Goal: Task Accomplishment & Management: Manage account settings

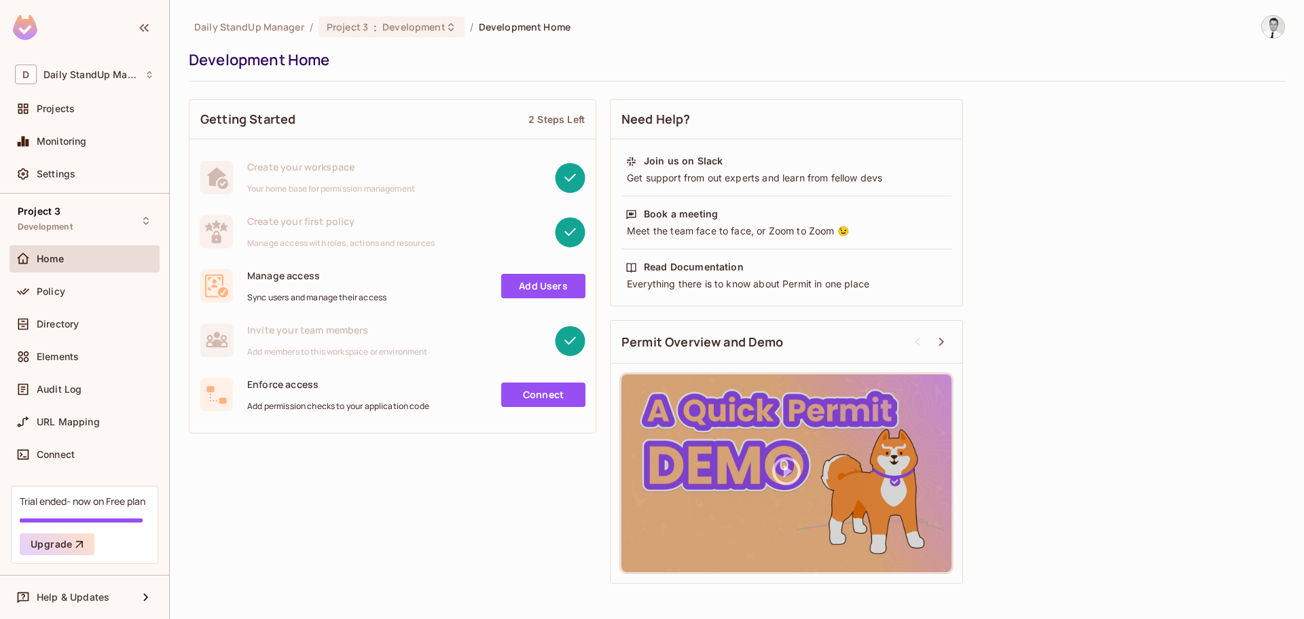
click at [801, 36] on div "Daily StandUp Manager / Project 3 : Development / Development Home" at bounding box center [737, 27] width 1096 height 24
click at [80, 309] on div "Policy" at bounding box center [85, 294] width 150 height 33
click at [80, 301] on div "Policy" at bounding box center [85, 291] width 150 height 27
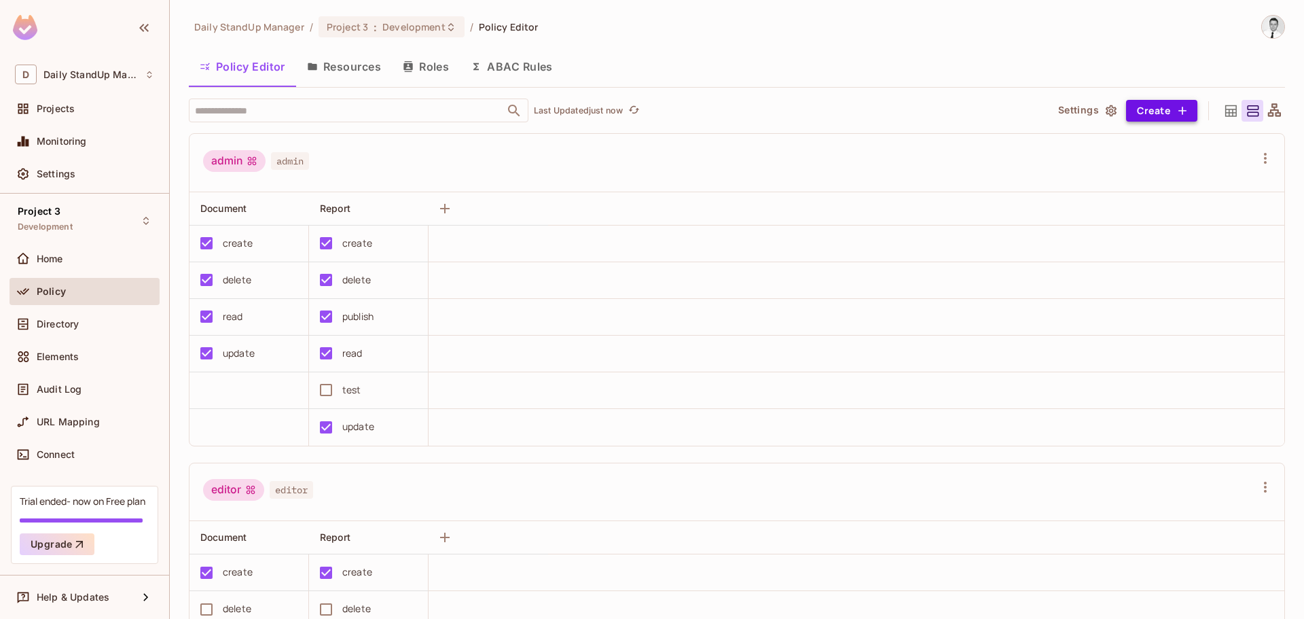
click at [1139, 113] on button "Create" at bounding box center [1161, 111] width 71 height 22
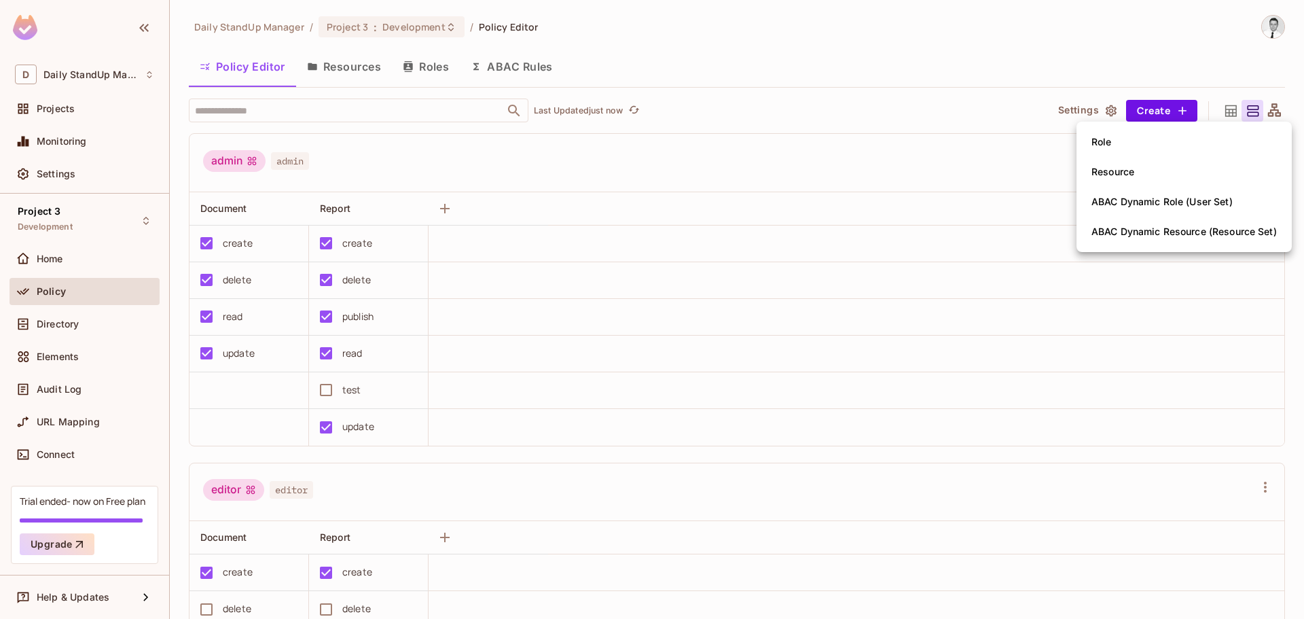
click at [911, 214] on div at bounding box center [652, 309] width 1304 height 619
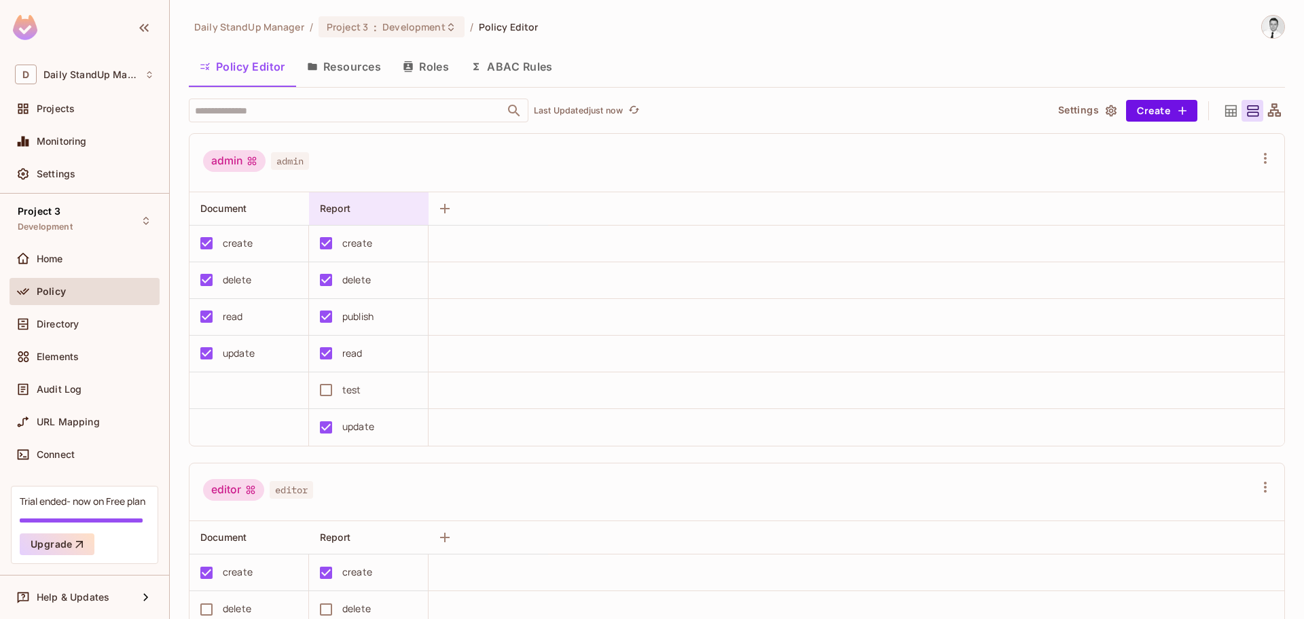
click at [346, 206] on span "Report" at bounding box center [335, 208] width 31 height 12
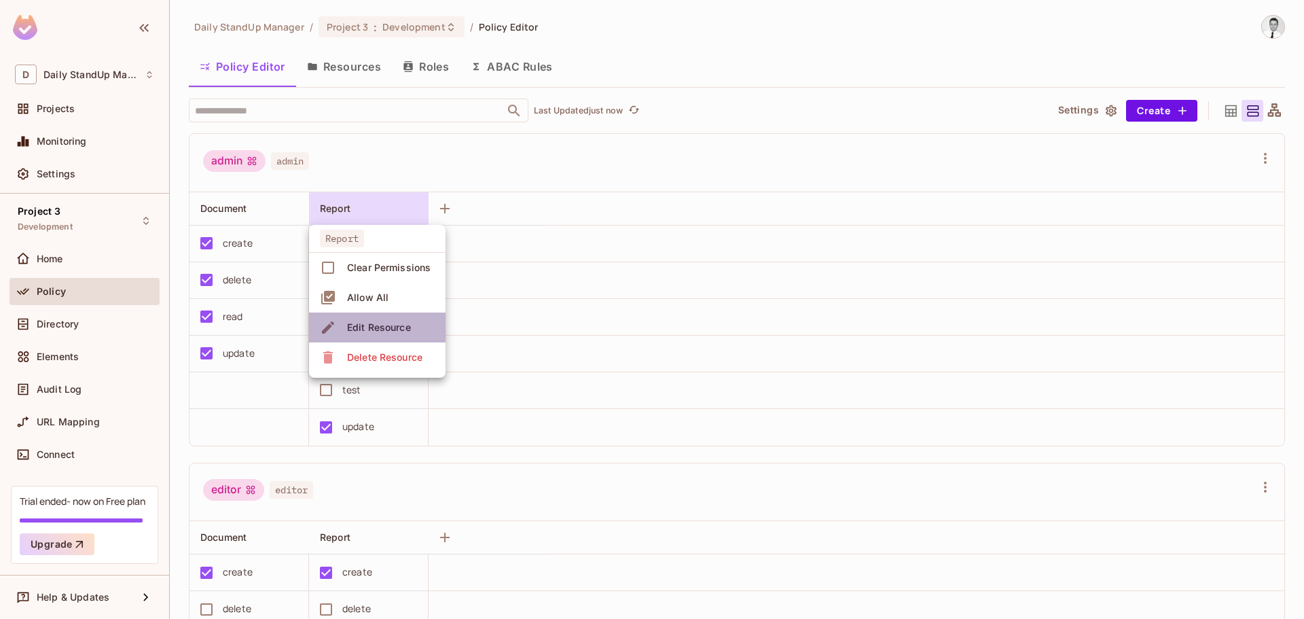
click at [395, 327] on div "Edit Resource" at bounding box center [379, 327] width 64 height 14
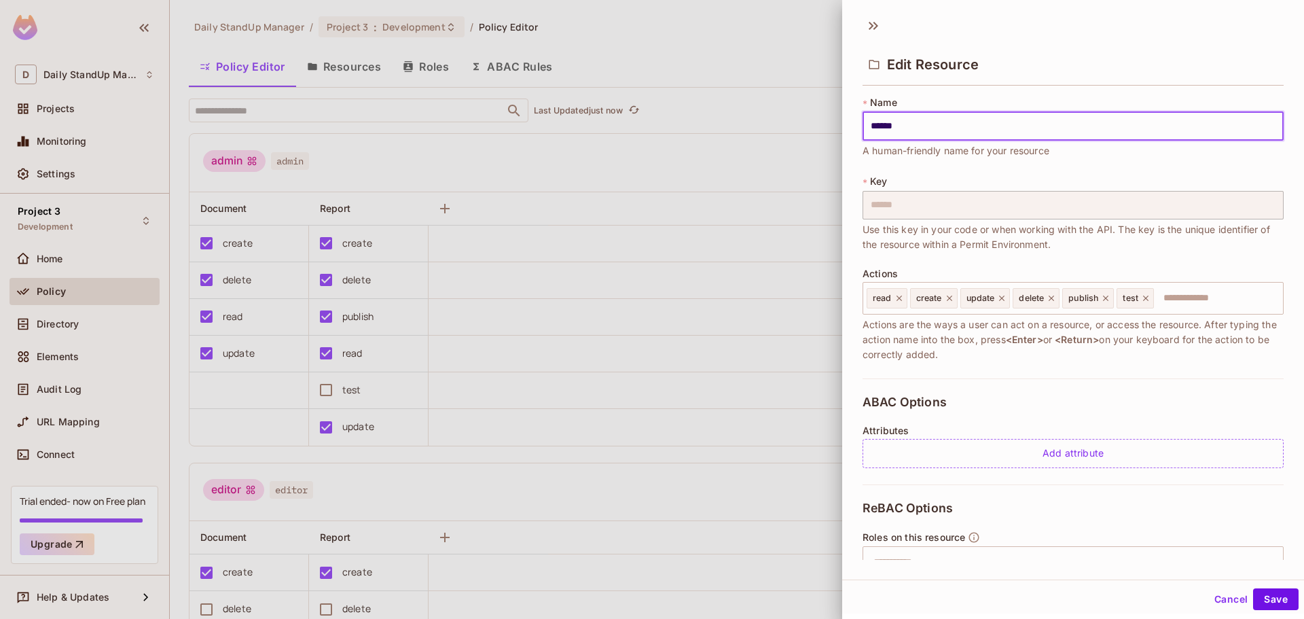
click at [623, 76] on div at bounding box center [652, 309] width 1304 height 619
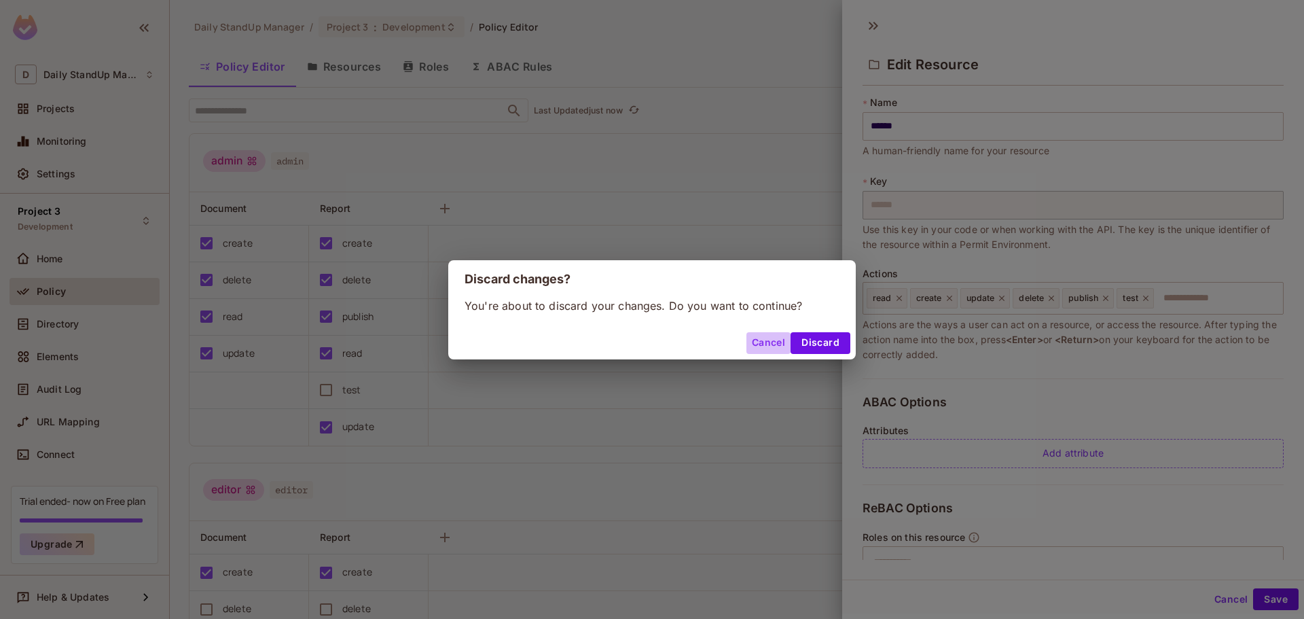
click at [769, 335] on button "Cancel" at bounding box center [768, 343] width 44 height 22
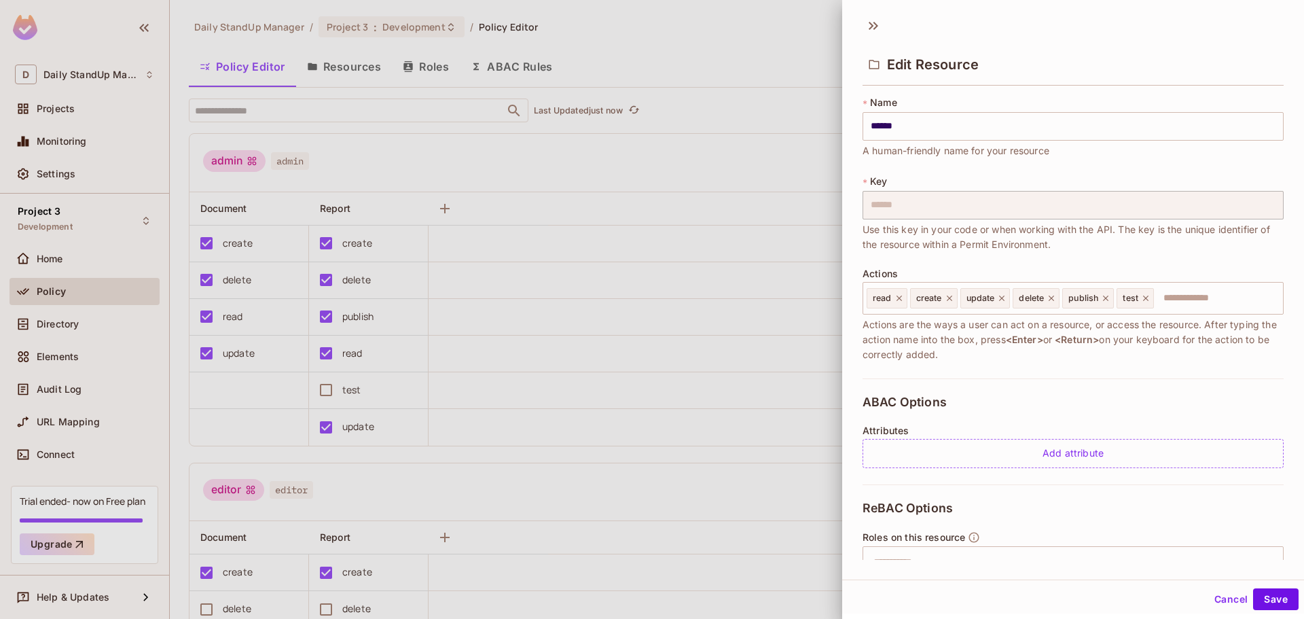
click at [661, 209] on div at bounding box center [652, 309] width 1304 height 619
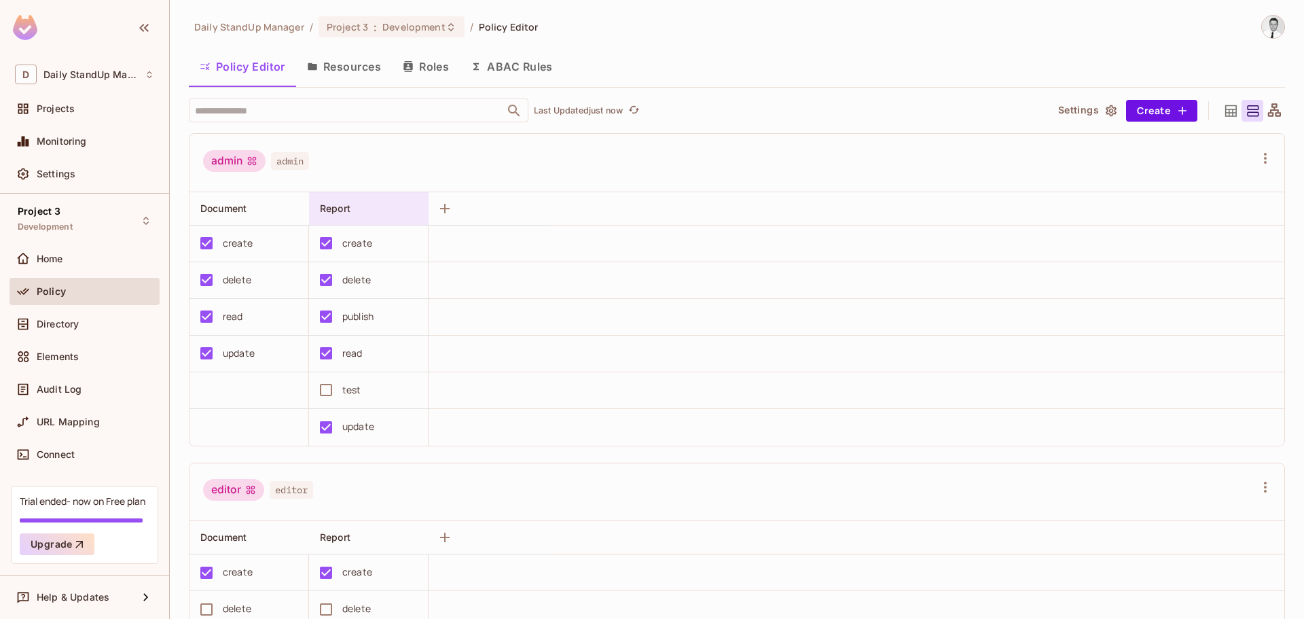
click at [388, 200] on div "Report" at bounding box center [373, 208] width 106 height 16
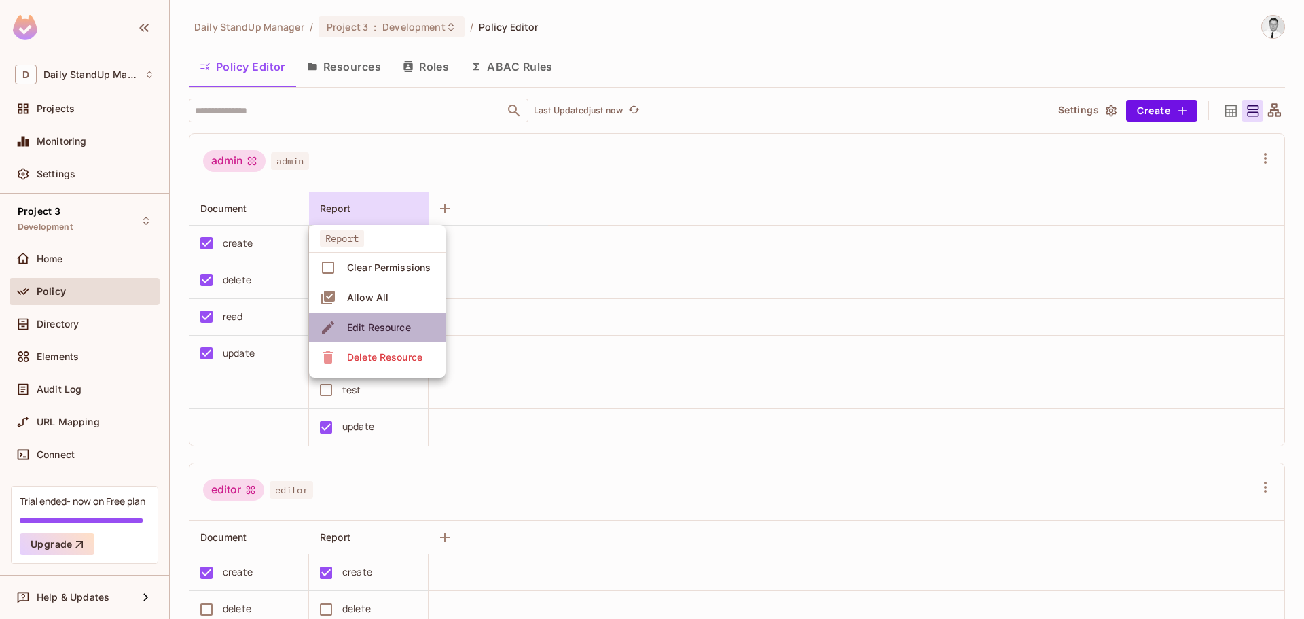
click at [377, 325] on div "Edit Resource" at bounding box center [379, 327] width 64 height 14
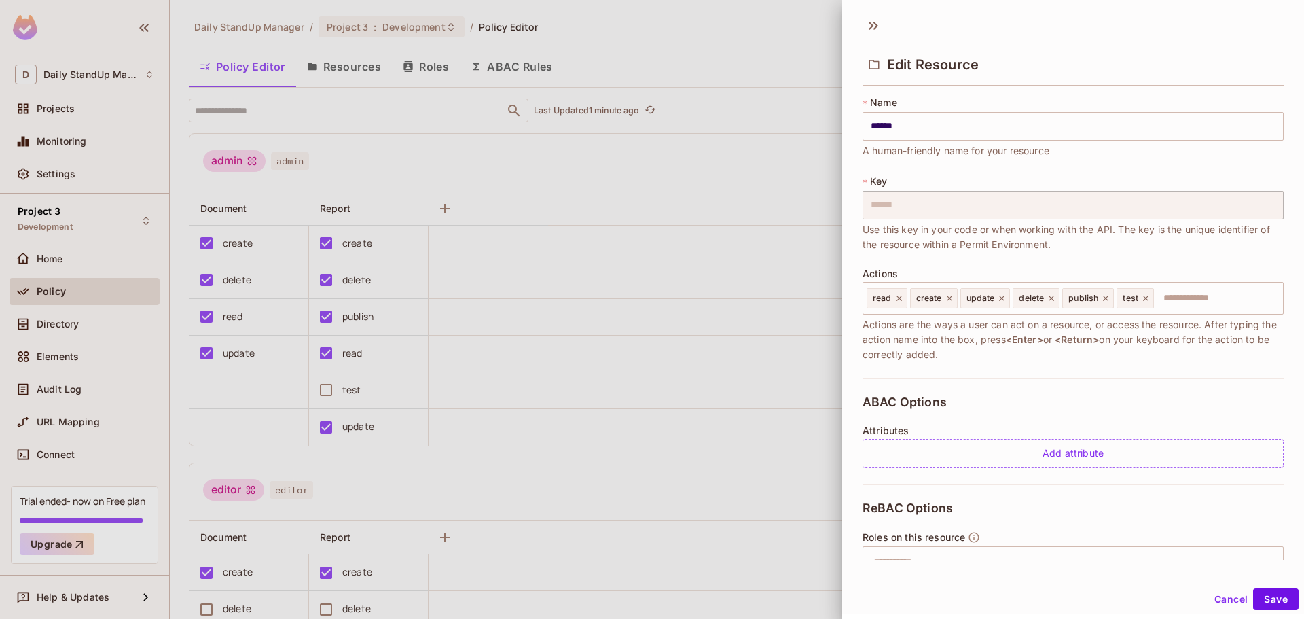
click at [1209, 591] on button "Cancel" at bounding box center [1231, 599] width 44 height 22
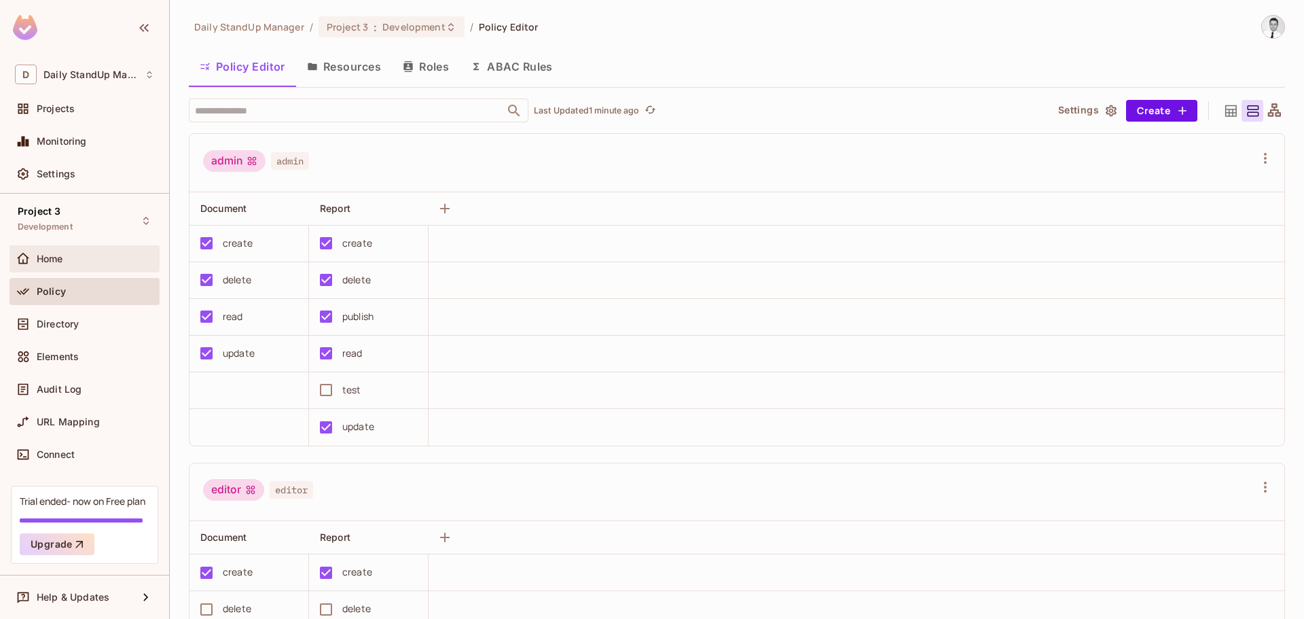
click at [49, 261] on span "Home" at bounding box center [50, 258] width 26 height 11
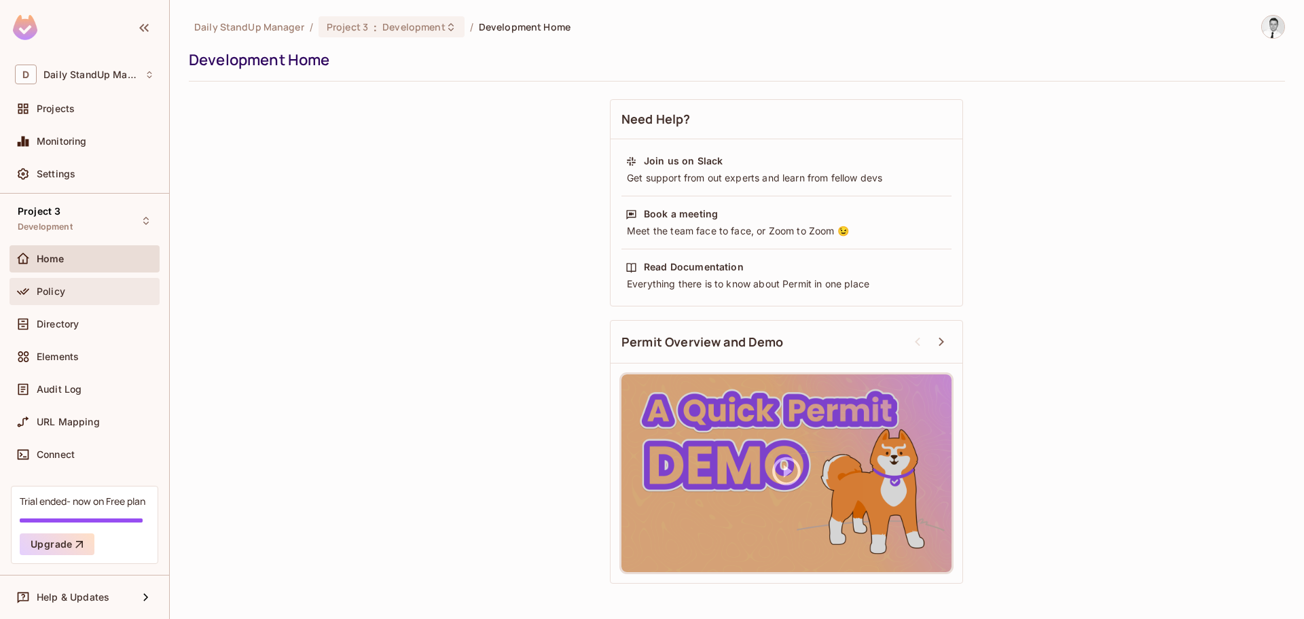
click at [54, 295] on span "Policy" at bounding box center [51, 291] width 29 height 11
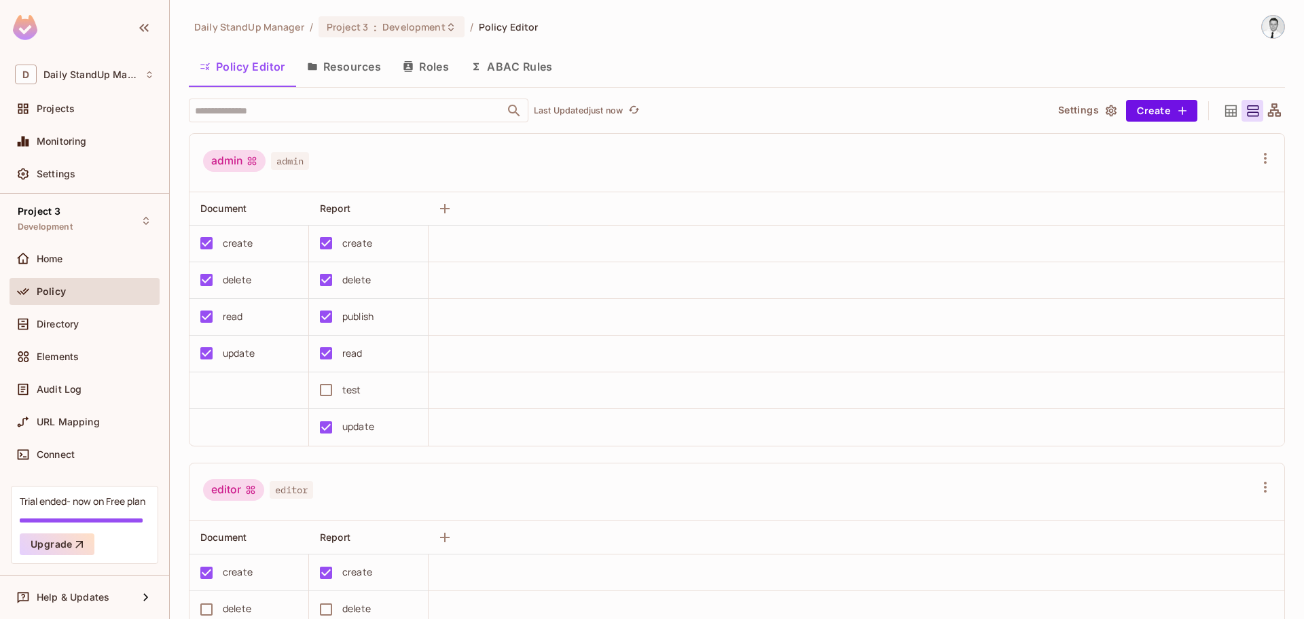
click at [1072, 111] on button "Settings" at bounding box center [1086, 111] width 68 height 22
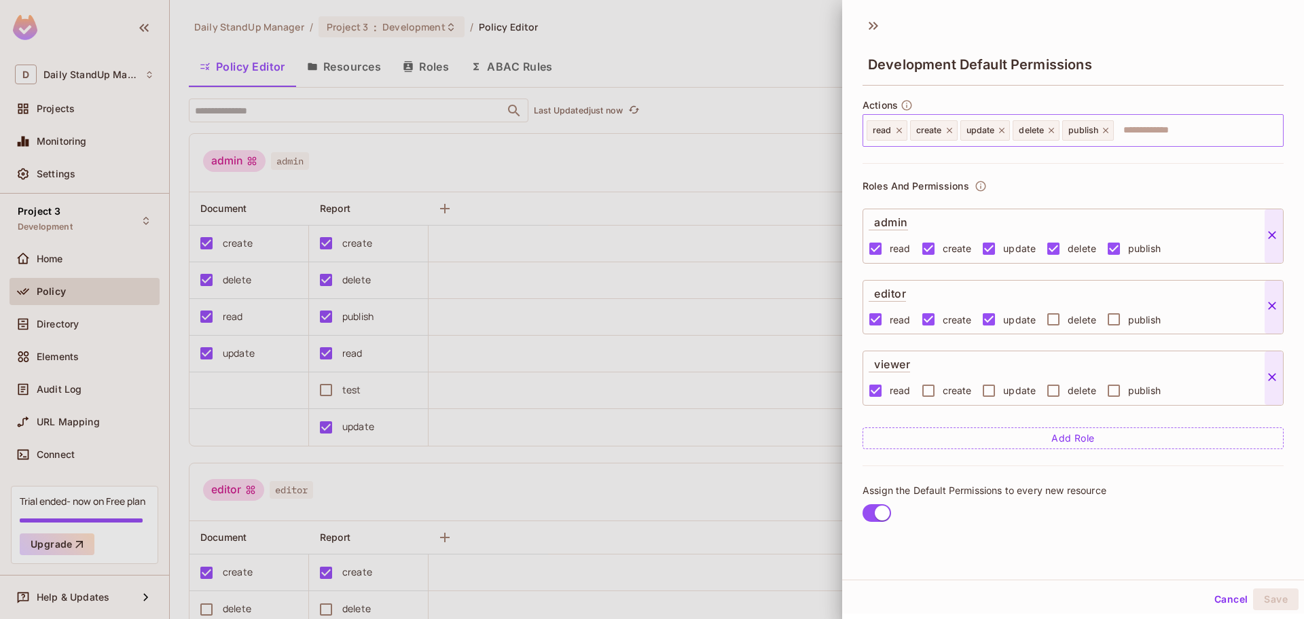
click at [1151, 131] on input "text" at bounding box center [1196, 130] width 162 height 27
click at [1146, 84] on div "Development Default Permissions" at bounding box center [1072, 63] width 421 height 44
click at [870, 28] on icon at bounding box center [870, 26] width 5 height 8
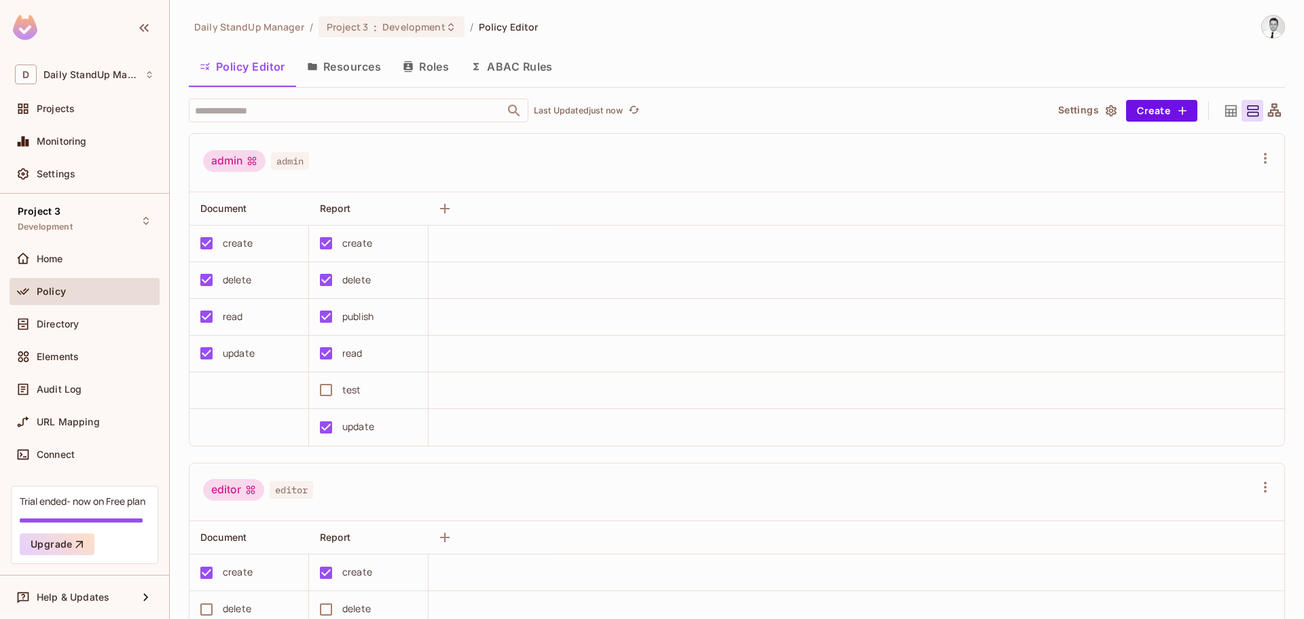
click at [864, 71] on div "Policy Editor Resources Roles ABAC Rules" at bounding box center [737, 67] width 1096 height 34
click at [373, 217] on div "Report" at bounding box center [369, 208] width 120 height 33
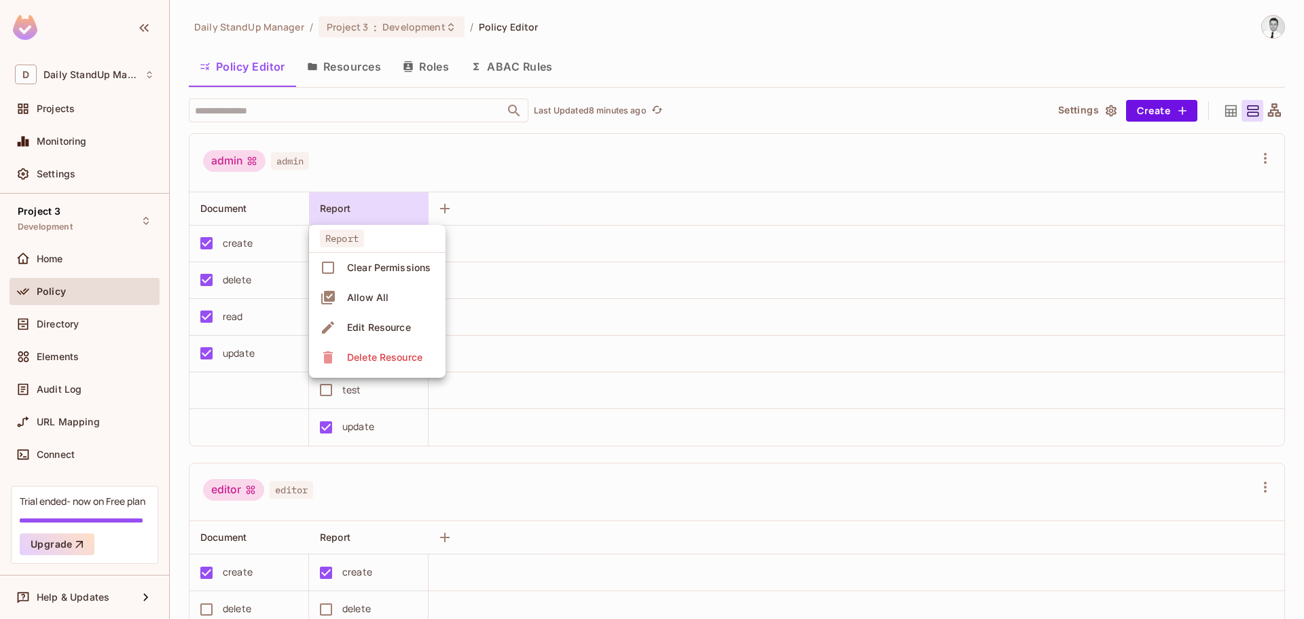
click at [390, 323] on div "Edit Resource" at bounding box center [379, 327] width 64 height 14
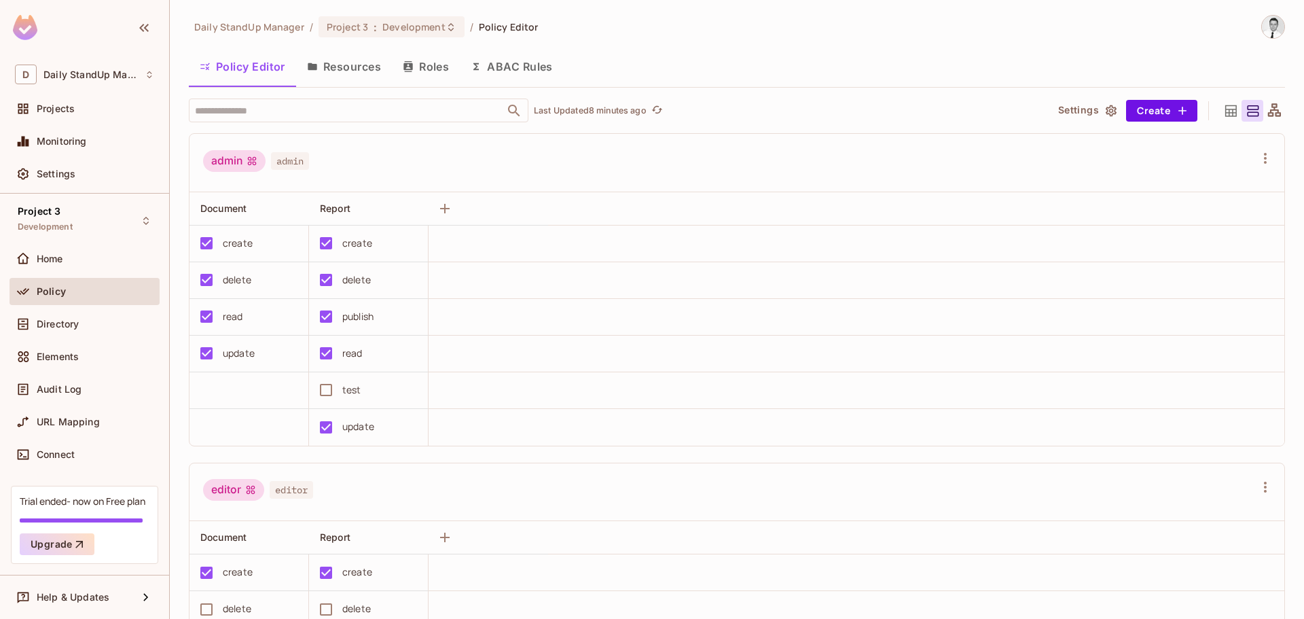
click at [398, 232] on div "create" at bounding box center [364, 243] width 105 height 29
click at [401, 223] on div "Report" at bounding box center [369, 208] width 120 height 33
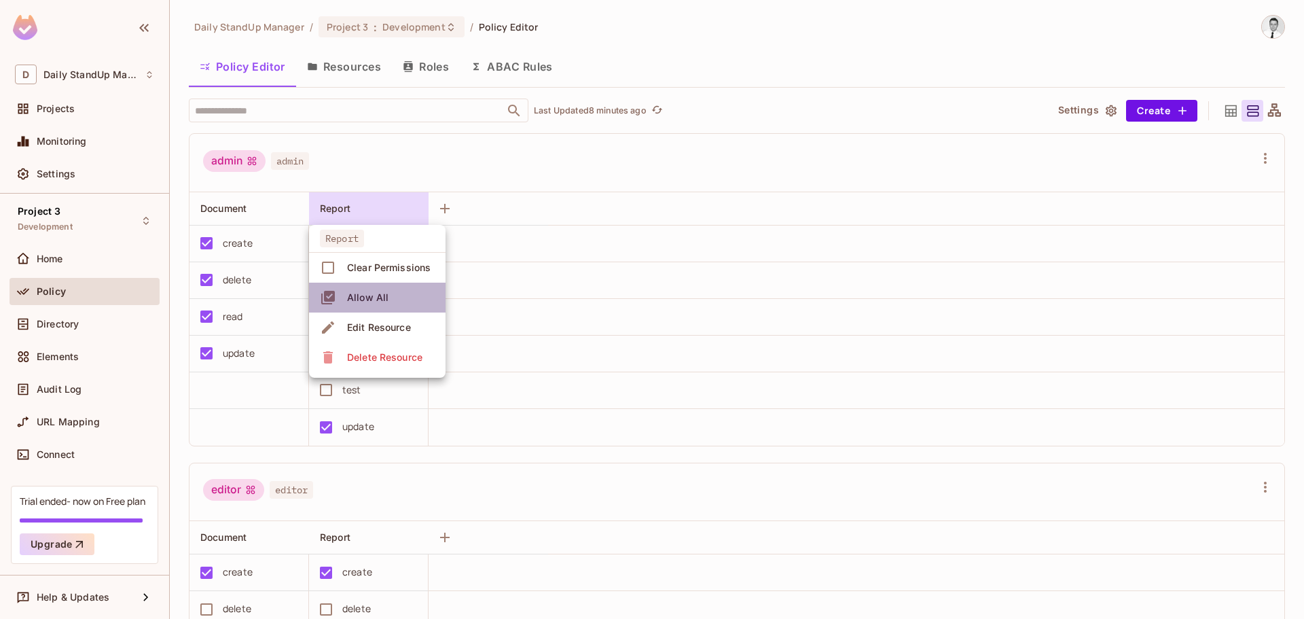
click at [378, 291] on div "Allow All" at bounding box center [367, 298] width 41 height 14
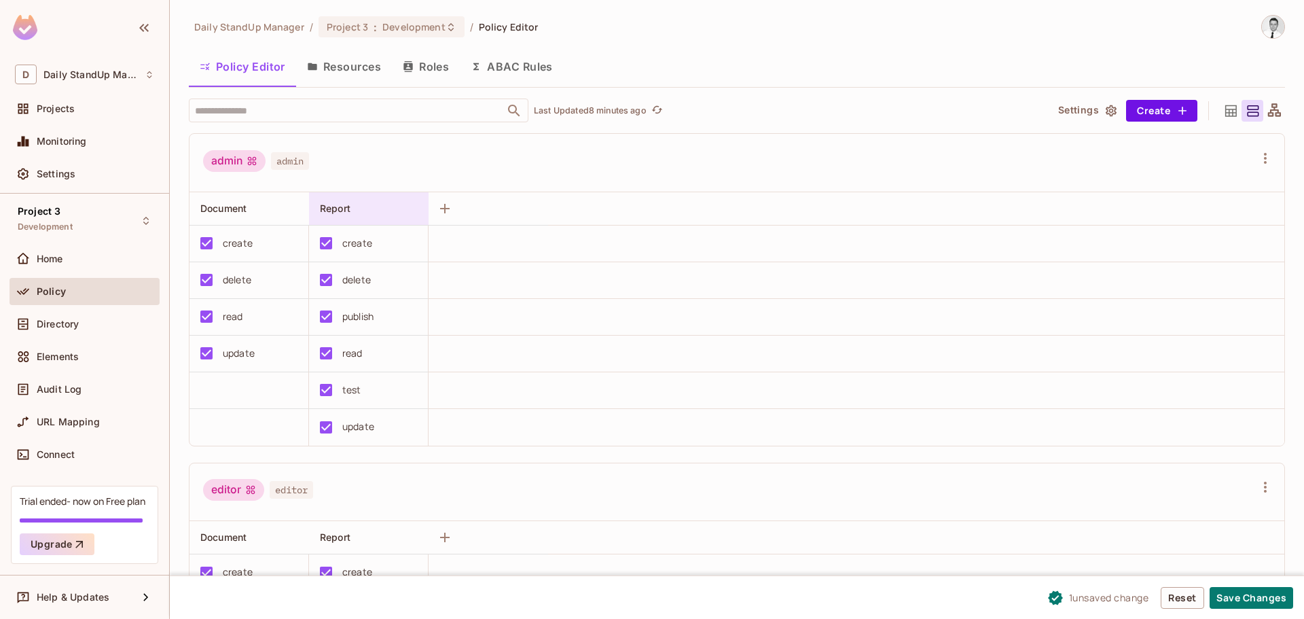
click at [348, 216] on div "Report" at bounding box center [373, 208] width 106 height 16
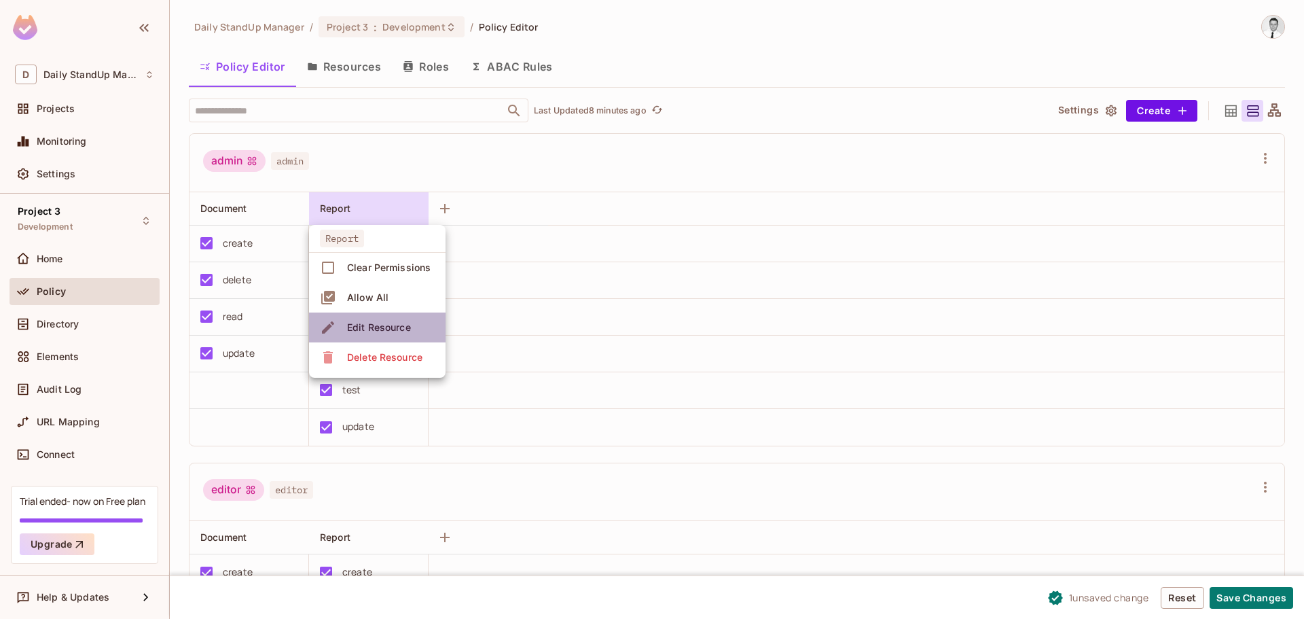
click at [367, 327] on div "Edit Resource" at bounding box center [379, 327] width 64 height 14
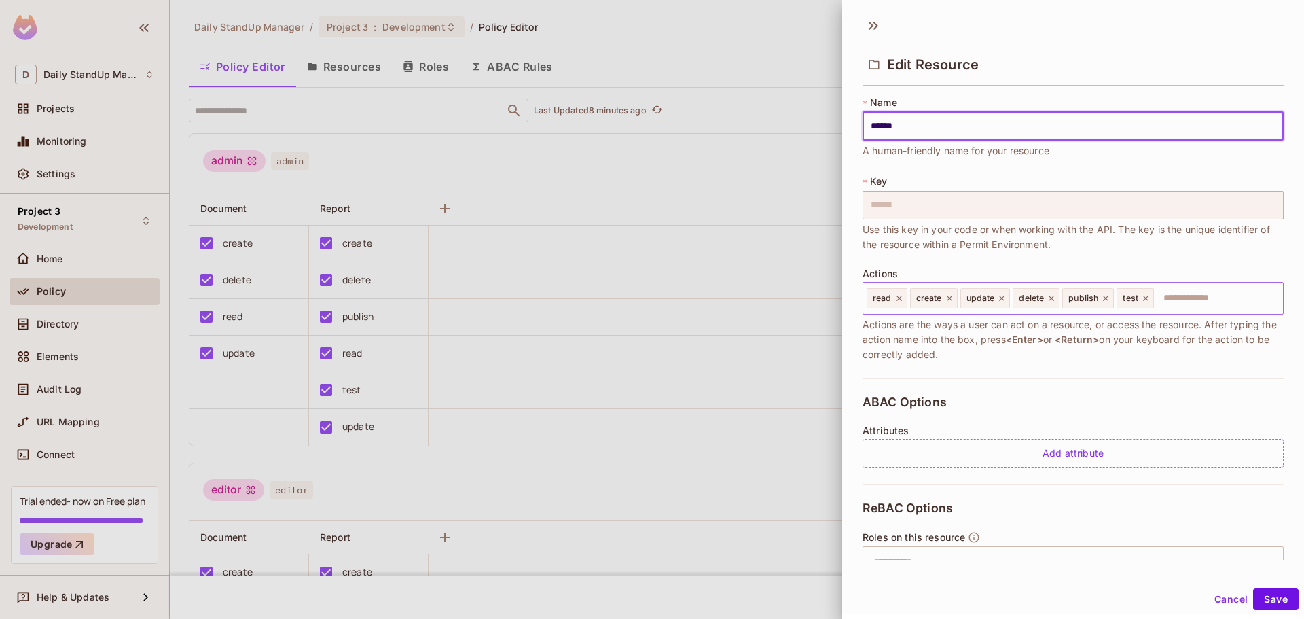
click at [1175, 304] on input "text" at bounding box center [1216, 298] width 122 height 27
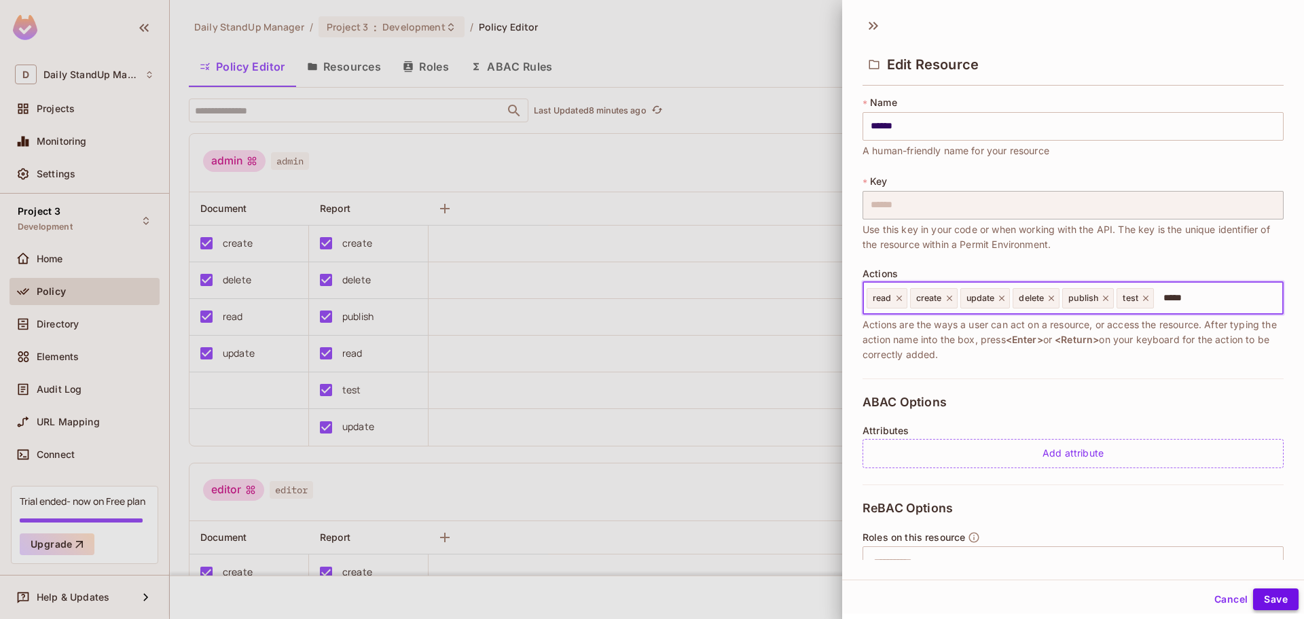
type input "*****"
click at [1275, 591] on button "Save" at bounding box center [1275, 599] width 45 height 22
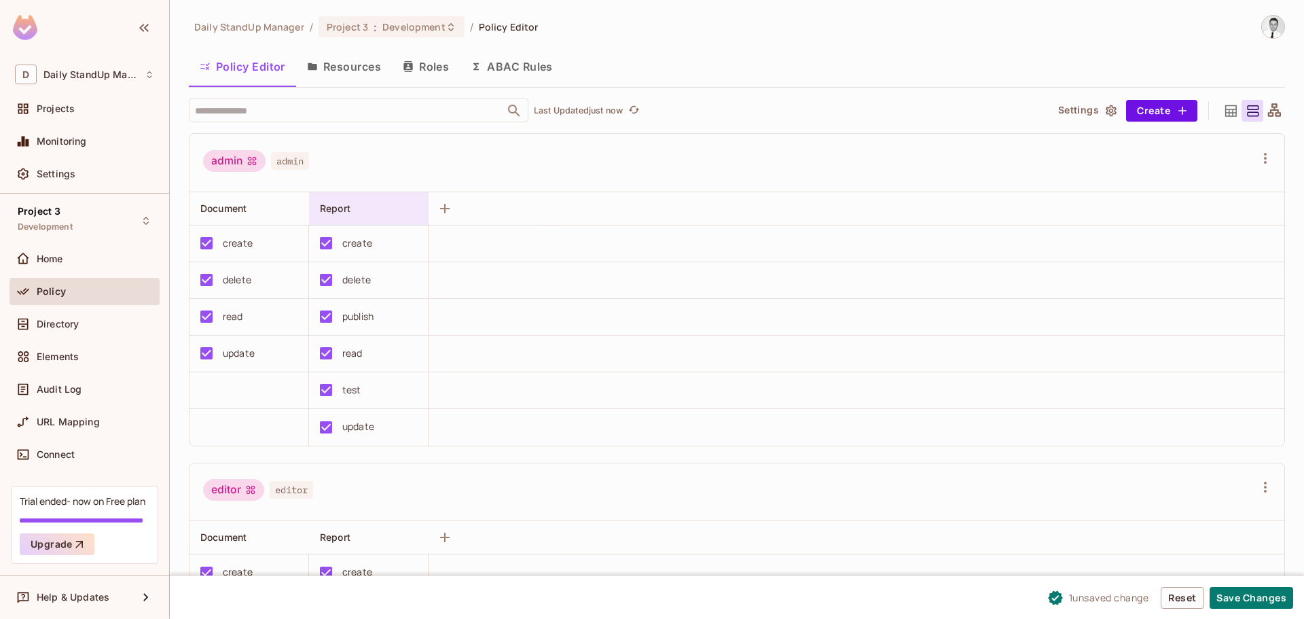
click at [377, 204] on div "Report" at bounding box center [365, 209] width 90 height 14
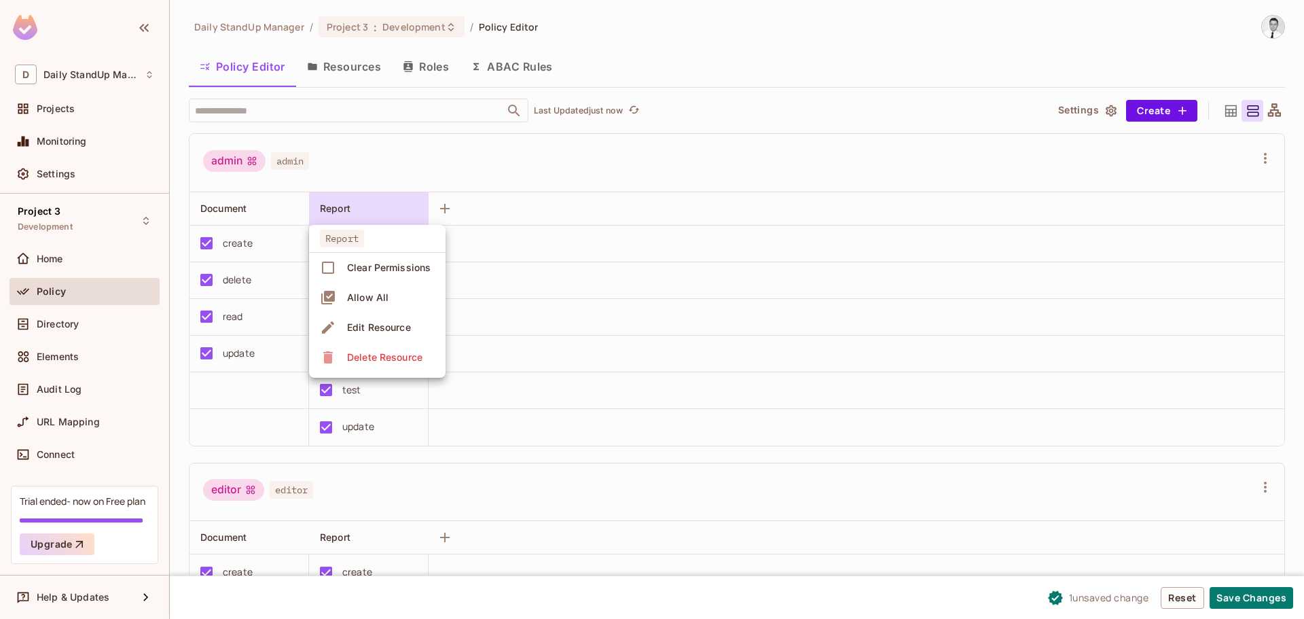
click at [373, 323] on div "Edit Resource" at bounding box center [379, 327] width 64 height 14
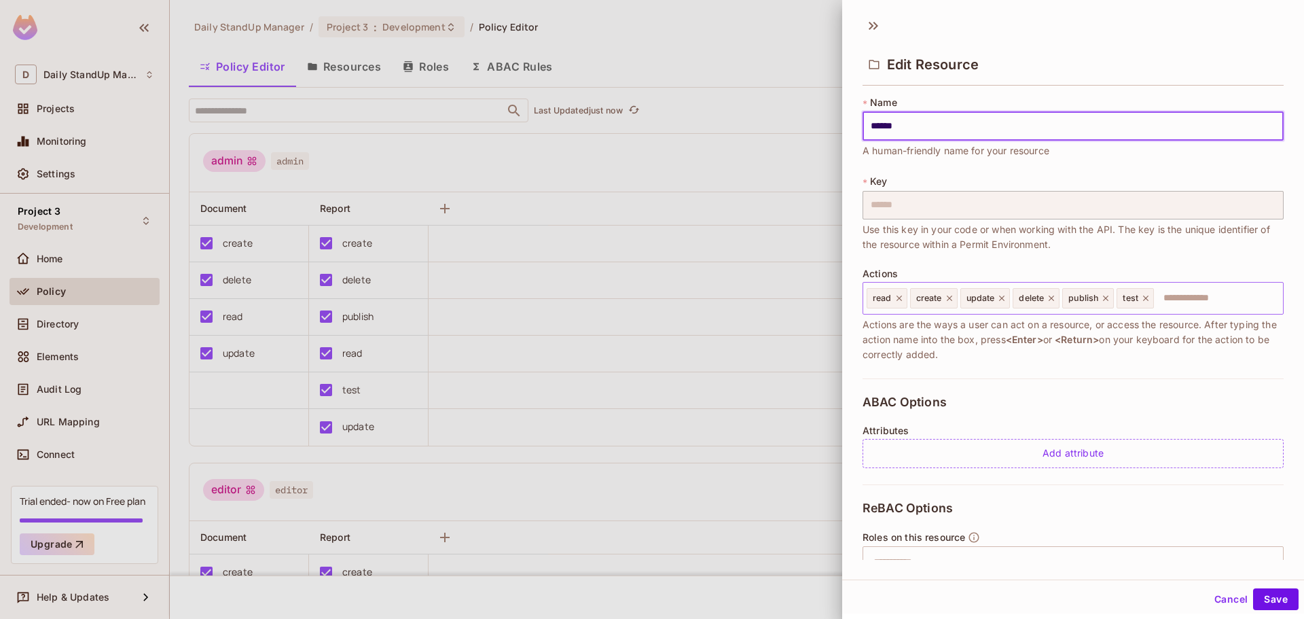
click at [1179, 302] on input "text" at bounding box center [1216, 298] width 122 height 27
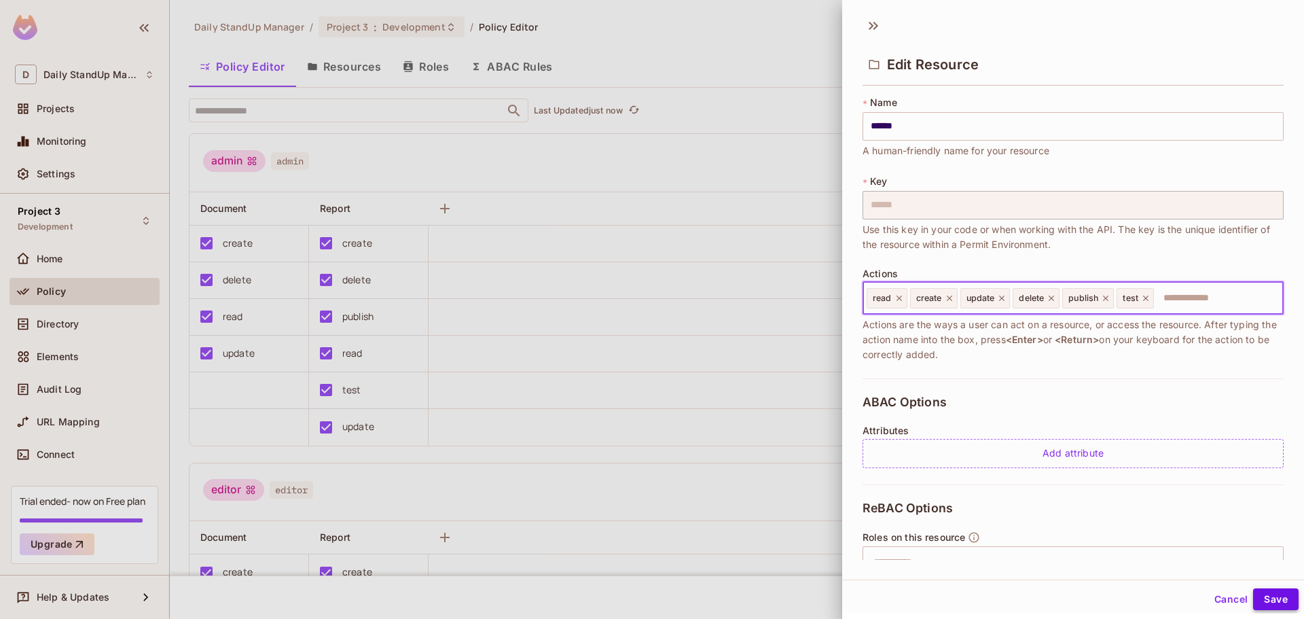
click at [1273, 600] on button "Save" at bounding box center [1275, 599] width 45 height 22
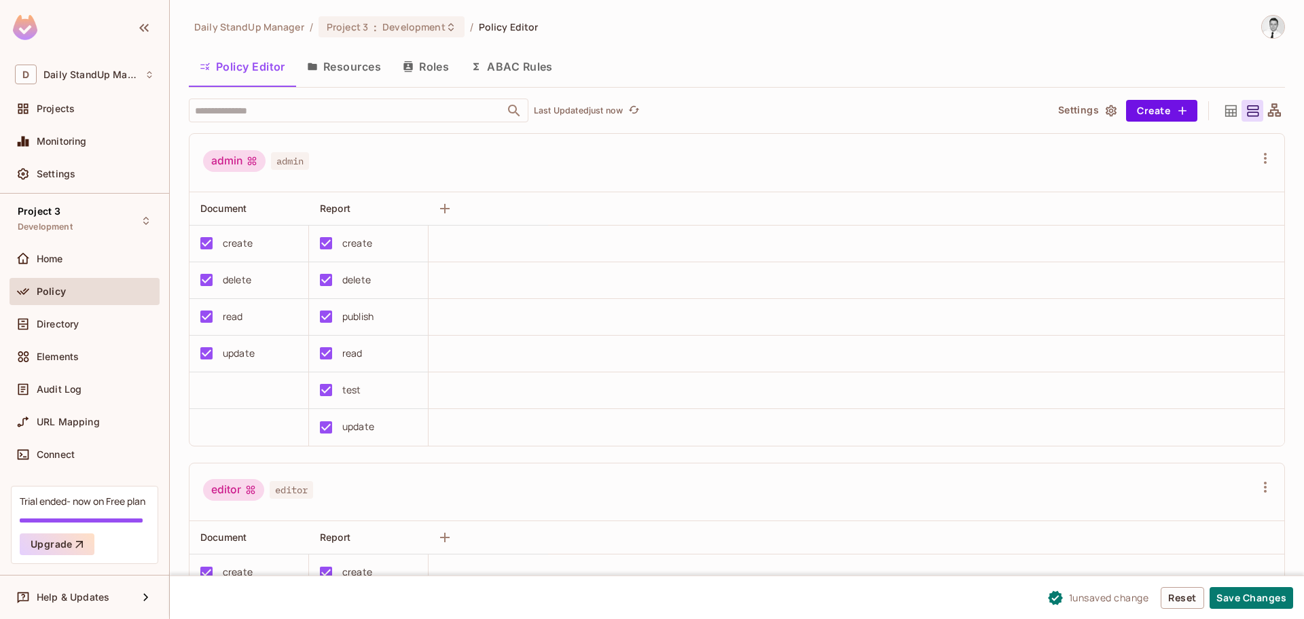
click at [1083, 115] on button "Settings" at bounding box center [1086, 111] width 68 height 22
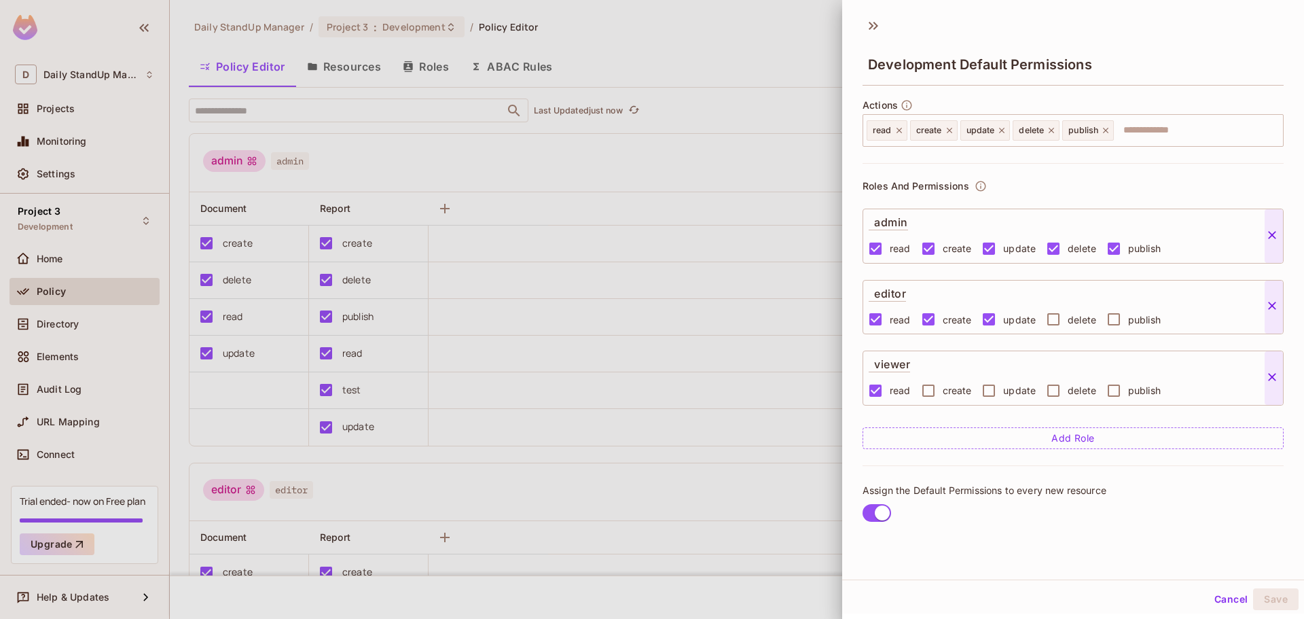
click at [1184, 320] on div "editor read create update delete publish" at bounding box center [1072, 307] width 421 height 55
click at [1157, 131] on input "text" at bounding box center [1196, 130] width 162 height 27
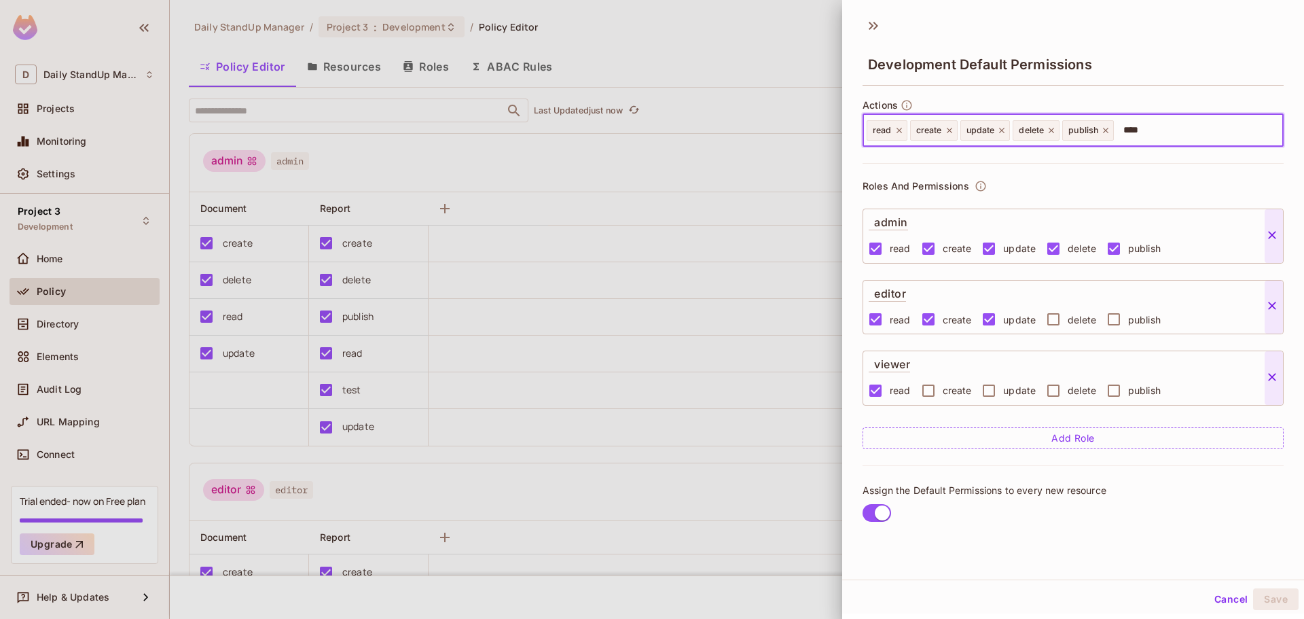
type input "****"
click at [1137, 45] on div "Development Default Permissions" at bounding box center [1072, 63] width 421 height 44
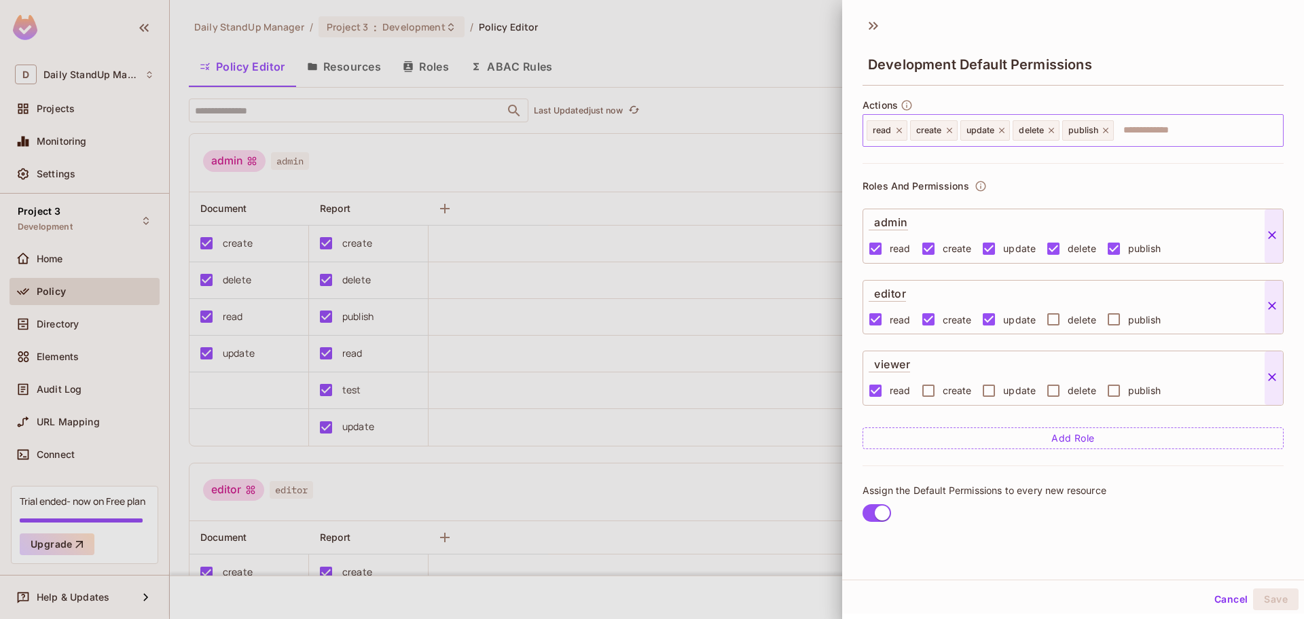
click at [1173, 120] on input "text" at bounding box center [1196, 130] width 162 height 27
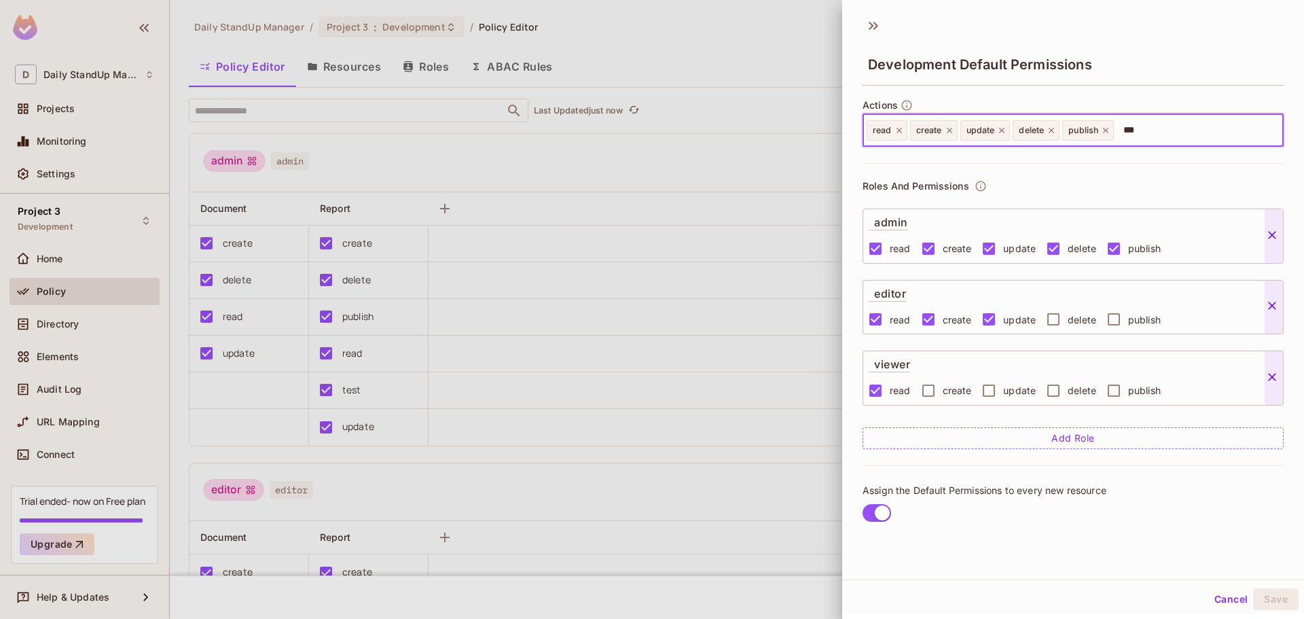
type input "****"
click at [1257, 600] on button "Save" at bounding box center [1275, 599] width 45 height 22
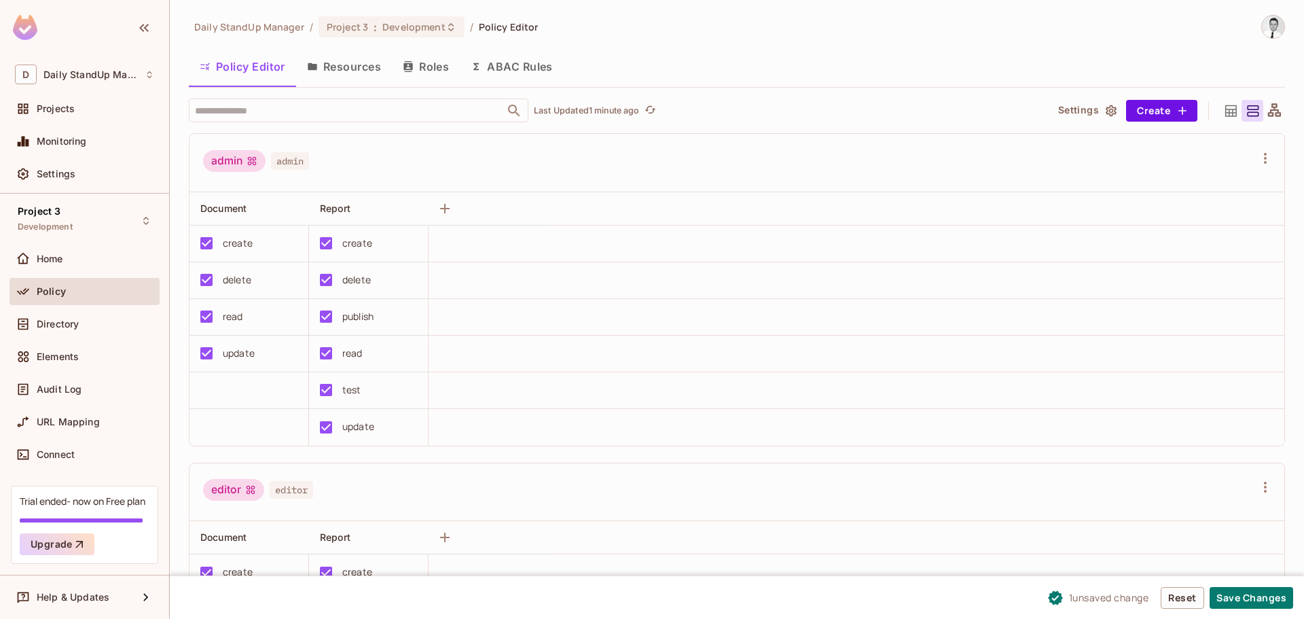
click at [737, 30] on div "Daily StandUp Manager / Project 3 : Development / Policy Editor" at bounding box center [737, 27] width 1096 height 24
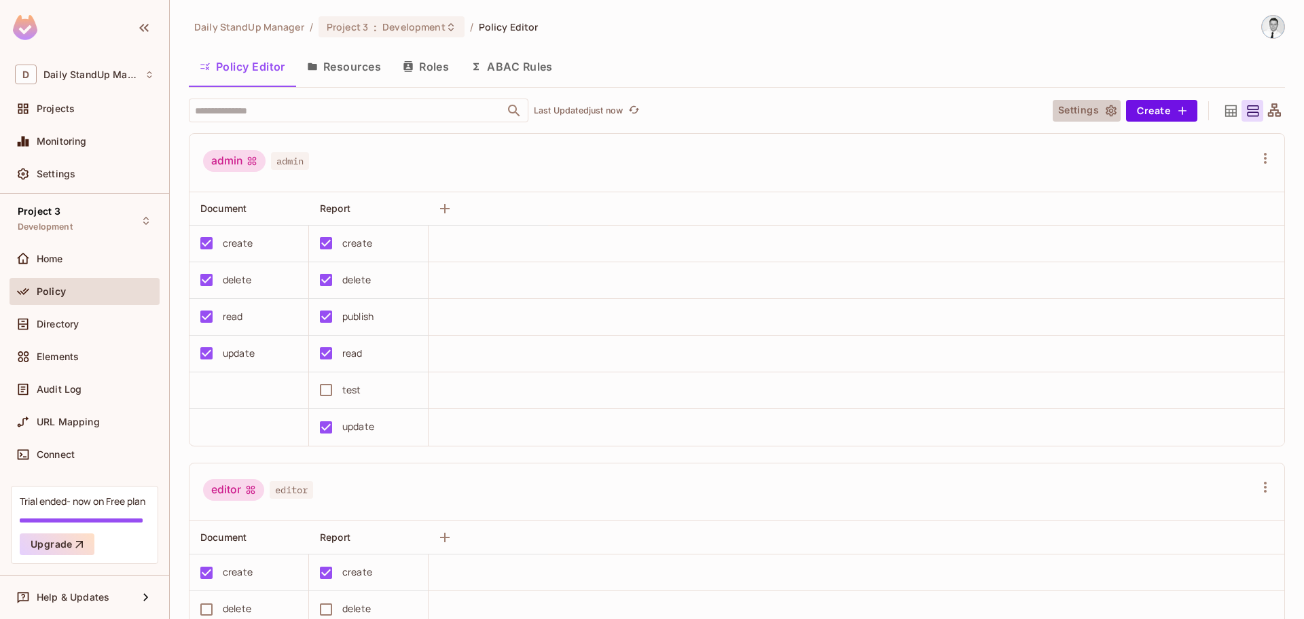
click at [1076, 113] on button "Settings" at bounding box center [1086, 111] width 68 height 22
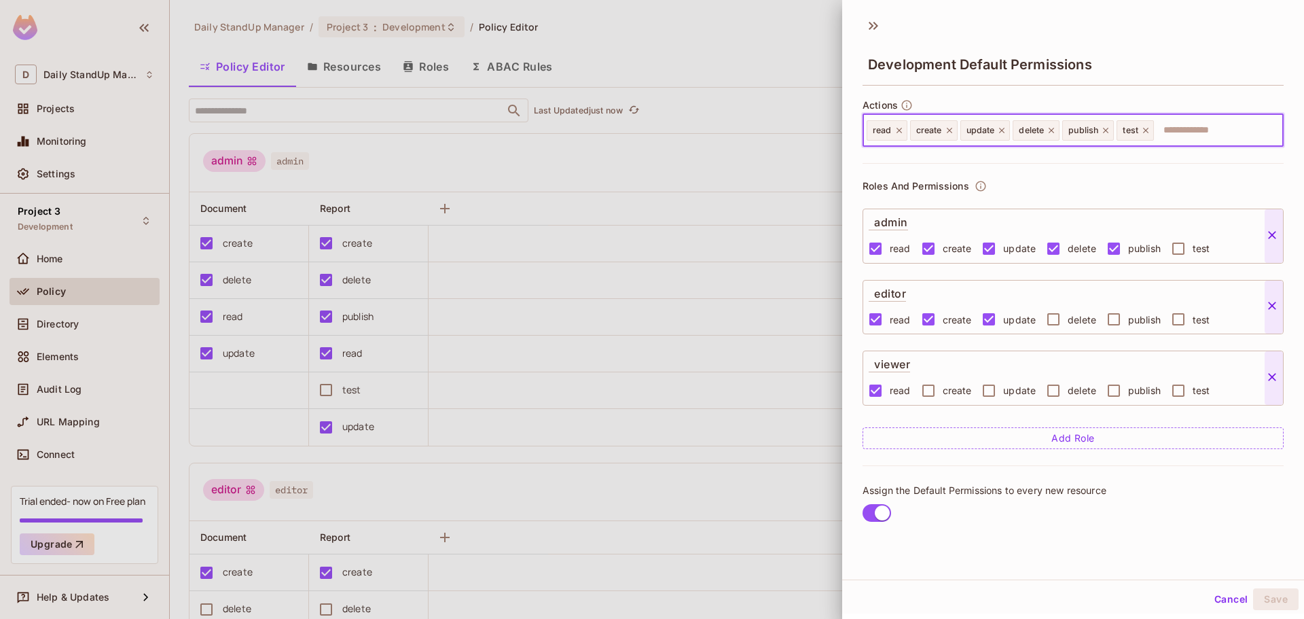
click at [1209, 122] on input "text" at bounding box center [1216, 130] width 122 height 27
click at [1206, 128] on input "text" at bounding box center [1216, 130] width 122 height 27
type input "*****"
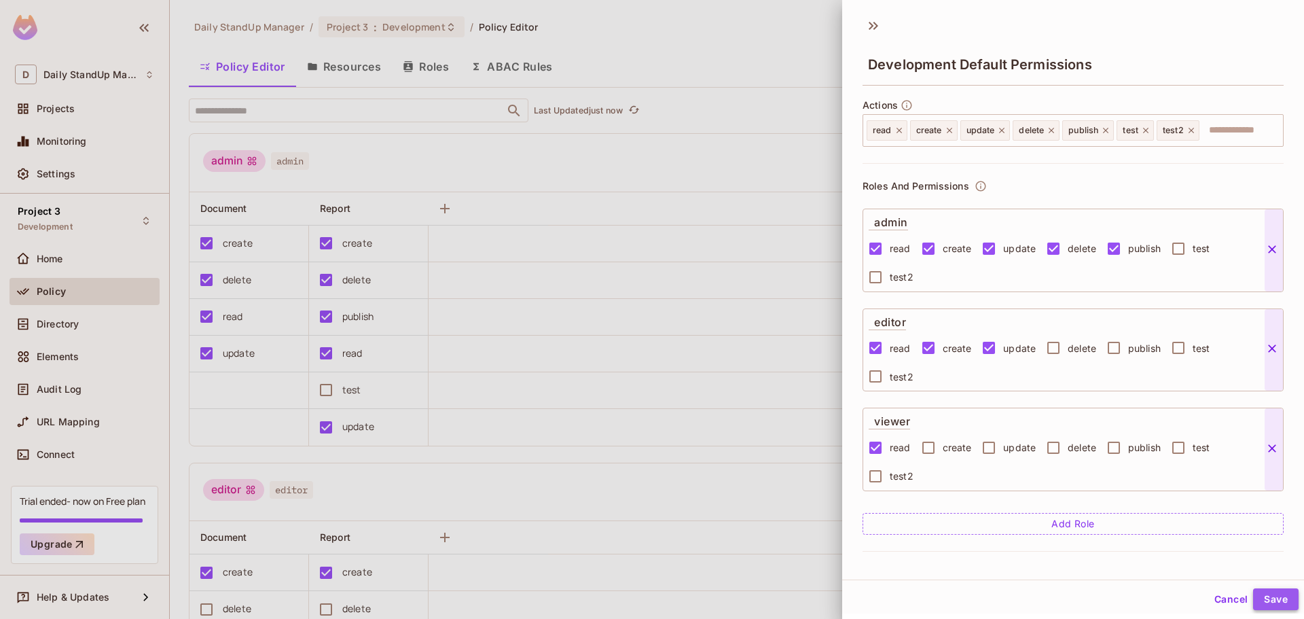
click at [1272, 594] on button "Save" at bounding box center [1275, 599] width 45 height 22
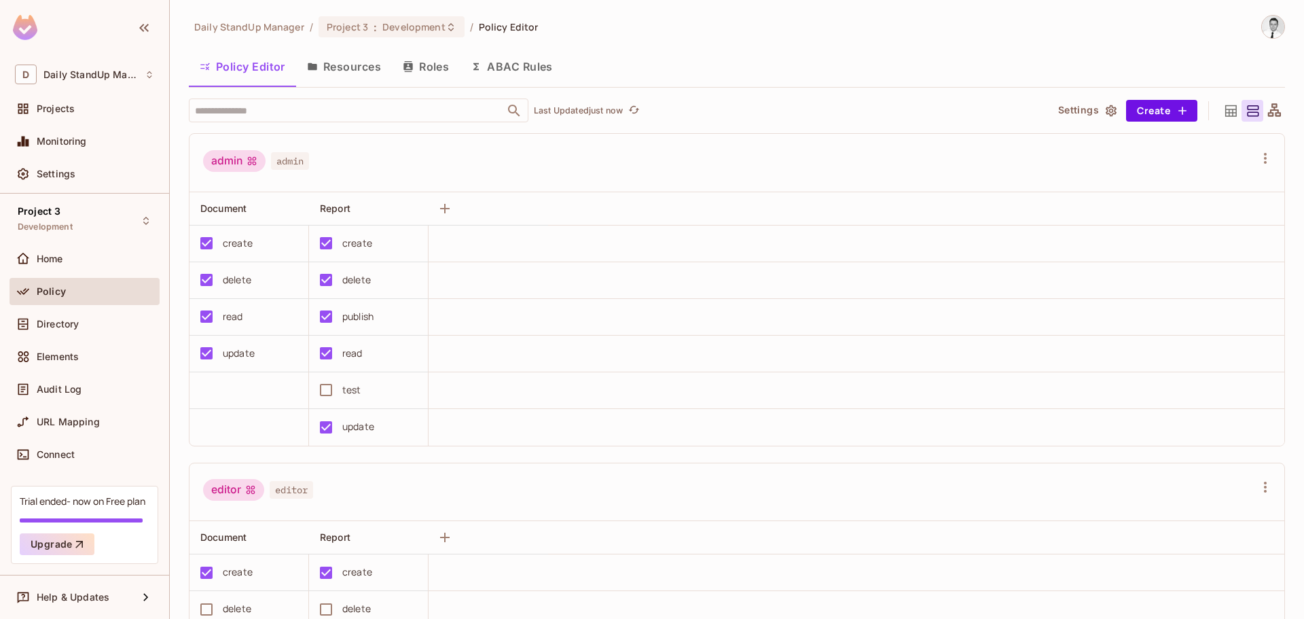
click at [360, 389] on div "test" at bounding box center [351, 389] width 19 height 15
click at [354, 390] on div "test" at bounding box center [351, 389] width 19 height 15
click at [1247, 593] on button "Save Changes" at bounding box center [1251, 598] width 84 height 22
click at [911, 107] on div "​ Last Updated 2 minutes ago" at bounding box center [612, 110] width 846 height 24
click at [53, 101] on div "Projects" at bounding box center [84, 108] width 139 height 16
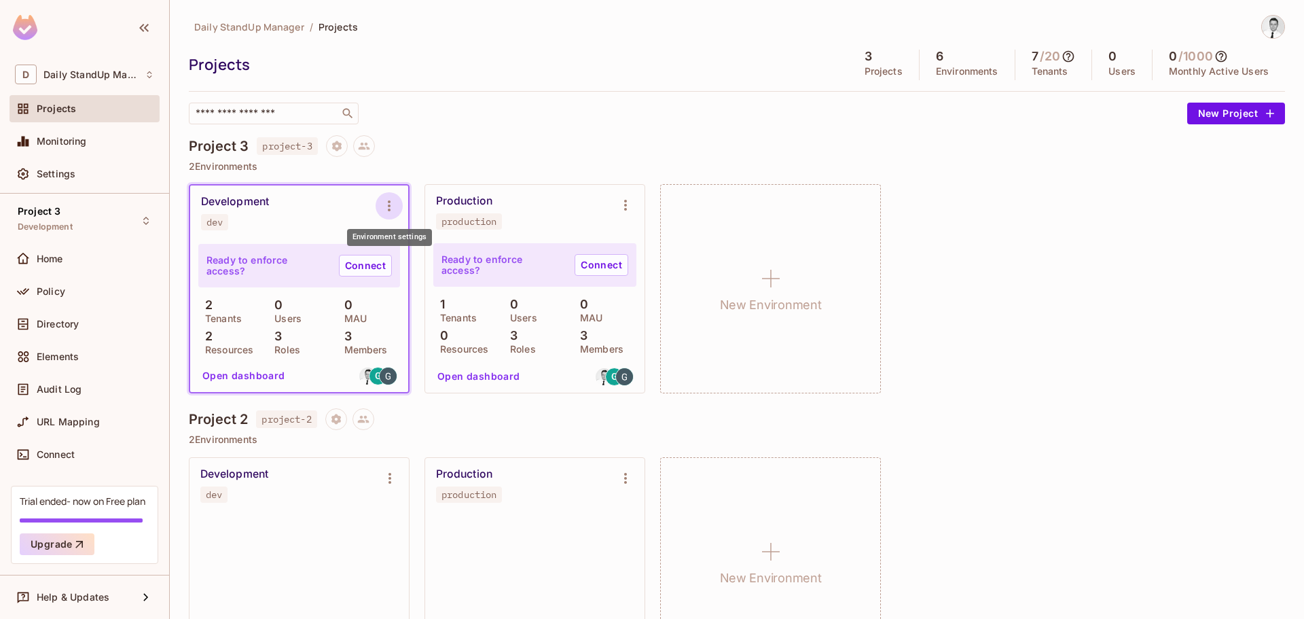
click at [388, 206] on icon "Environment settings" at bounding box center [389, 205] width 3 height 11
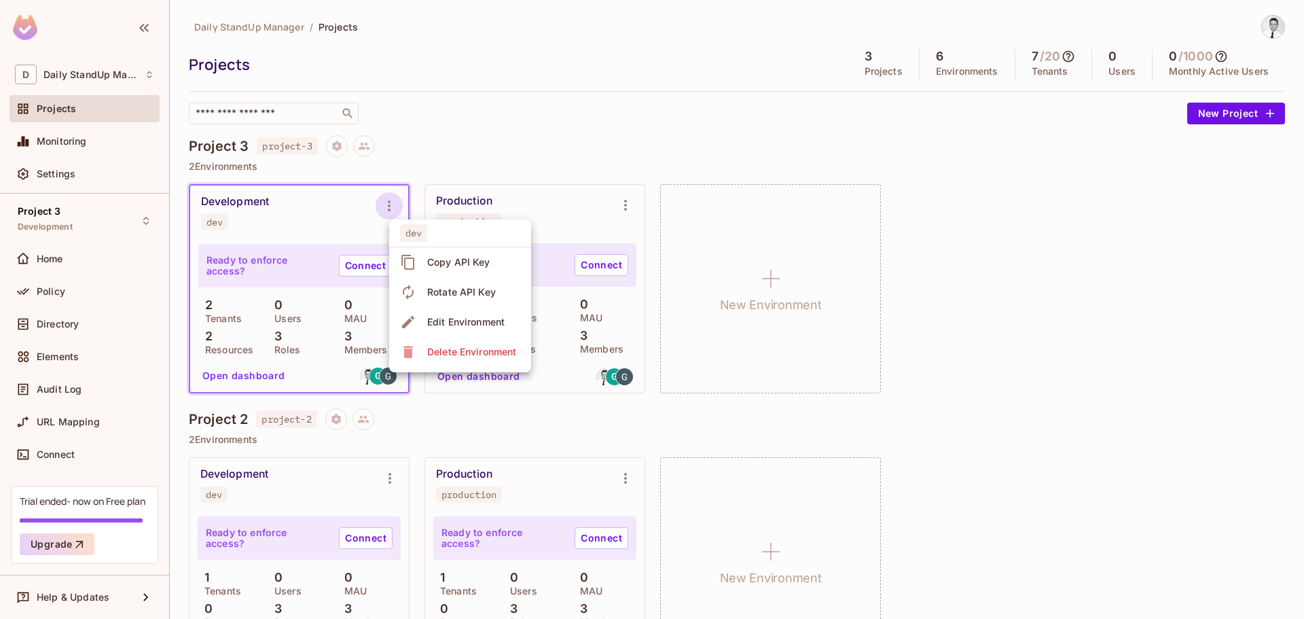
drag, startPoint x: 596, startPoint y: 126, endPoint x: 612, endPoint y: 141, distance: 22.1
click at [597, 126] on div at bounding box center [652, 309] width 1304 height 619
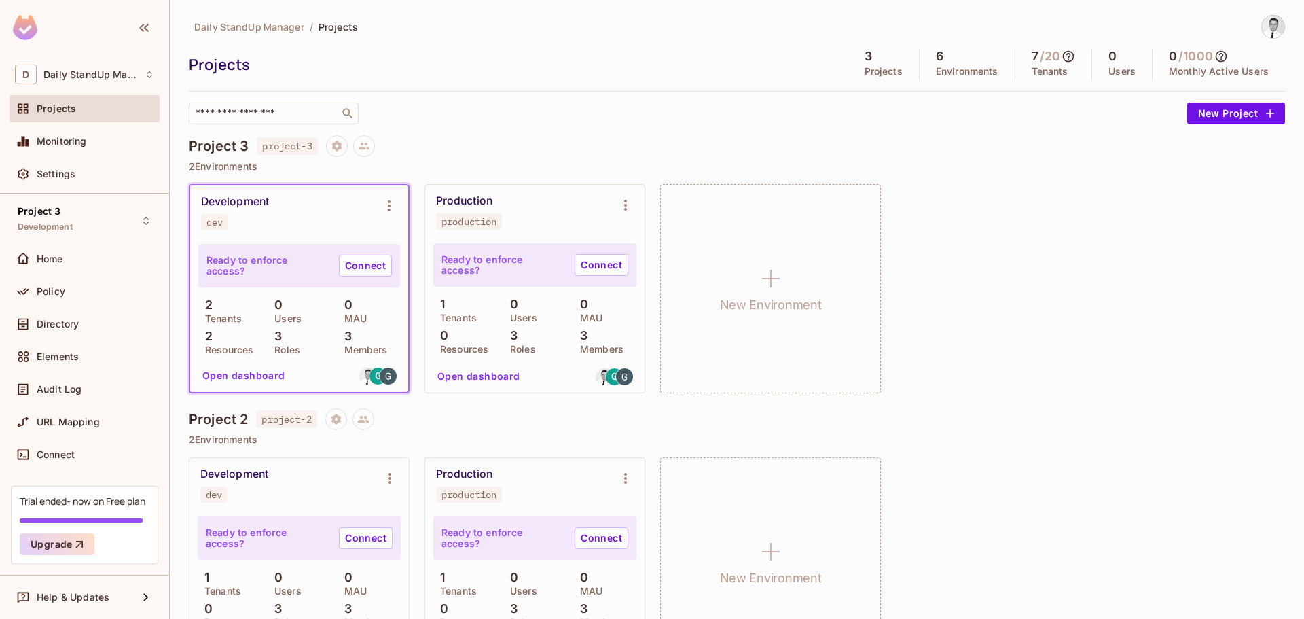
click at [571, 210] on div "Production production" at bounding box center [524, 211] width 176 height 35
click at [614, 207] on button "Environment settings" at bounding box center [625, 204] width 27 height 27
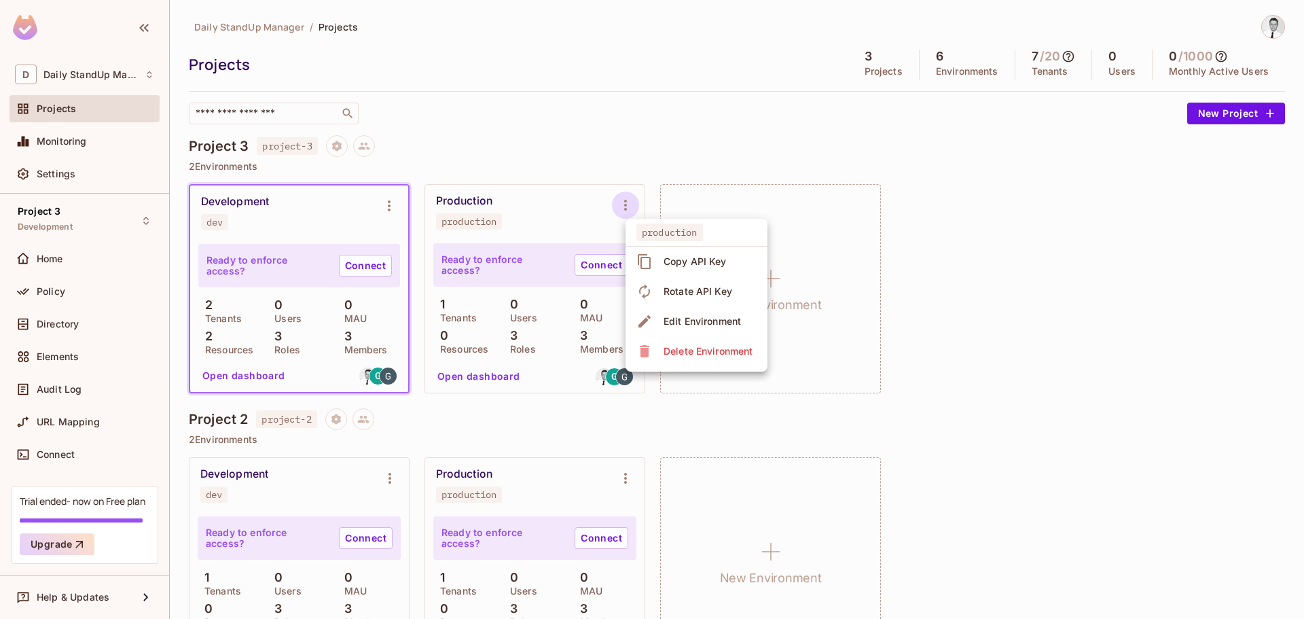
click at [543, 422] on div at bounding box center [652, 309] width 1304 height 619
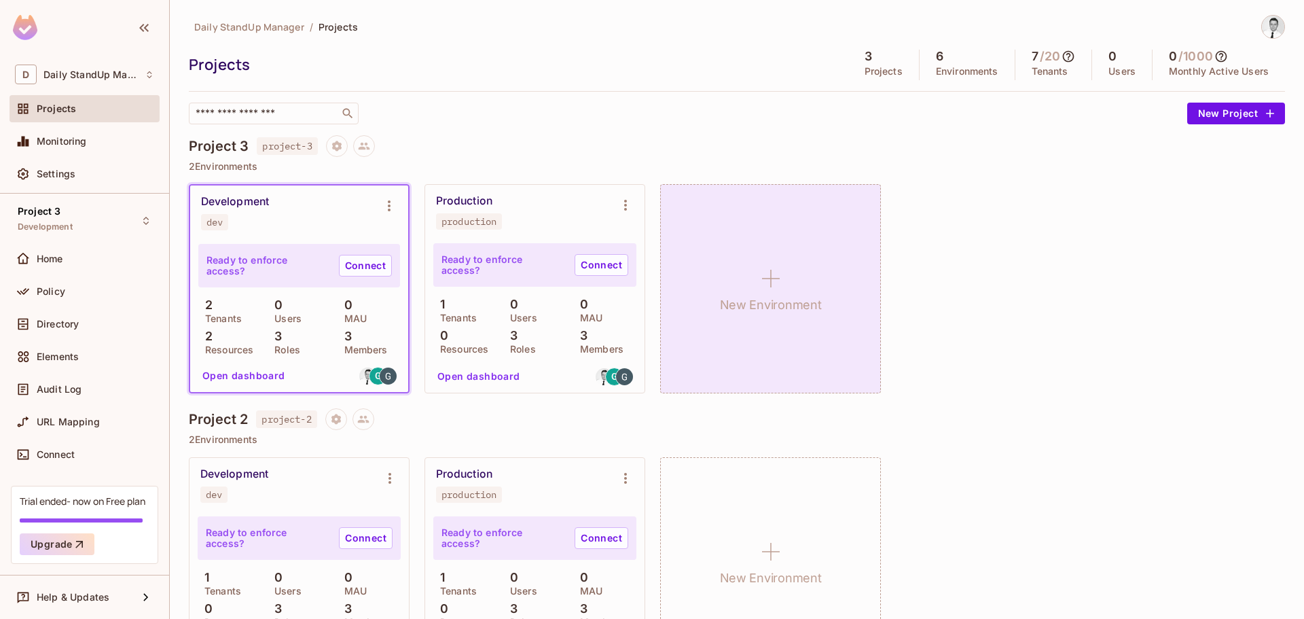
click at [748, 237] on div "New Environment" at bounding box center [770, 288] width 221 height 209
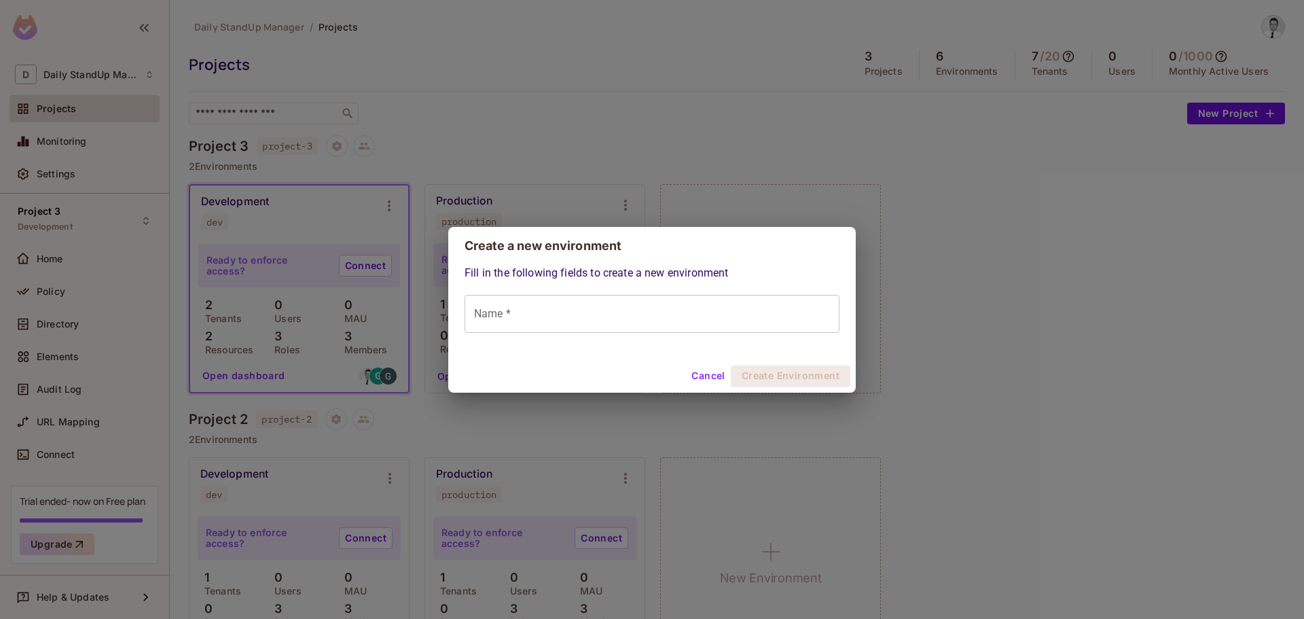
click at [697, 373] on button "Cancel" at bounding box center [708, 376] width 44 height 22
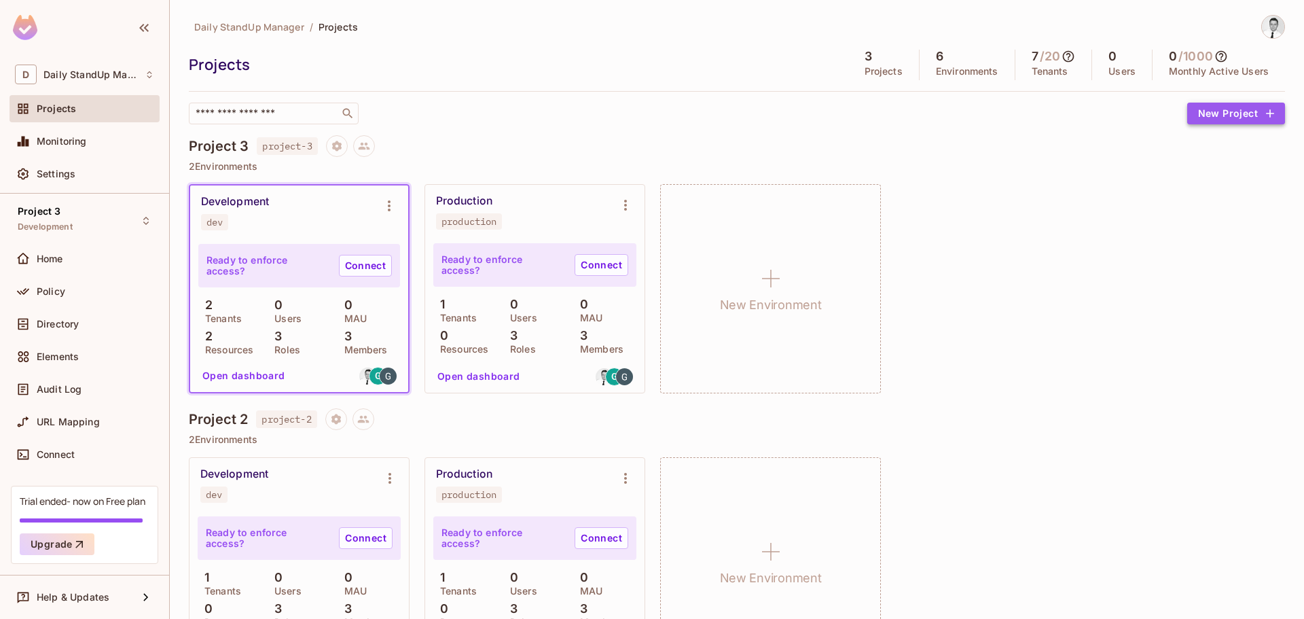
click at [1263, 115] on icon "button" at bounding box center [1270, 114] width 14 height 14
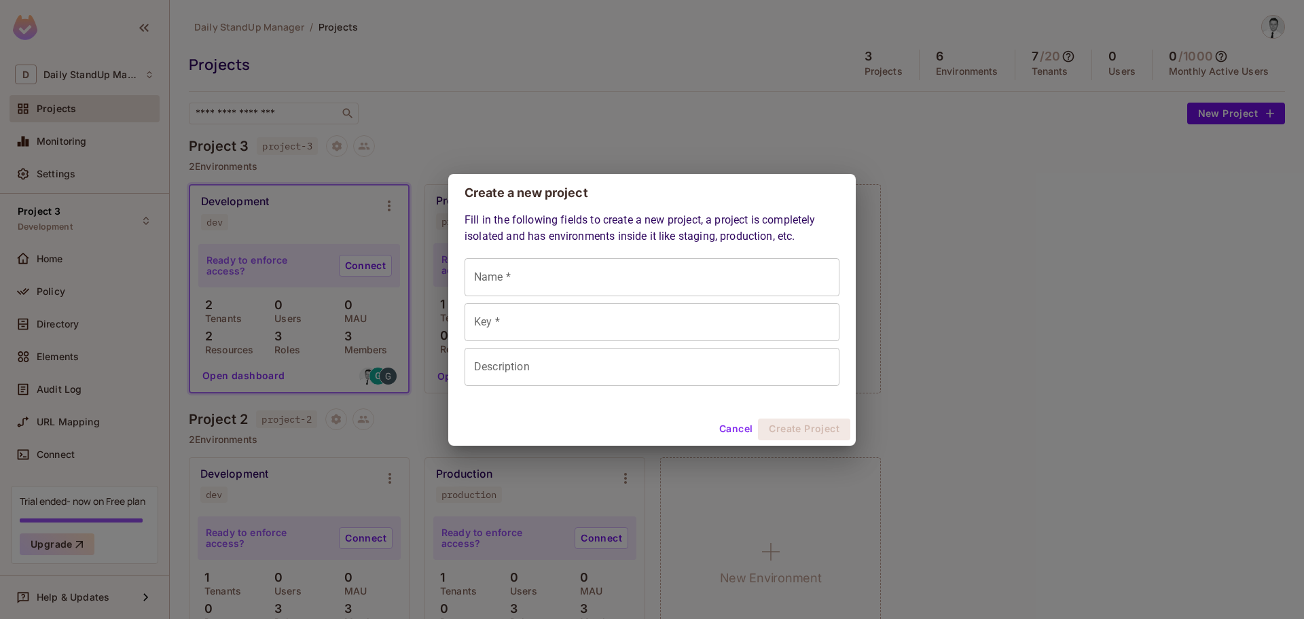
click at [740, 428] on button "Cancel" at bounding box center [736, 429] width 44 height 22
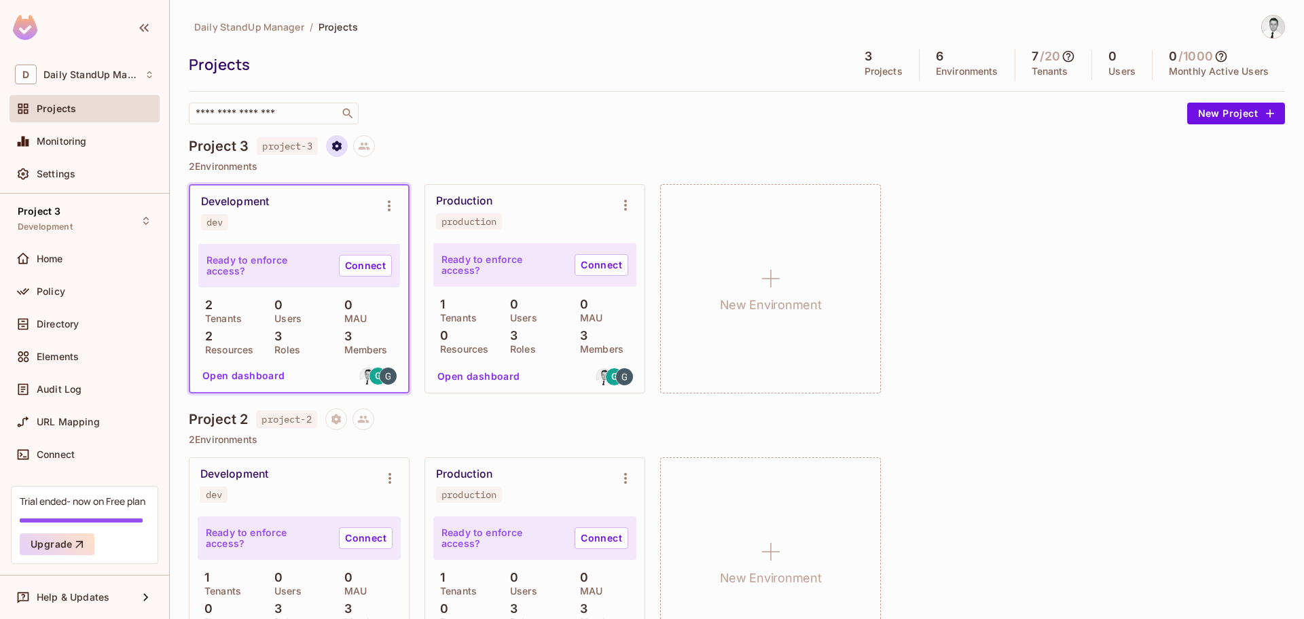
click at [341, 143] on icon "Project settings" at bounding box center [337, 146] width 10 height 10
click at [433, 198] on span "Edit Project" at bounding box center [403, 198] width 62 height 22
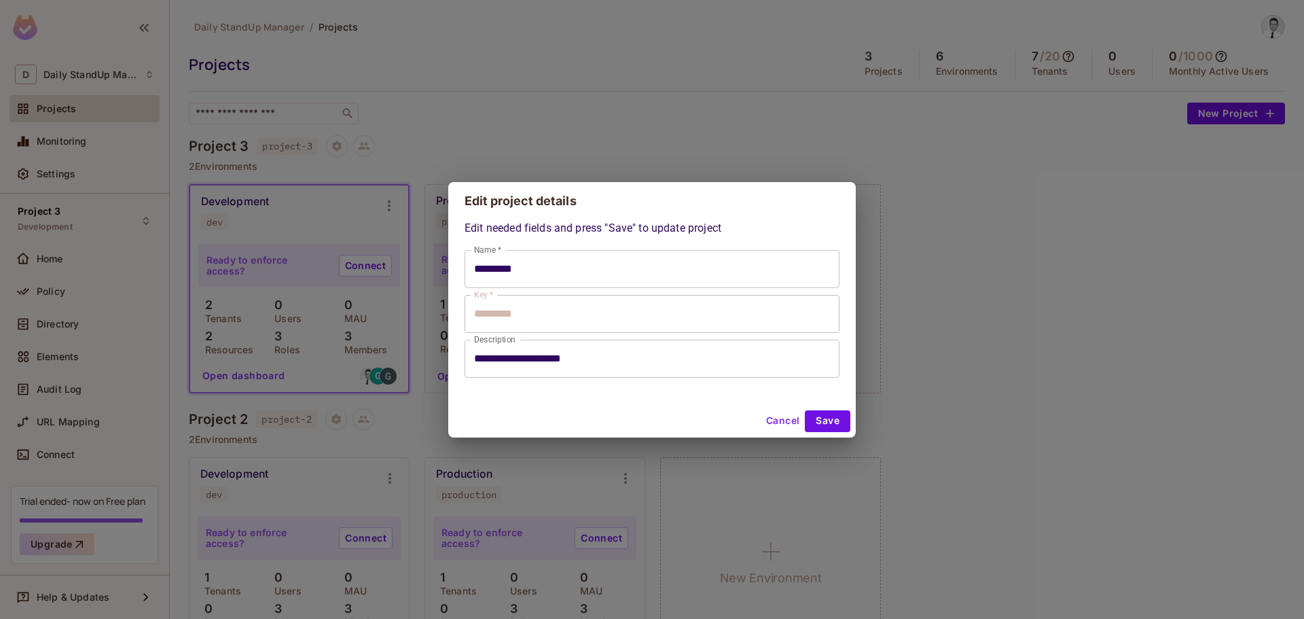
click at [787, 415] on button "Cancel" at bounding box center [782, 421] width 44 height 22
type input "*********"
type input "**********"
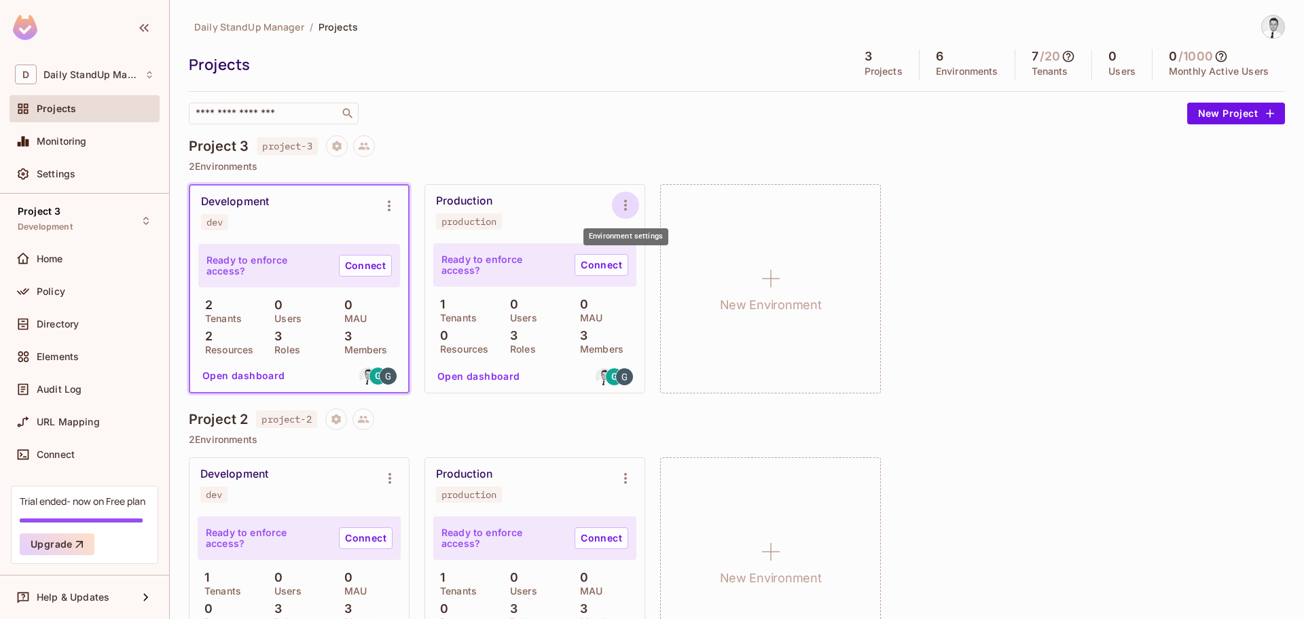
click at [629, 210] on icon "Environment settings" at bounding box center [625, 205] width 16 height 16
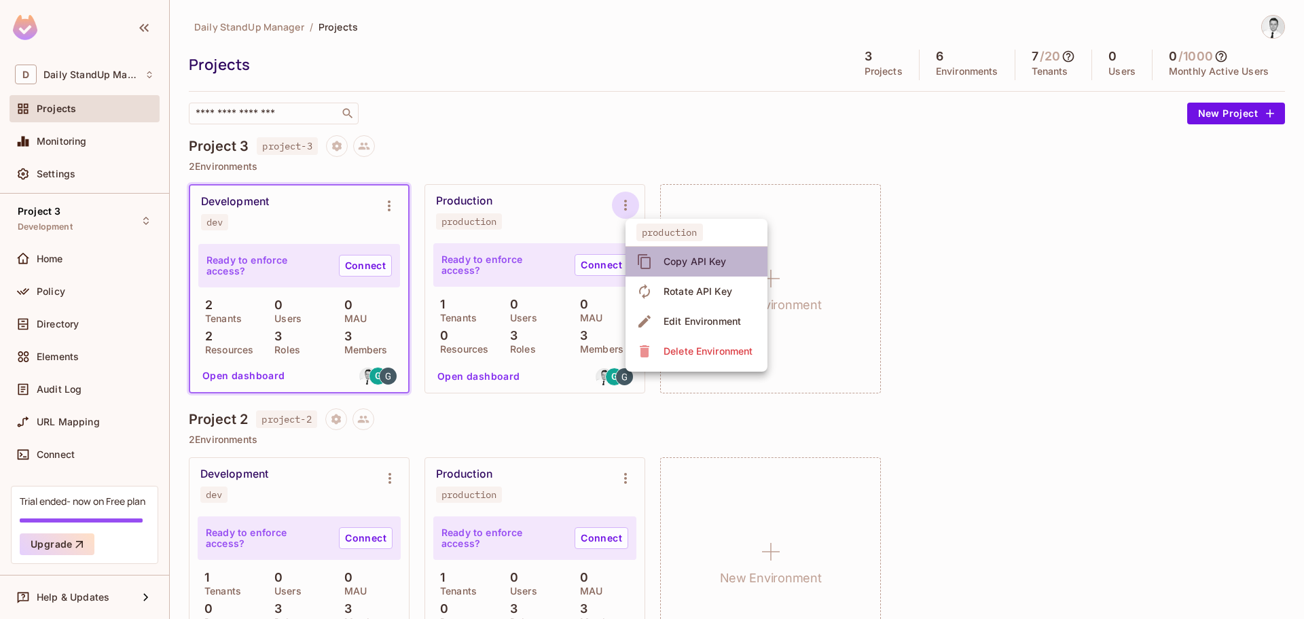
click at [703, 268] on span "Copy API Key" at bounding box center [694, 262] width 71 height 22
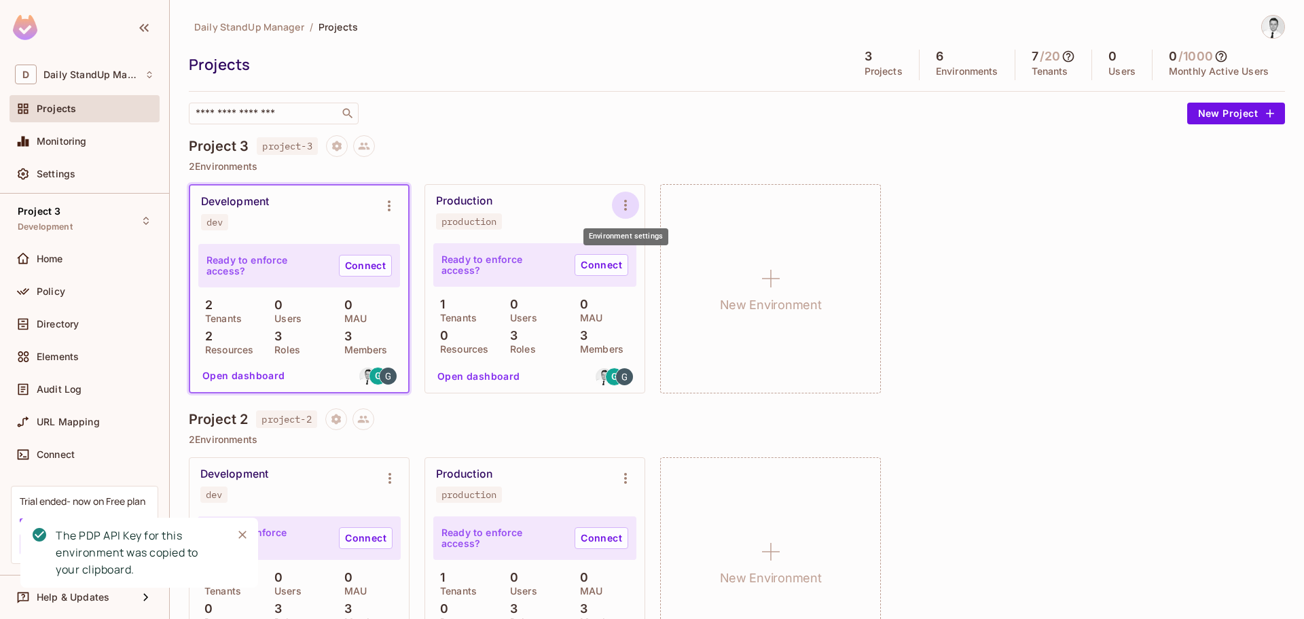
click at [631, 209] on icon "Environment settings" at bounding box center [625, 205] width 16 height 16
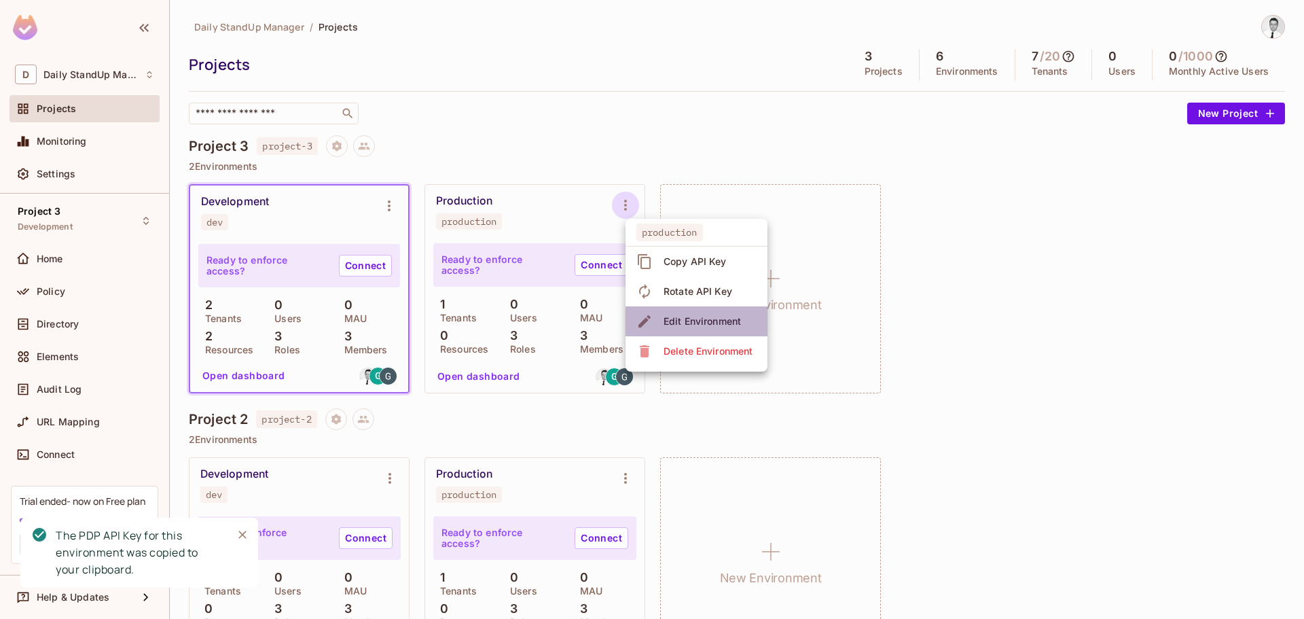
click at [731, 327] on div "Edit Environment" at bounding box center [701, 321] width 77 height 14
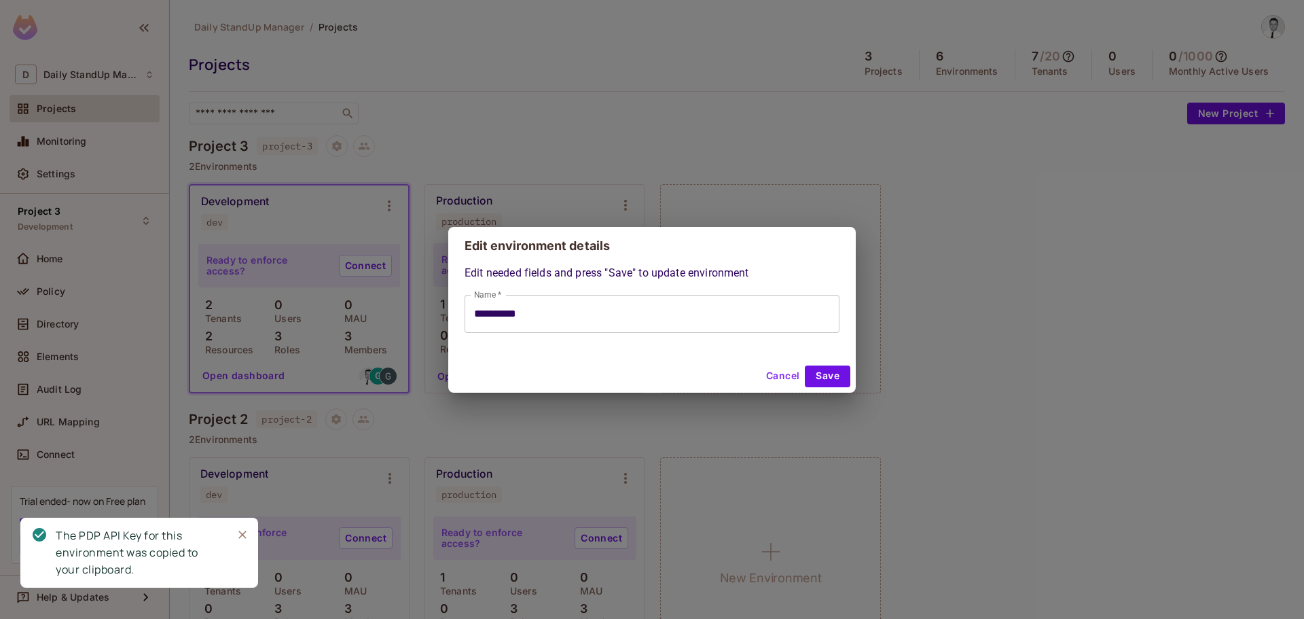
click at [781, 369] on button "Cancel" at bounding box center [782, 376] width 44 height 22
type input "**********"
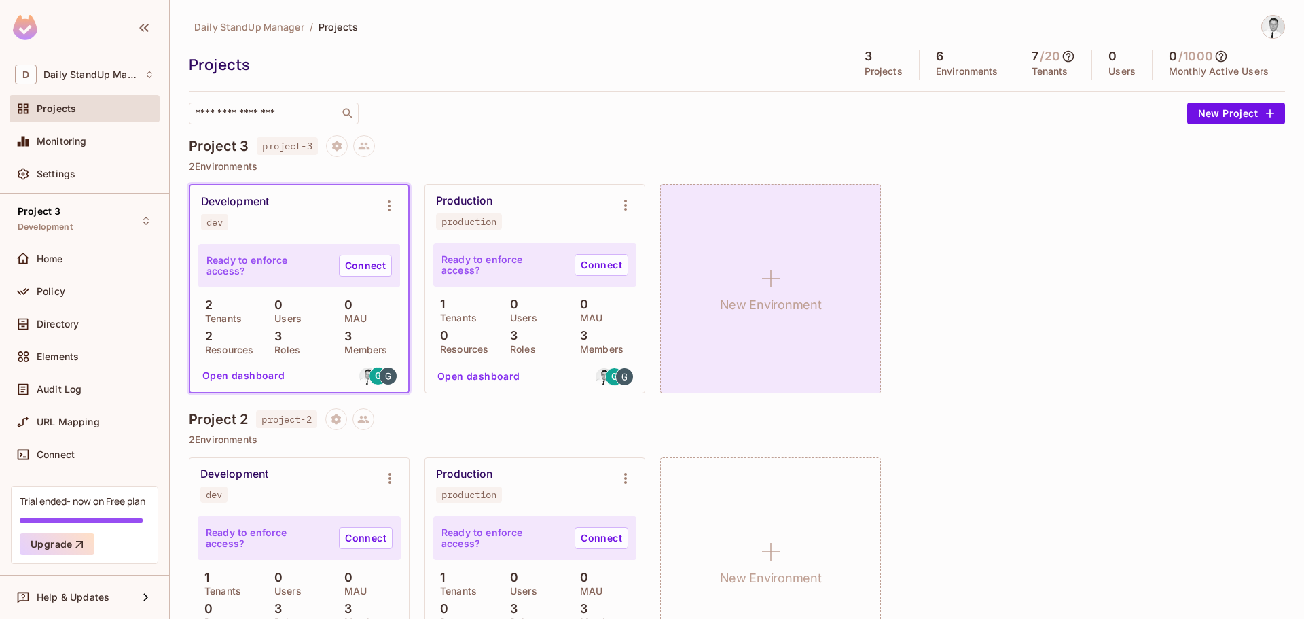
click at [792, 282] on div "New Environment" at bounding box center [770, 288] width 221 height 209
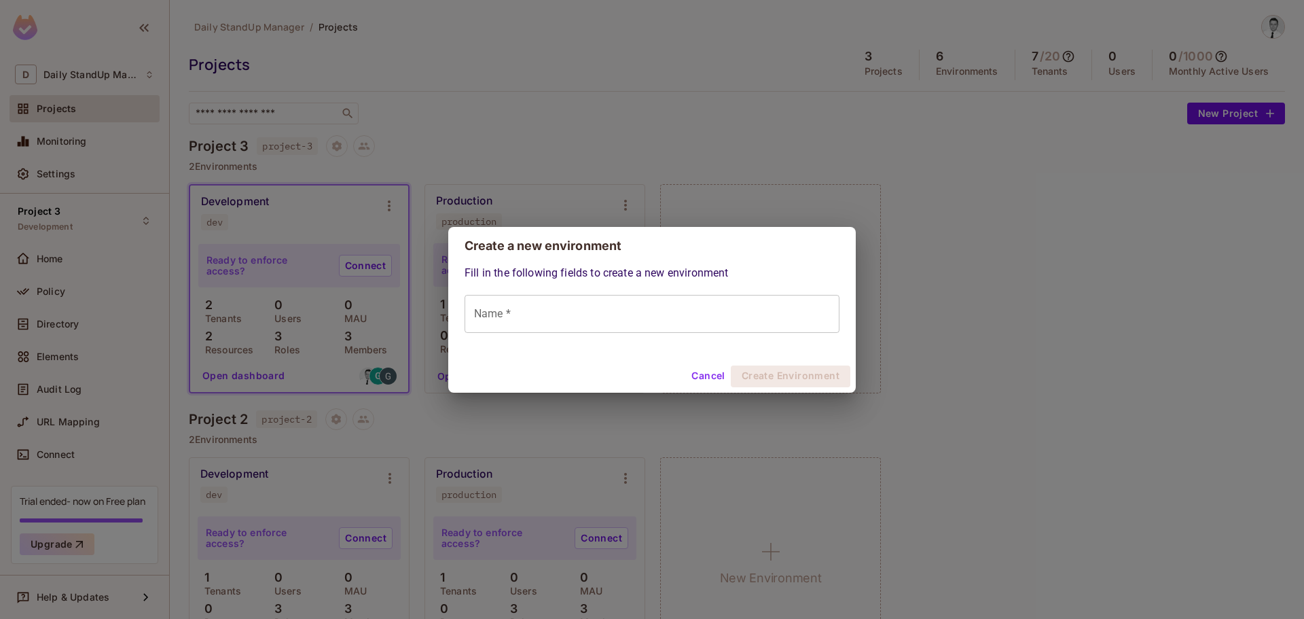
click at [699, 374] on button "Cancel" at bounding box center [708, 376] width 44 height 22
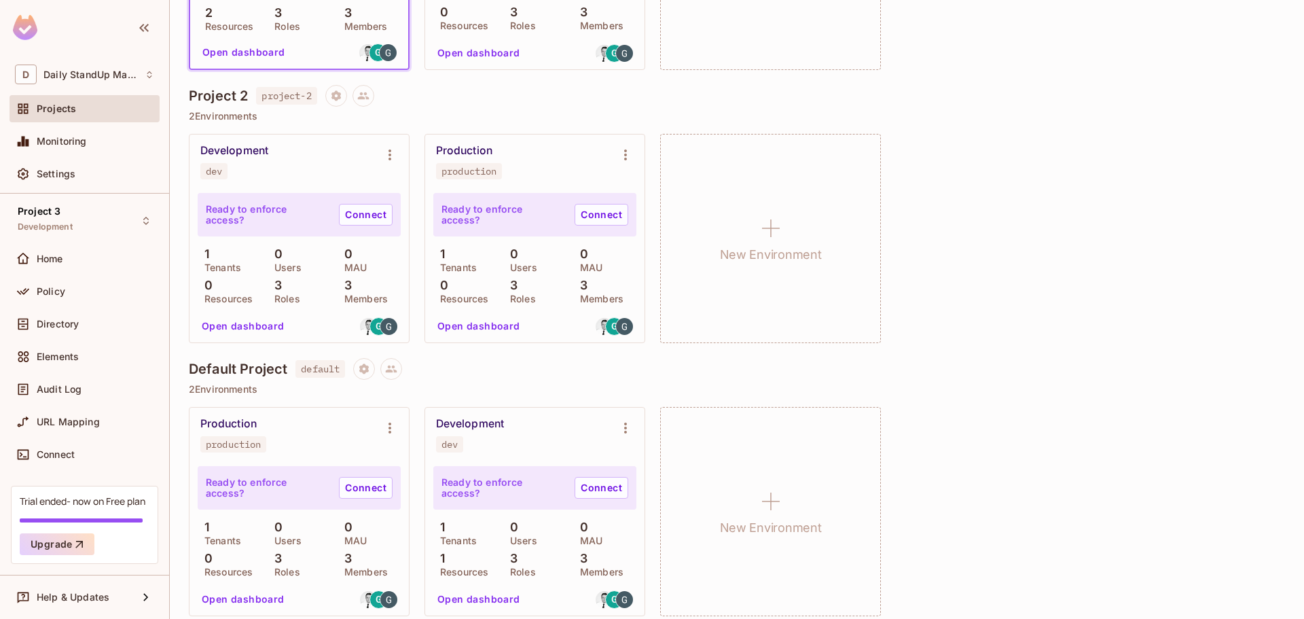
scroll to position [335, 0]
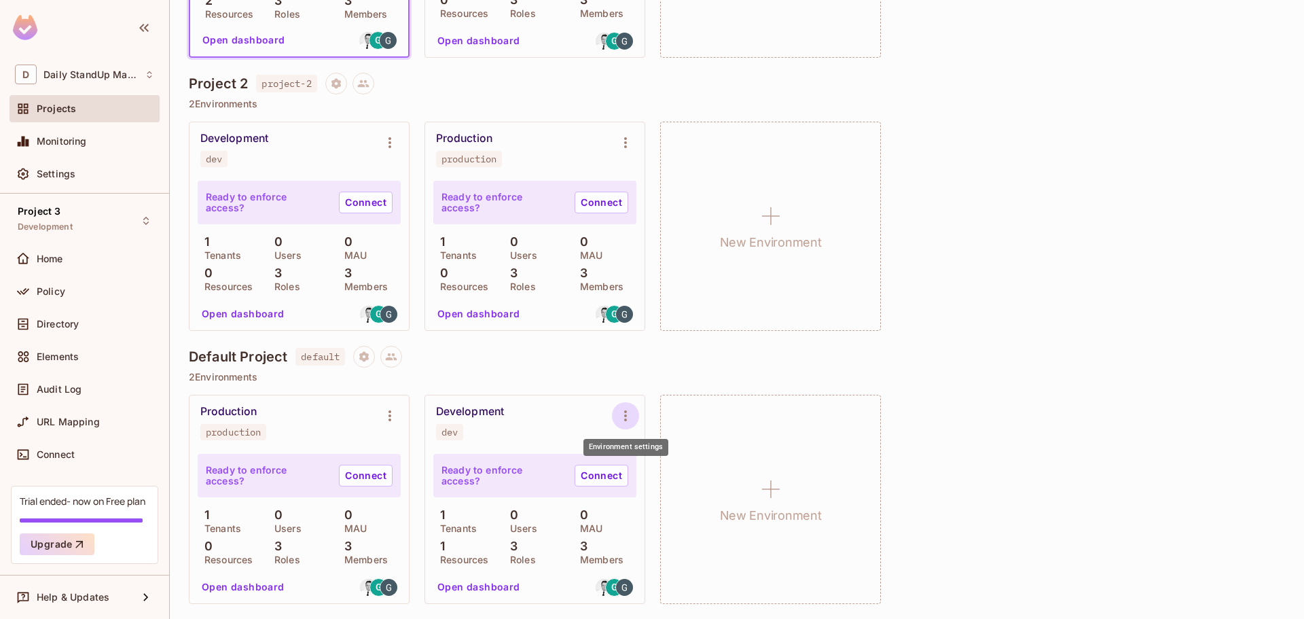
click at [619, 418] on icon "Environment settings" at bounding box center [625, 415] width 16 height 16
click at [325, 416] on div at bounding box center [652, 309] width 1304 height 619
click at [383, 418] on icon "Environment settings" at bounding box center [390, 415] width 16 height 16
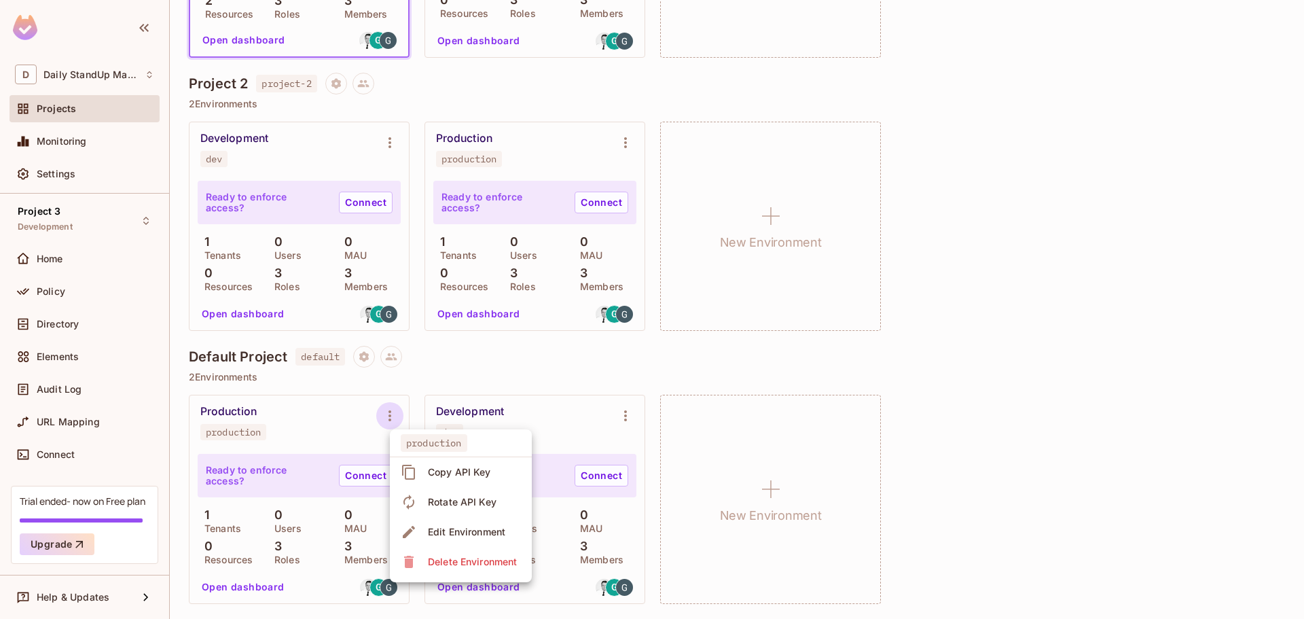
click at [338, 417] on div at bounding box center [652, 309] width 1304 height 619
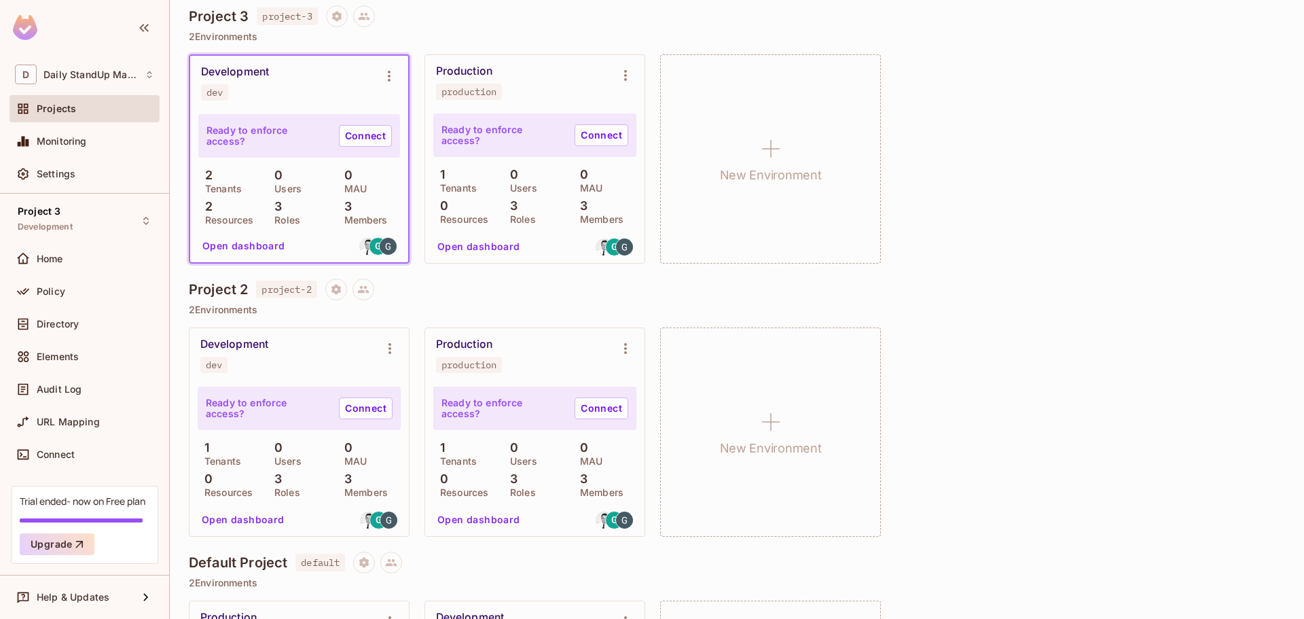
scroll to position [0, 0]
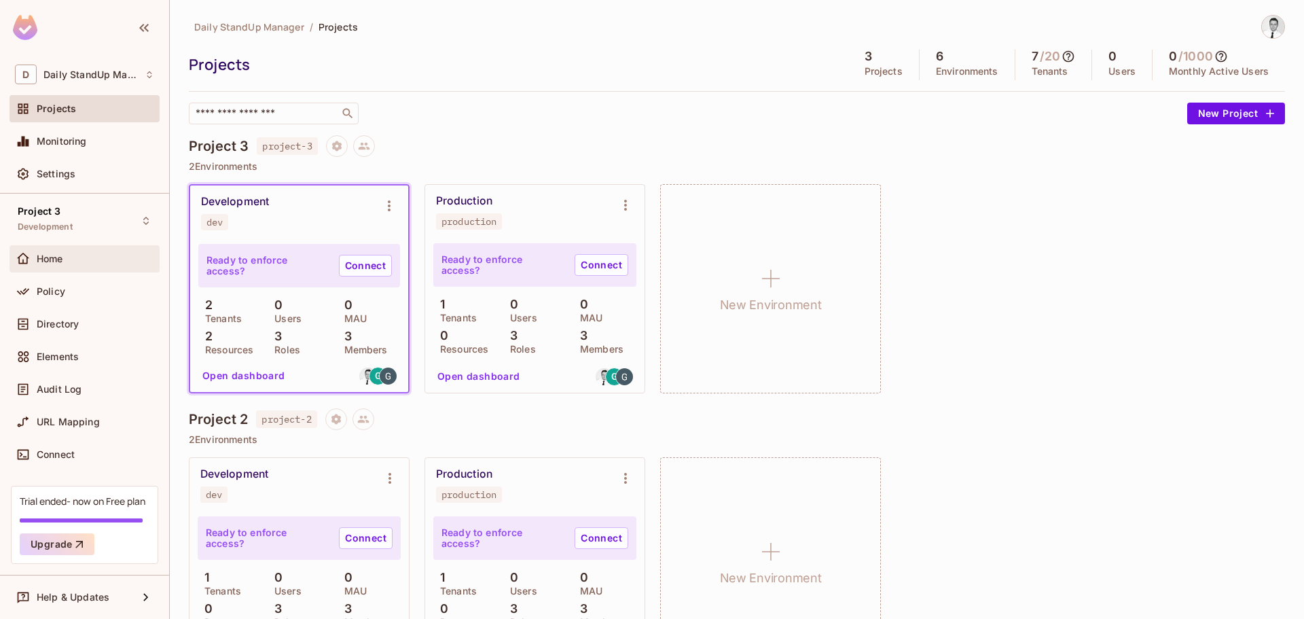
click at [93, 264] on div "Home" at bounding box center [84, 259] width 139 height 16
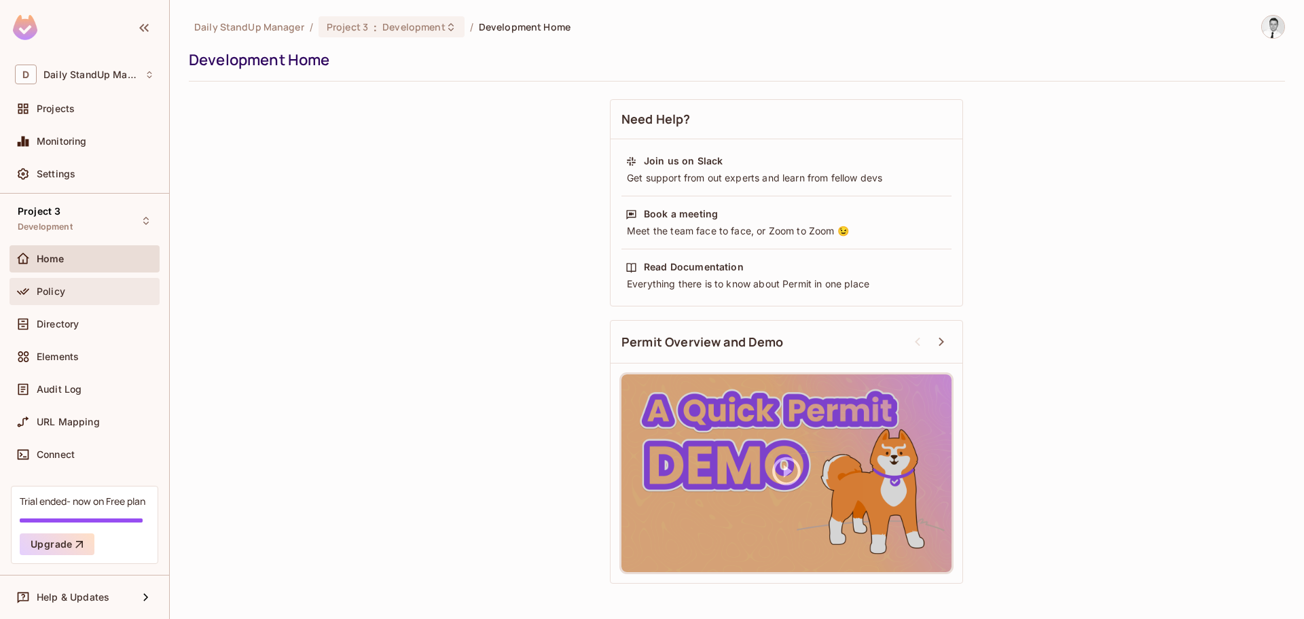
click at [78, 300] on div "Policy" at bounding box center [85, 291] width 150 height 27
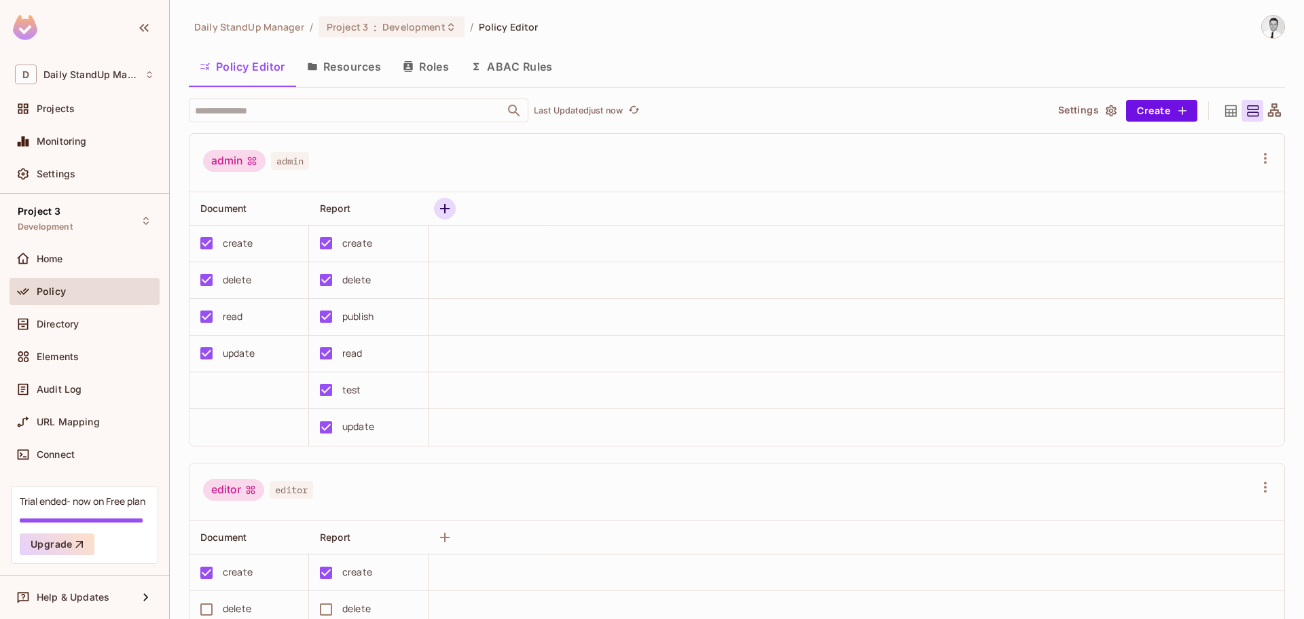
click at [446, 215] on icon "button" at bounding box center [445, 208] width 16 height 16
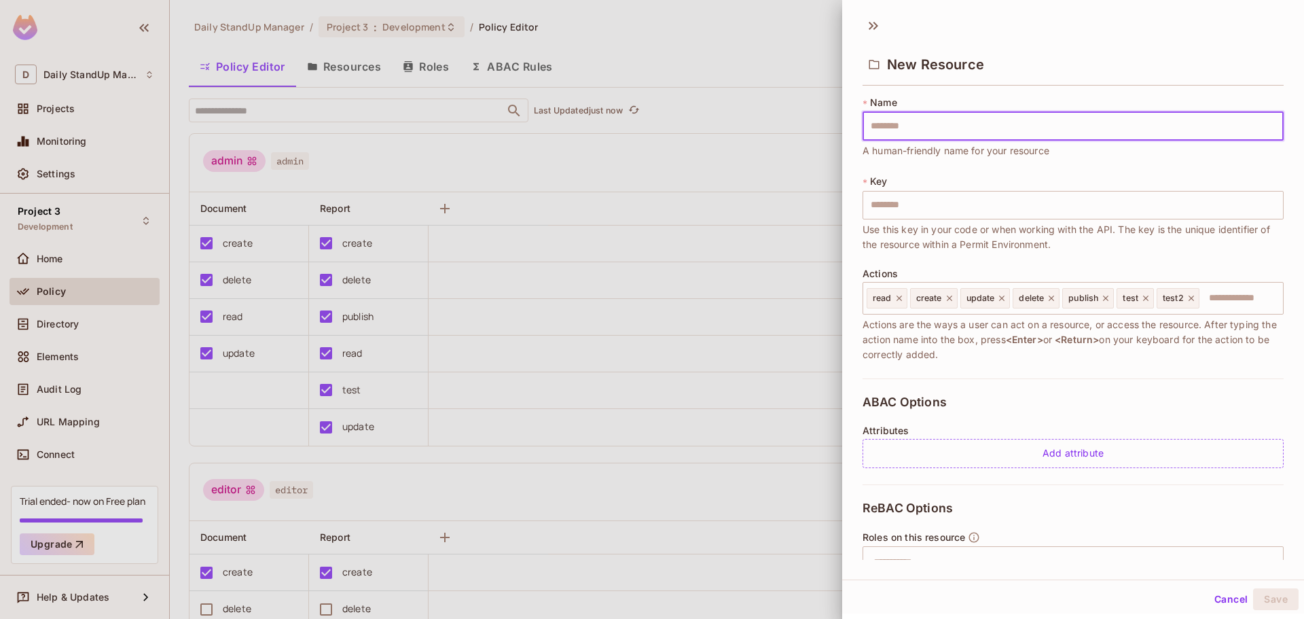
click at [1222, 598] on button "Cancel" at bounding box center [1231, 599] width 44 height 22
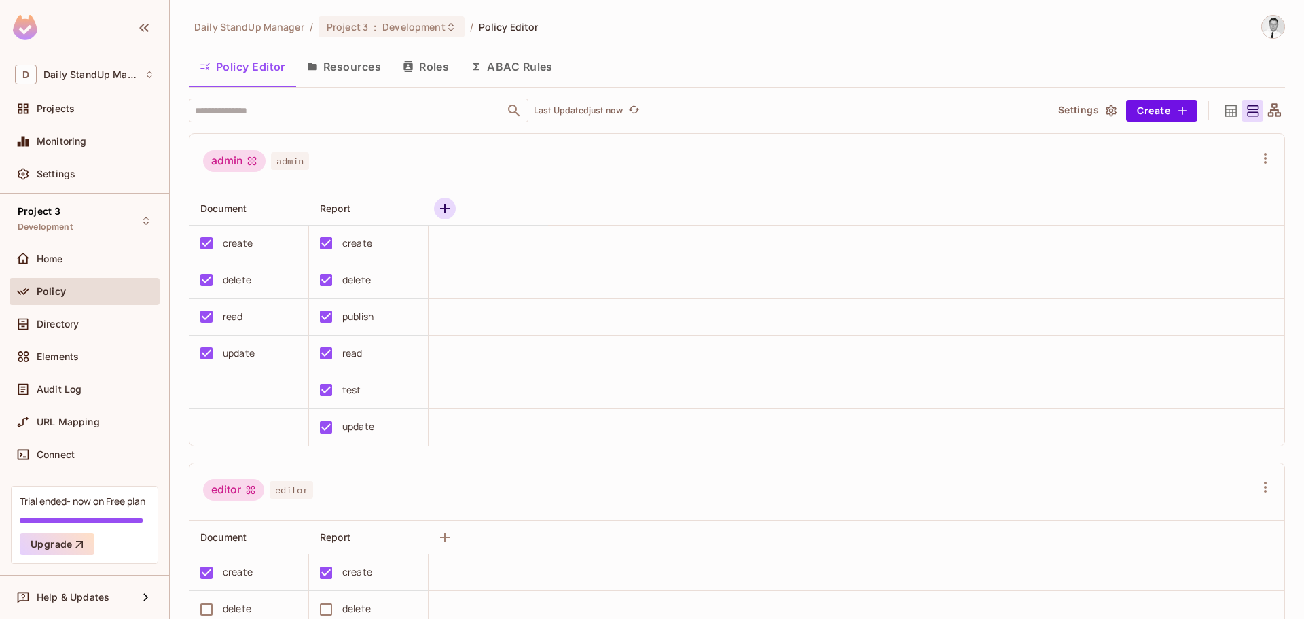
click at [449, 213] on icon "button" at bounding box center [445, 208] width 16 height 16
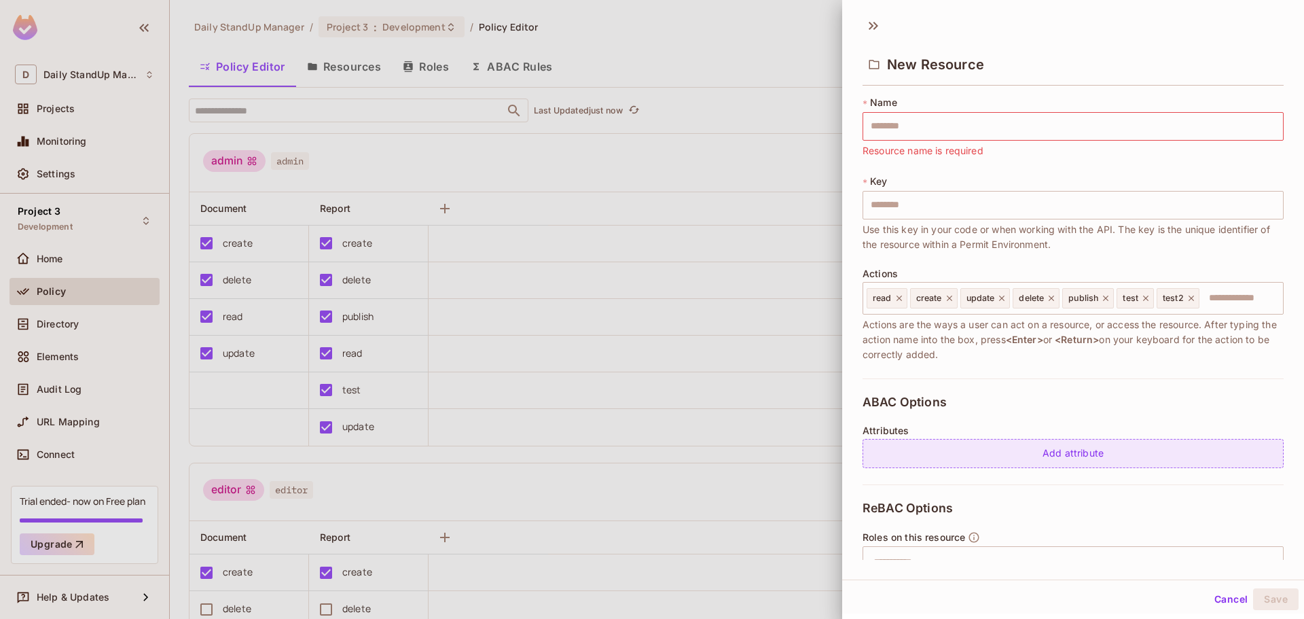
click at [1132, 456] on div "Add attribute" at bounding box center [1072, 453] width 421 height 29
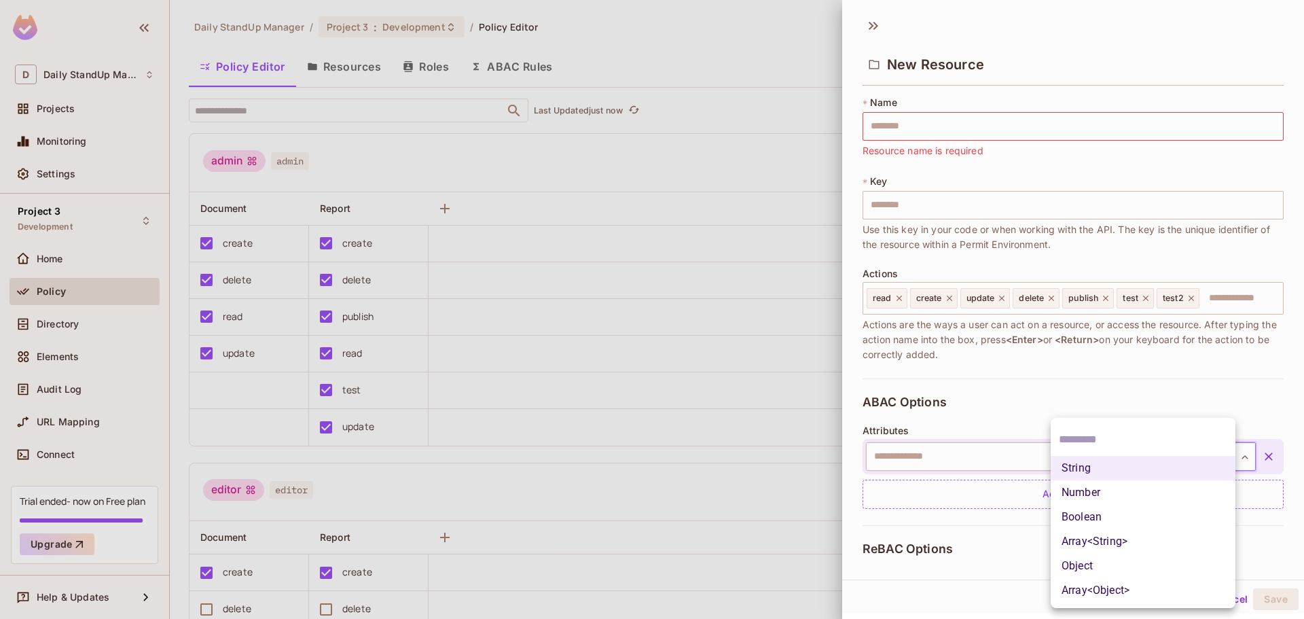
click at [1164, 460] on body "D Daily StandUp Manager Projects Monitoring Settings Project 3 Development Home…" at bounding box center [652, 309] width 1304 height 619
drag, startPoint x: 1135, startPoint y: 399, endPoint x: 955, endPoint y: 446, distance: 185.5
click at [1126, 399] on div at bounding box center [652, 309] width 1304 height 619
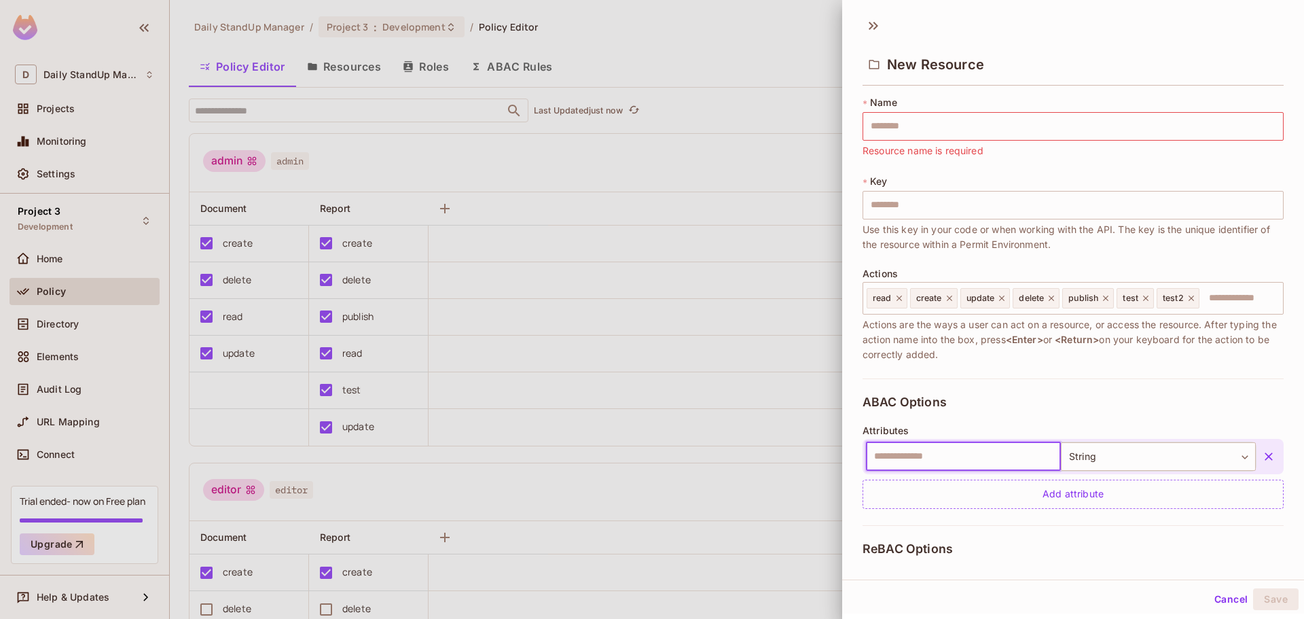
click at [941, 457] on input "text" at bounding box center [963, 456] width 195 height 29
click at [1054, 405] on div "ABAC Options Attributes ​ String ****** ​ Add attribute" at bounding box center [1072, 451] width 421 height 147
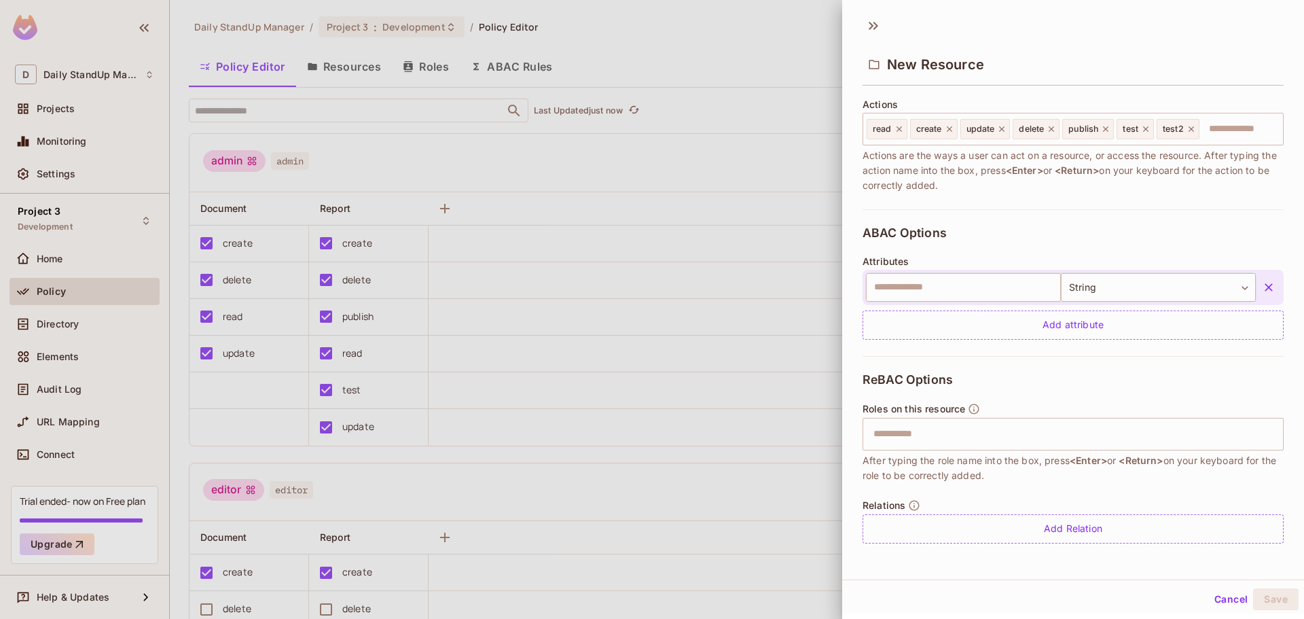
scroll to position [2, 0]
click at [1225, 600] on button "Cancel" at bounding box center [1231, 597] width 44 height 22
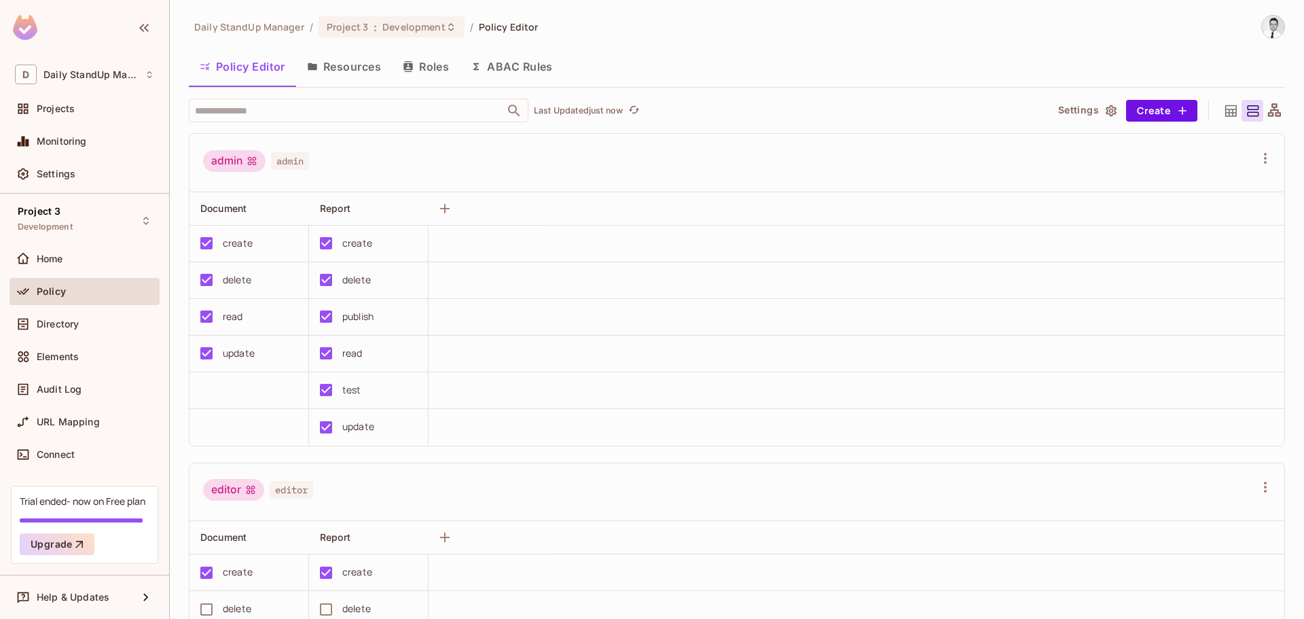
click at [428, 70] on button "Roles" at bounding box center [426, 67] width 68 height 34
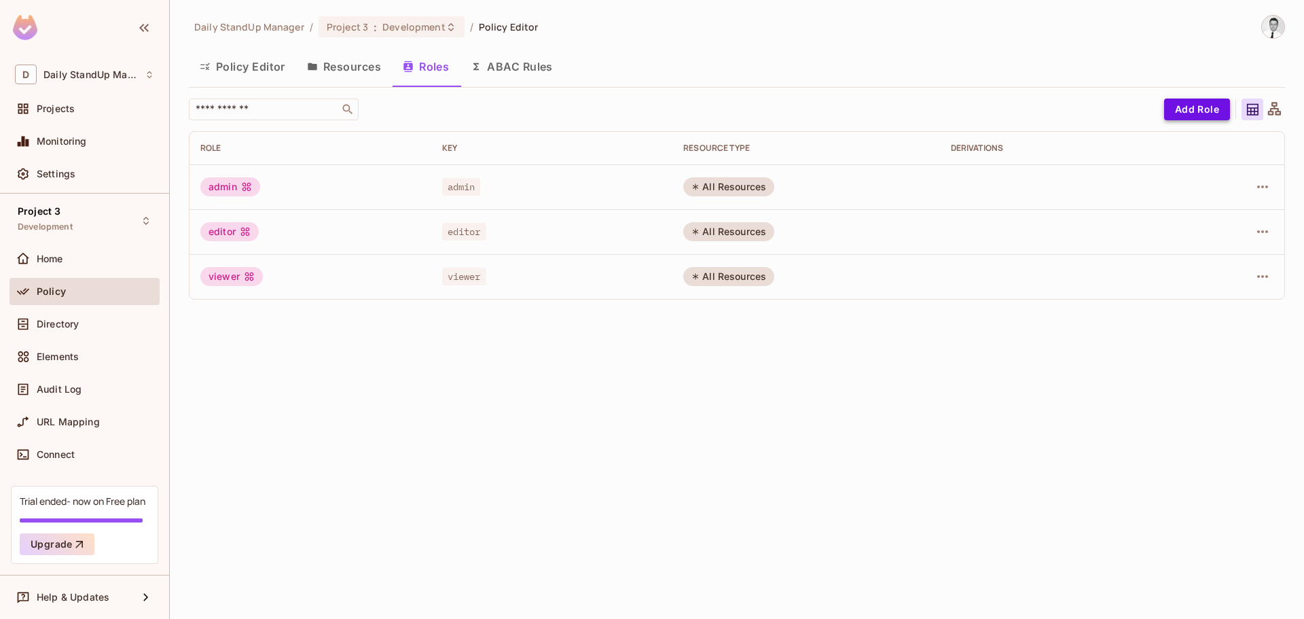
click at [1184, 115] on button "Add Role" at bounding box center [1197, 109] width 66 height 22
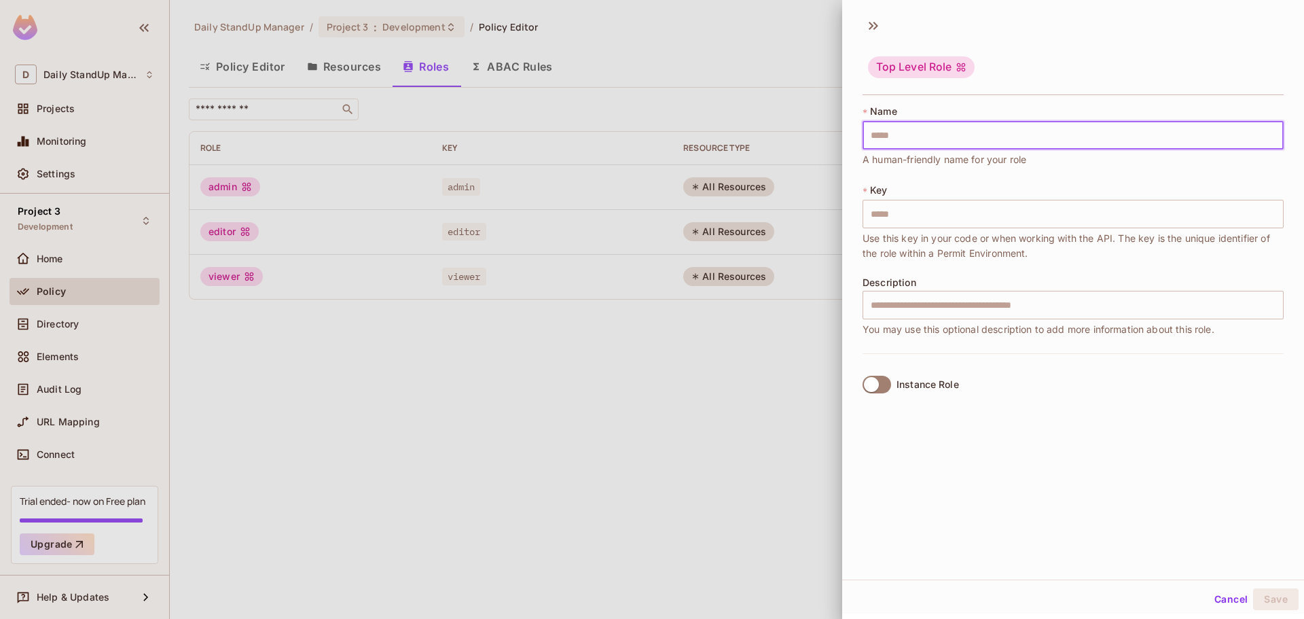
click at [1016, 134] on input "text" at bounding box center [1072, 135] width 421 height 29
drag, startPoint x: 993, startPoint y: 492, endPoint x: 964, endPoint y: 479, distance: 32.5
click at [972, 482] on div "Top Level Role * Name ​ Role name is required * Key ​ Use this key in your code…" at bounding box center [1073, 295] width 462 height 570
click at [907, 140] on input "text" at bounding box center [1072, 135] width 421 height 29
type input "**"
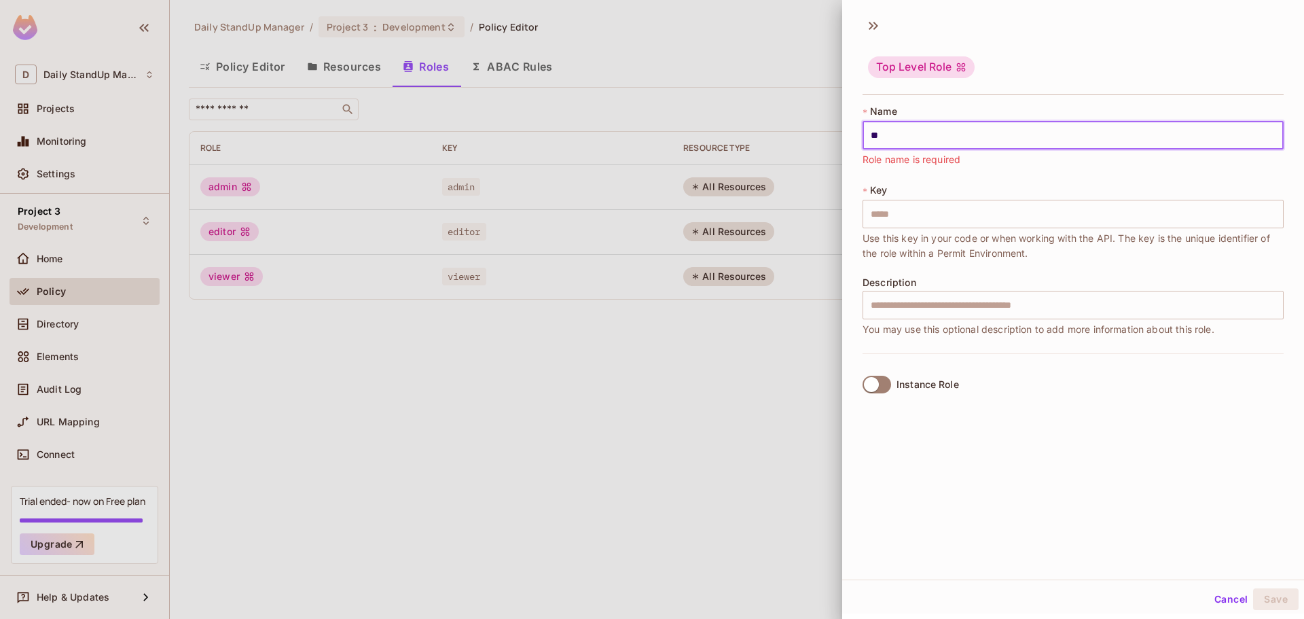
type input "**"
type input "***"
type input "****"
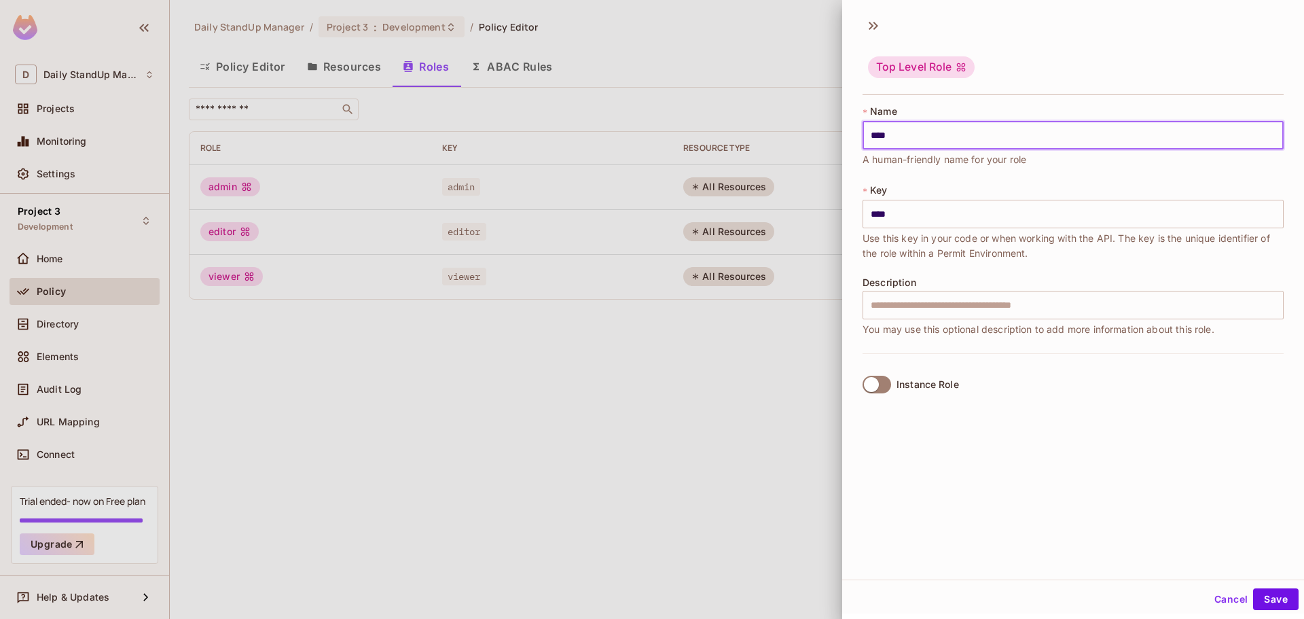
type input "*****"
type input "******"
type input "*******"
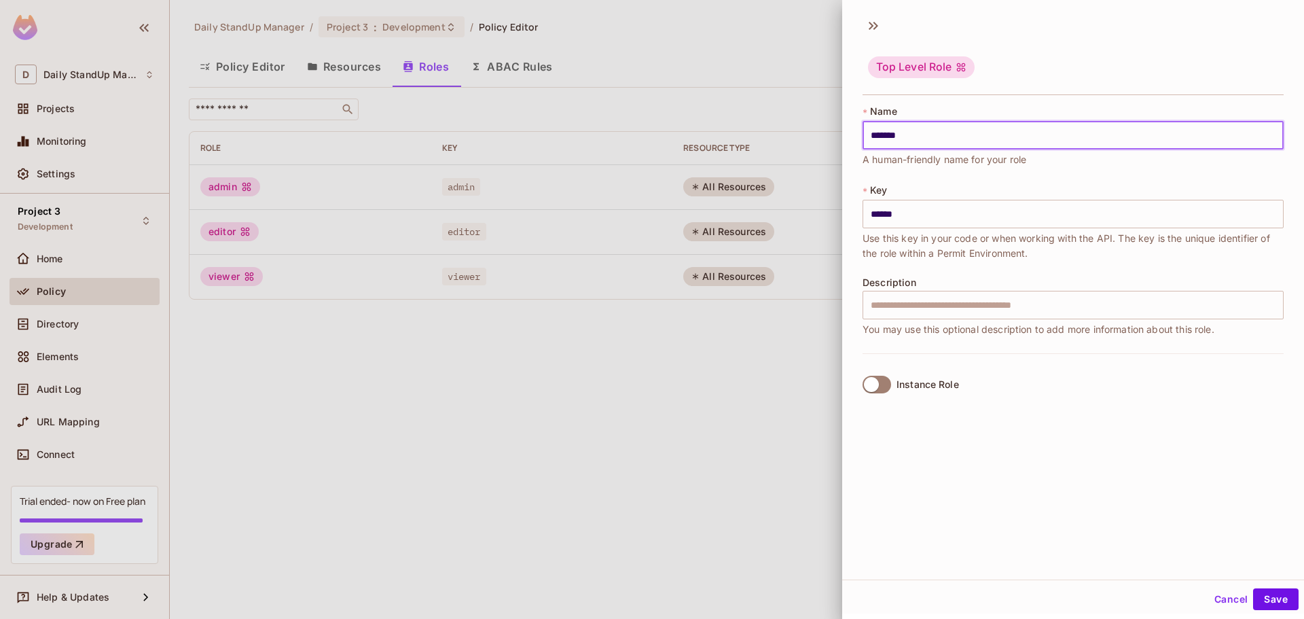
type input "*******"
type input "********"
type input "*********"
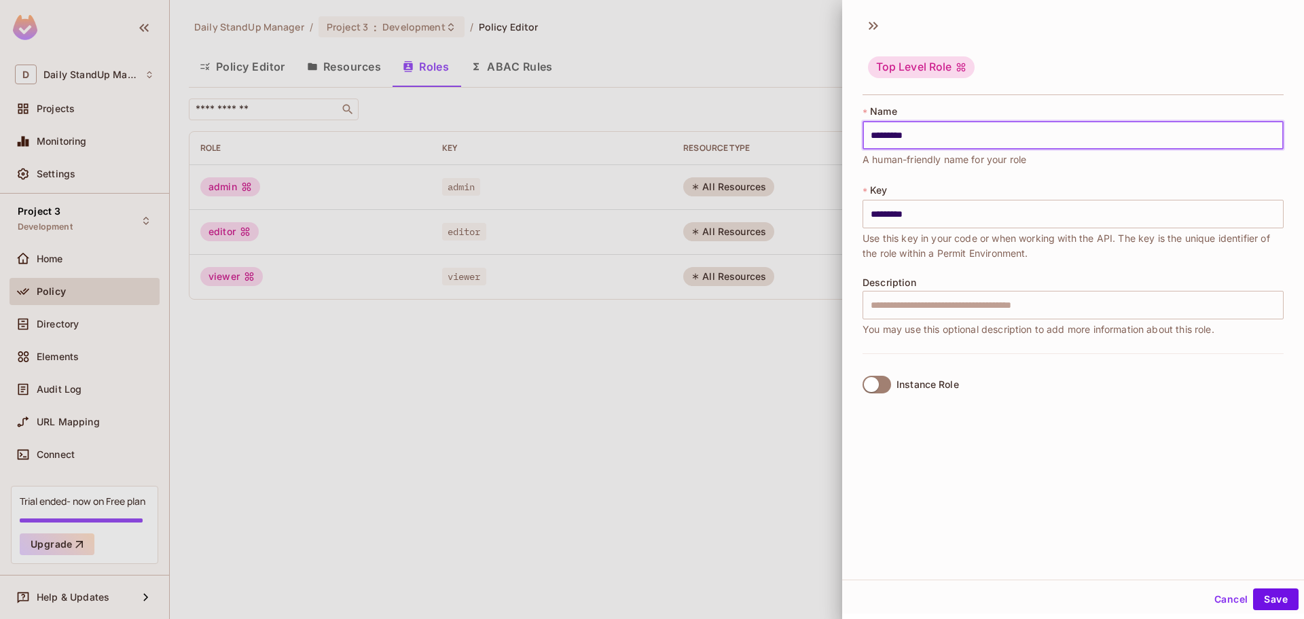
type input "**********"
click at [1255, 602] on button "Save" at bounding box center [1275, 599] width 45 height 22
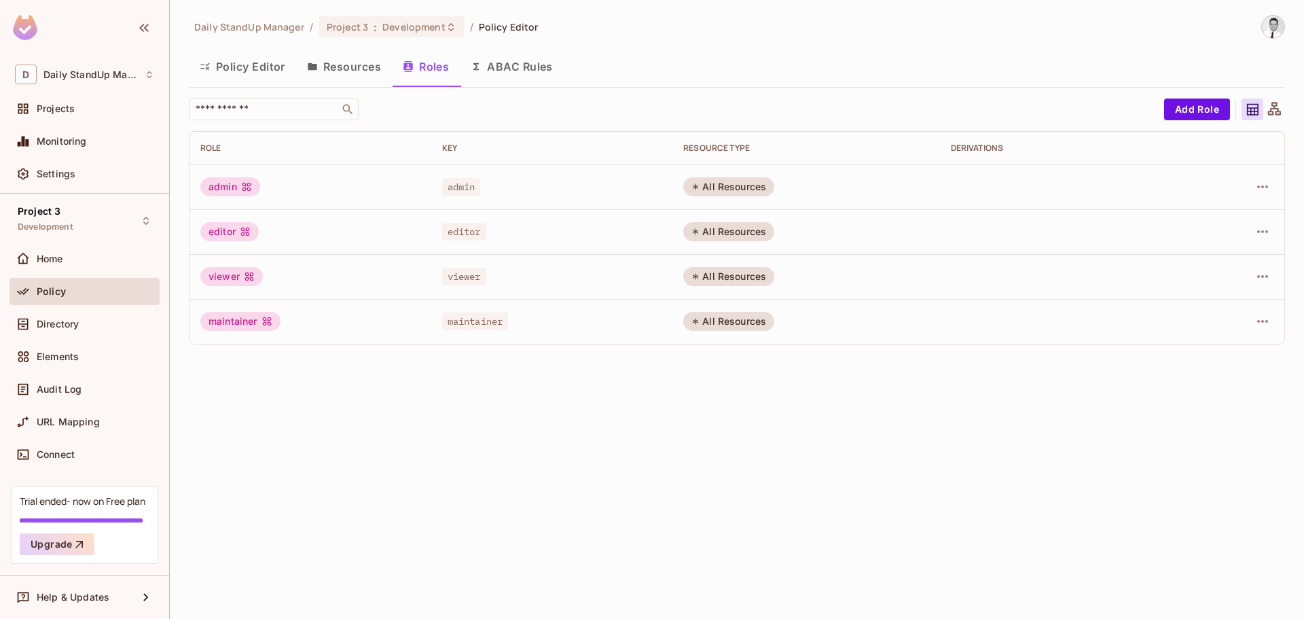
click at [682, 84] on div "Policy Editor Resources Roles ABAC Rules" at bounding box center [737, 68] width 1096 height 37
click at [1038, 60] on div "Policy Editor Resources Roles ABAC Rules" at bounding box center [737, 67] width 1096 height 34
click at [803, 43] on div "Daily StandUp Manager / Project 3 : Development / Policy Editor Policy Editor R…" at bounding box center [737, 185] width 1096 height 340
click at [1203, 107] on button "Add Role" at bounding box center [1197, 109] width 66 height 22
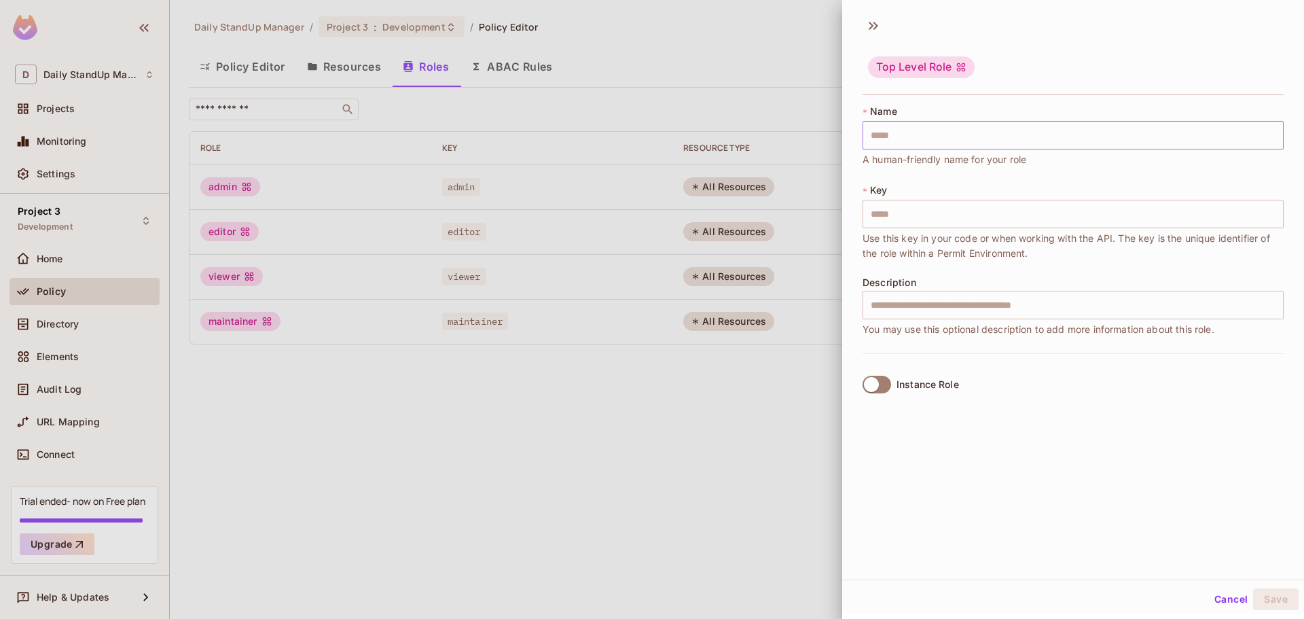
click at [944, 125] on input "text" at bounding box center [1072, 135] width 421 height 29
type input "*"
type input "**"
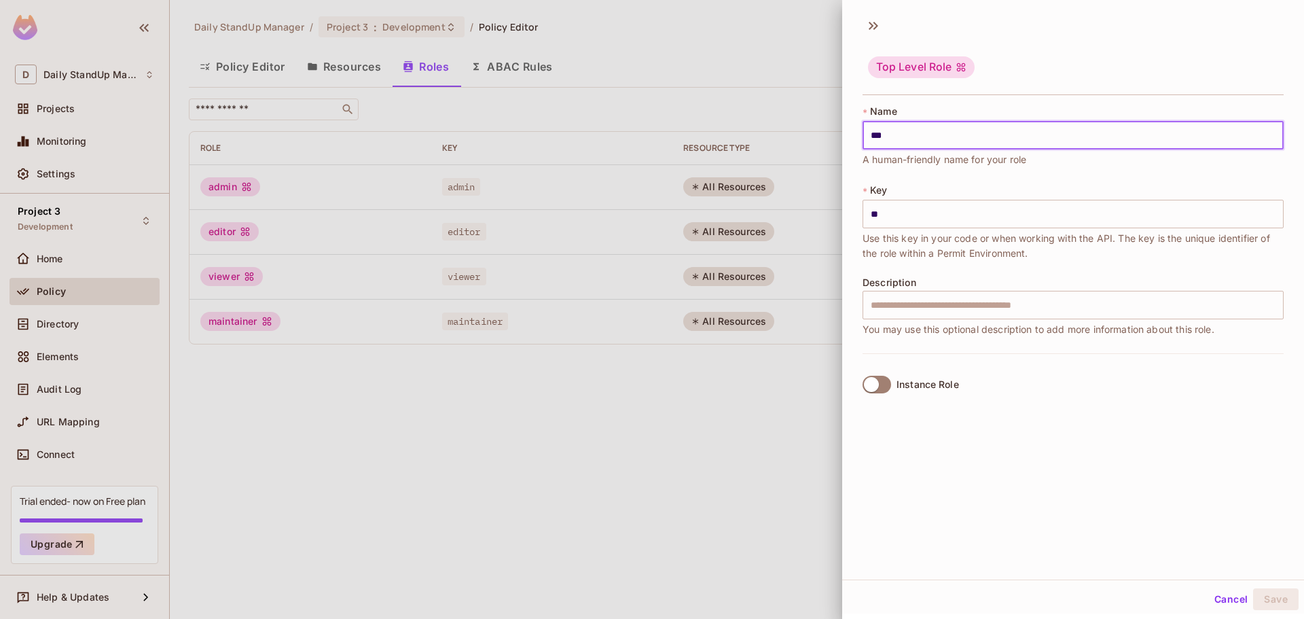
type input "****"
type input "*****"
type input "******"
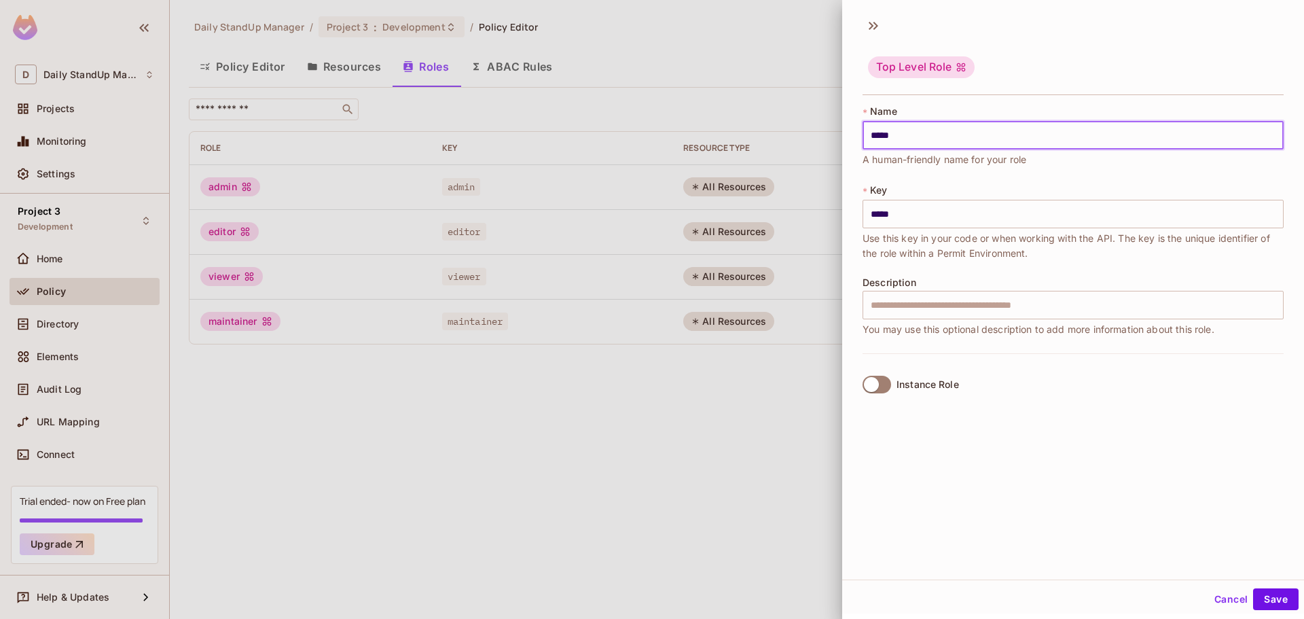
type input "******"
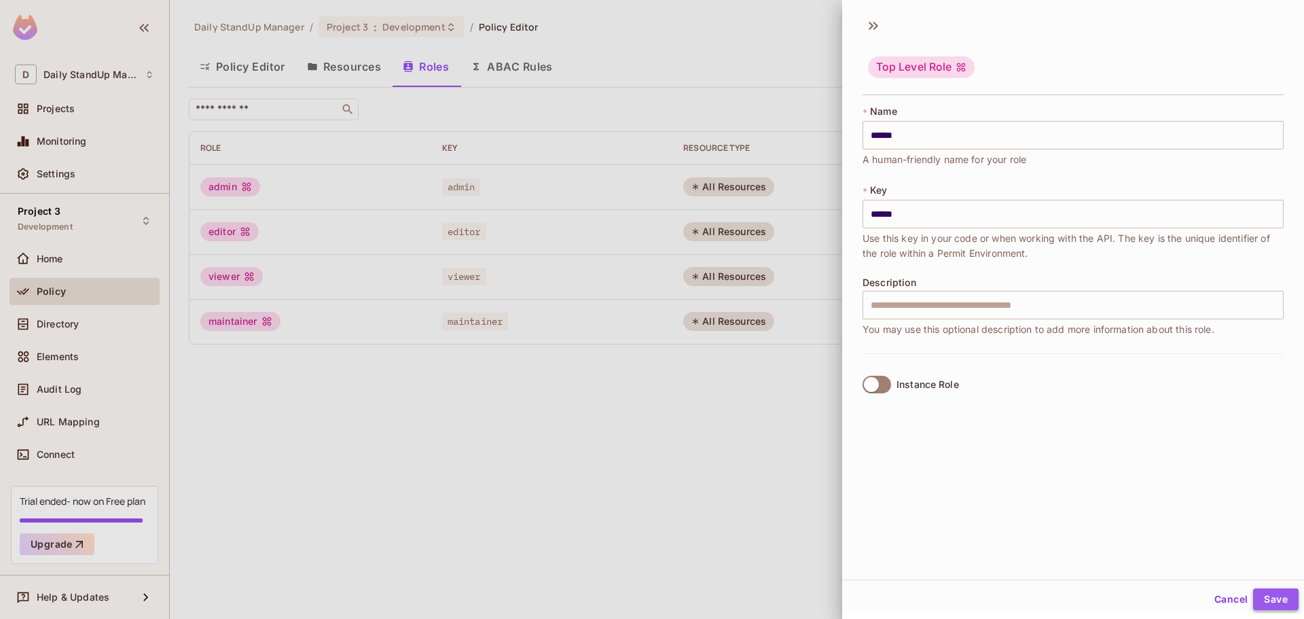
click at [1264, 595] on button "Save" at bounding box center [1275, 599] width 45 height 22
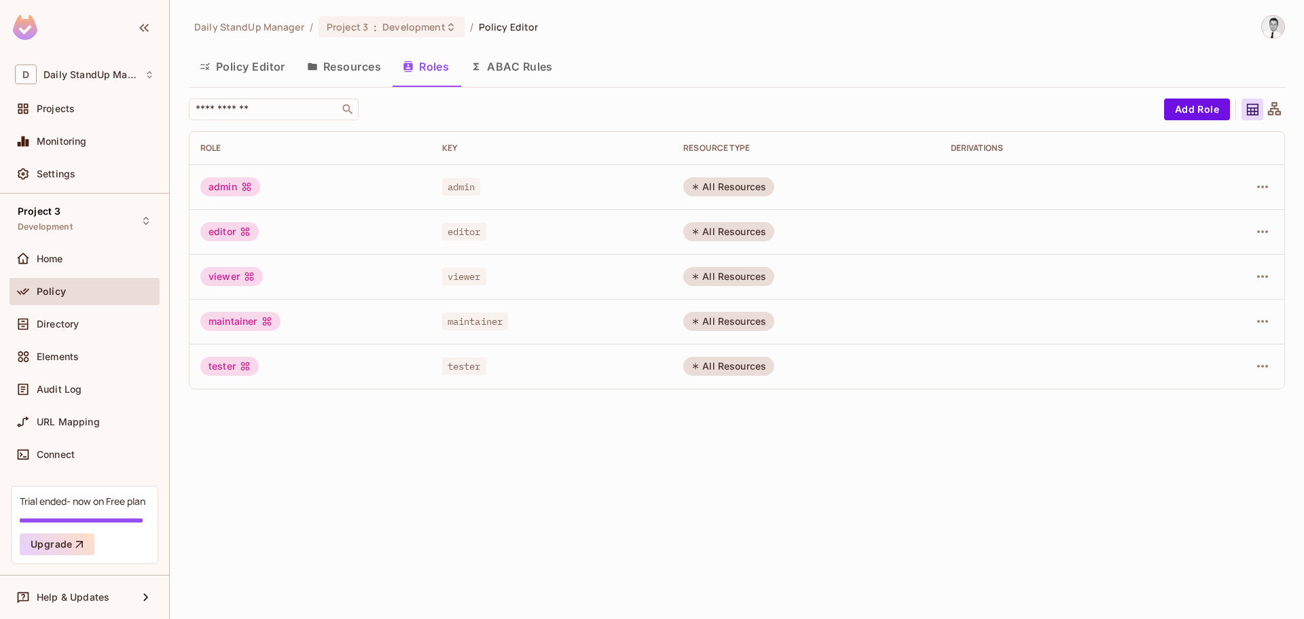
drag, startPoint x: 357, startPoint y: 71, endPoint x: 3, endPoint y: 203, distance: 377.5
click at [357, 71] on button "Resources" at bounding box center [344, 67] width 96 height 34
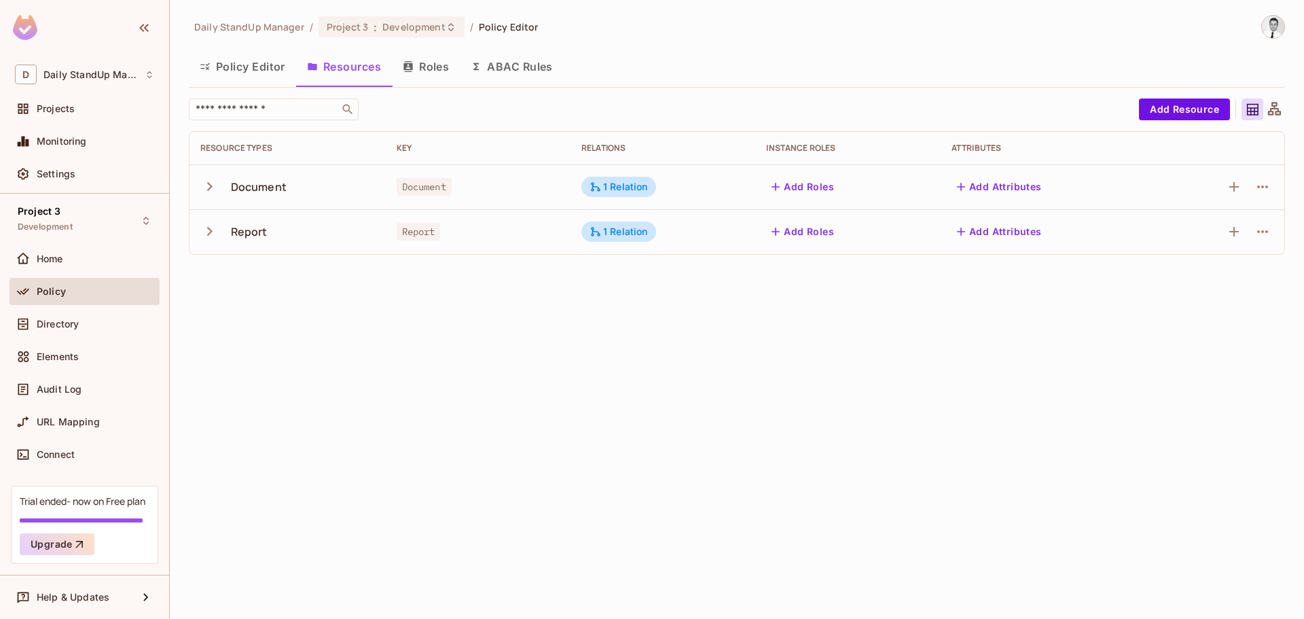
click at [809, 184] on button "Add Roles" at bounding box center [802, 187] width 73 height 22
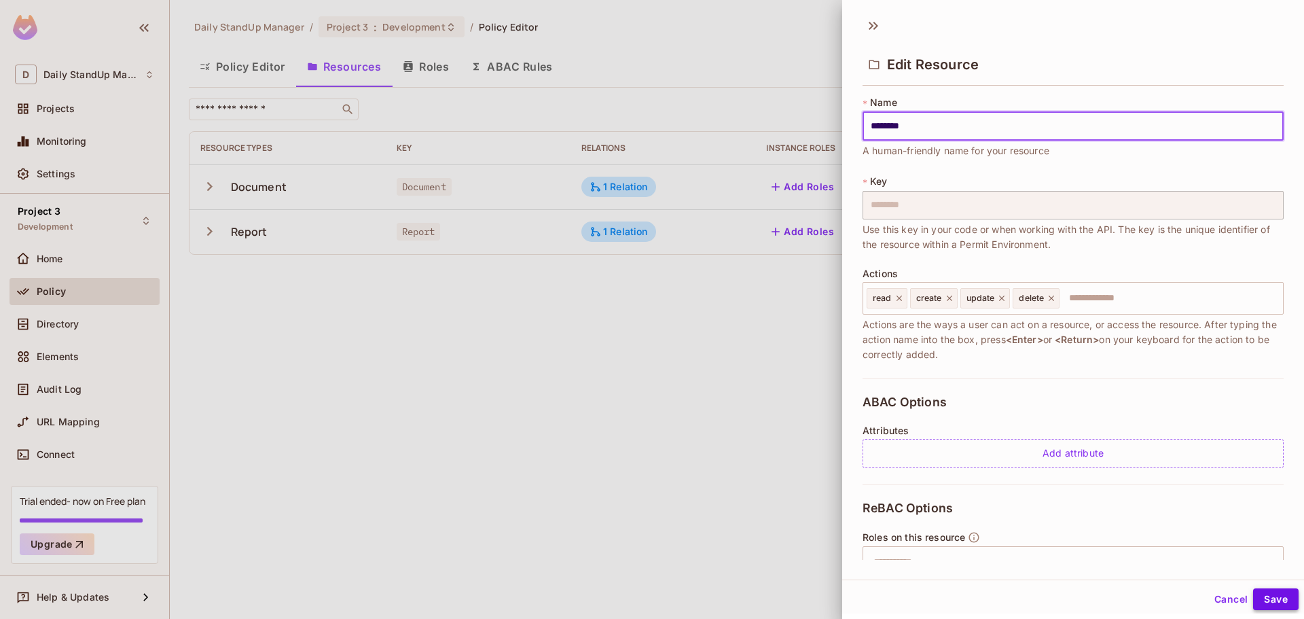
click at [1277, 595] on button "Save" at bounding box center [1275, 599] width 45 height 22
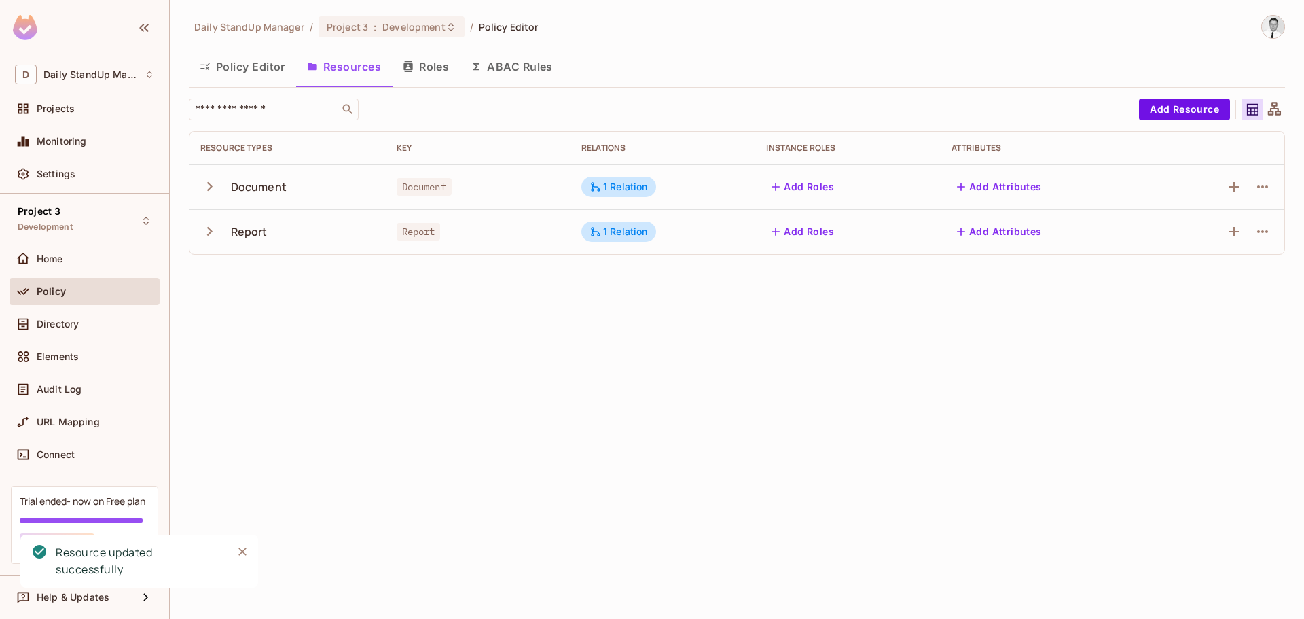
click at [802, 187] on button "Add Roles" at bounding box center [802, 187] width 73 height 22
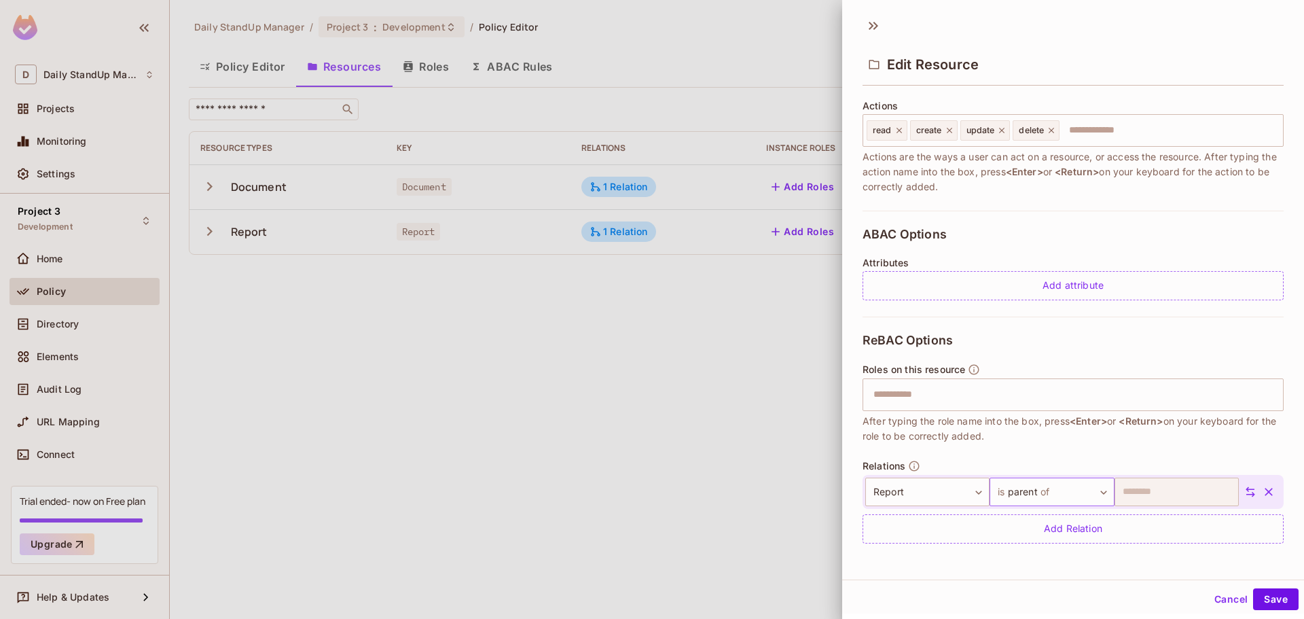
scroll to position [2, 0]
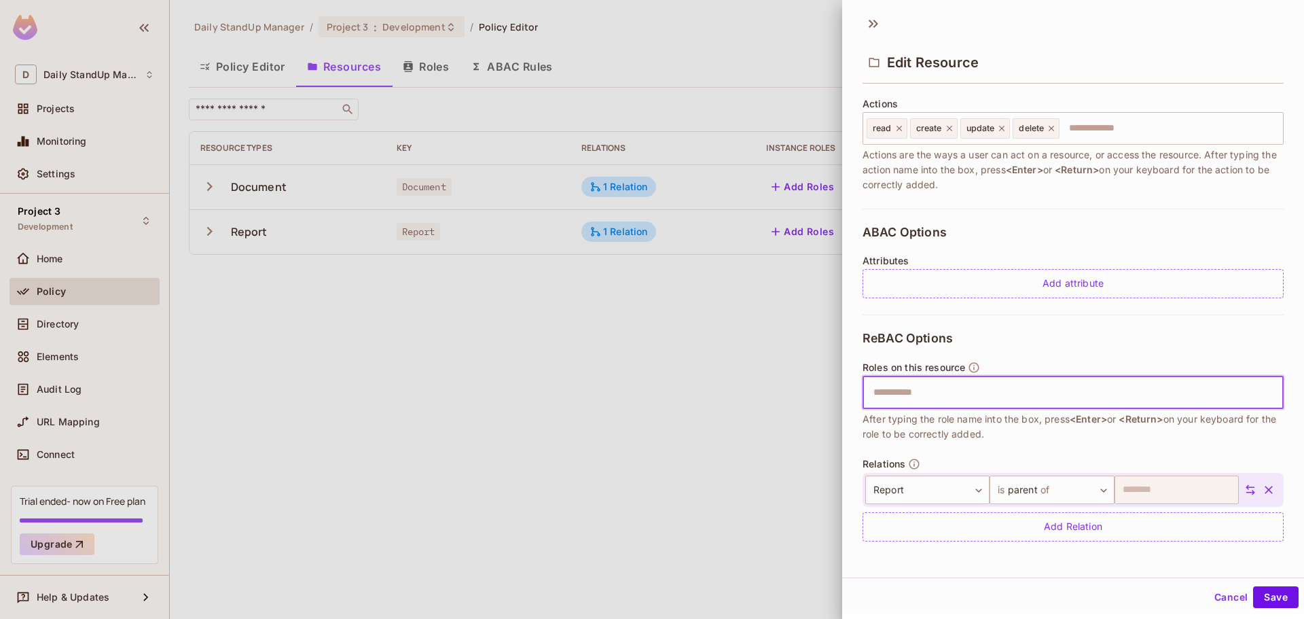
click at [955, 383] on input "text" at bounding box center [1071, 392] width 412 height 27
click at [1123, 340] on div "ReBAC Options Roles on this resource ​ After typing the role name into the box,…" at bounding box center [1072, 435] width 421 height 243
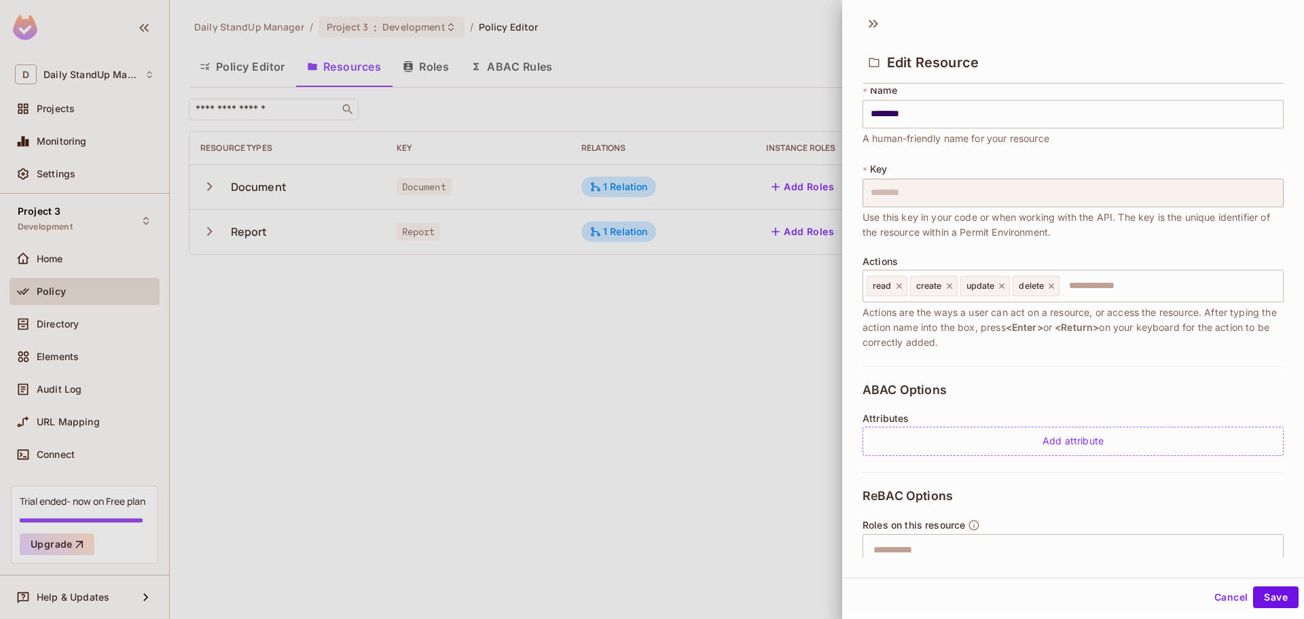
scroll to position [0, 0]
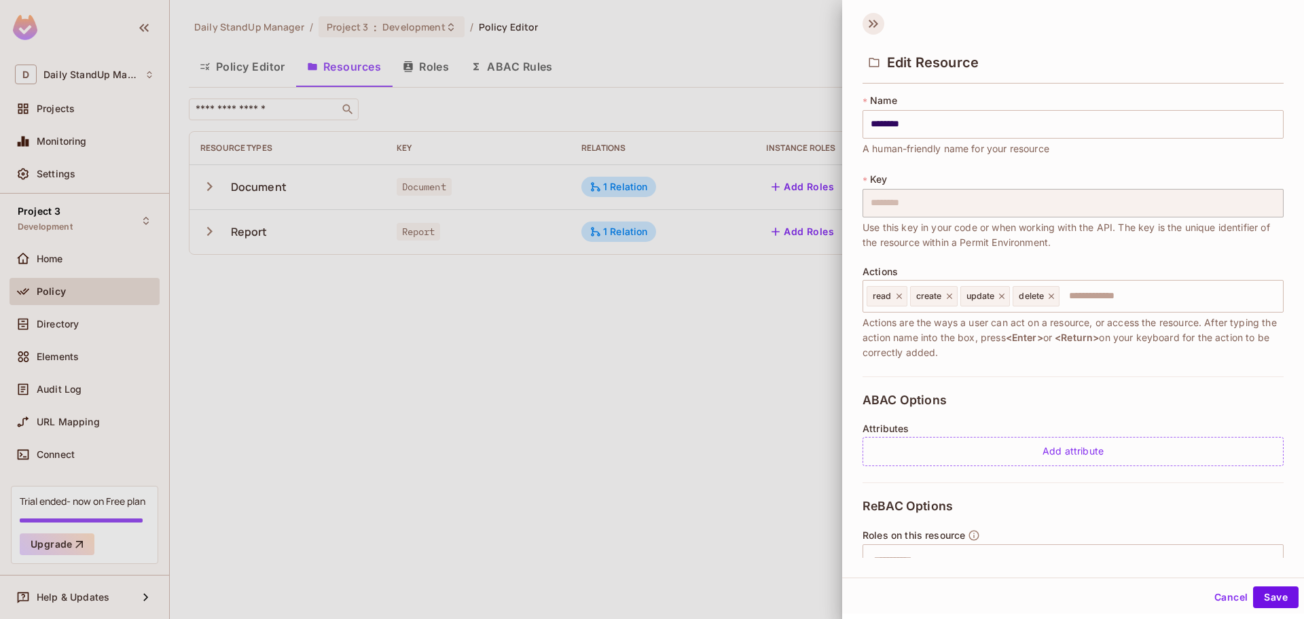
click at [873, 19] on icon at bounding box center [873, 24] width 22 height 22
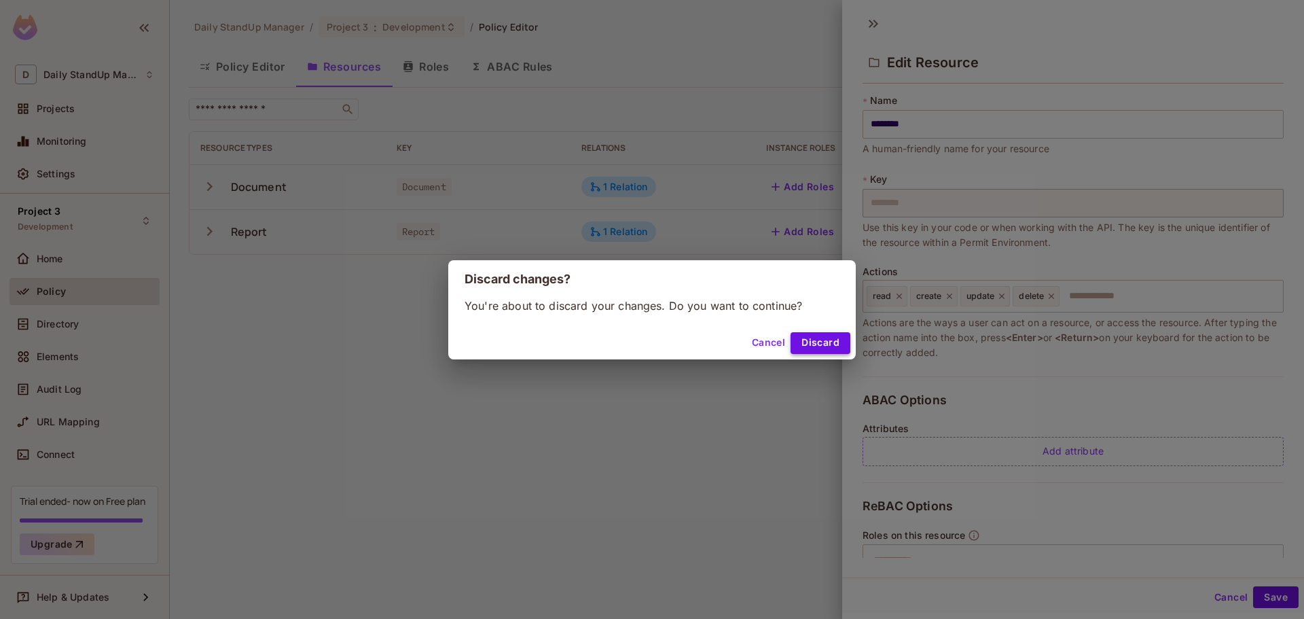
click at [815, 343] on button "Discard" at bounding box center [820, 343] width 60 height 22
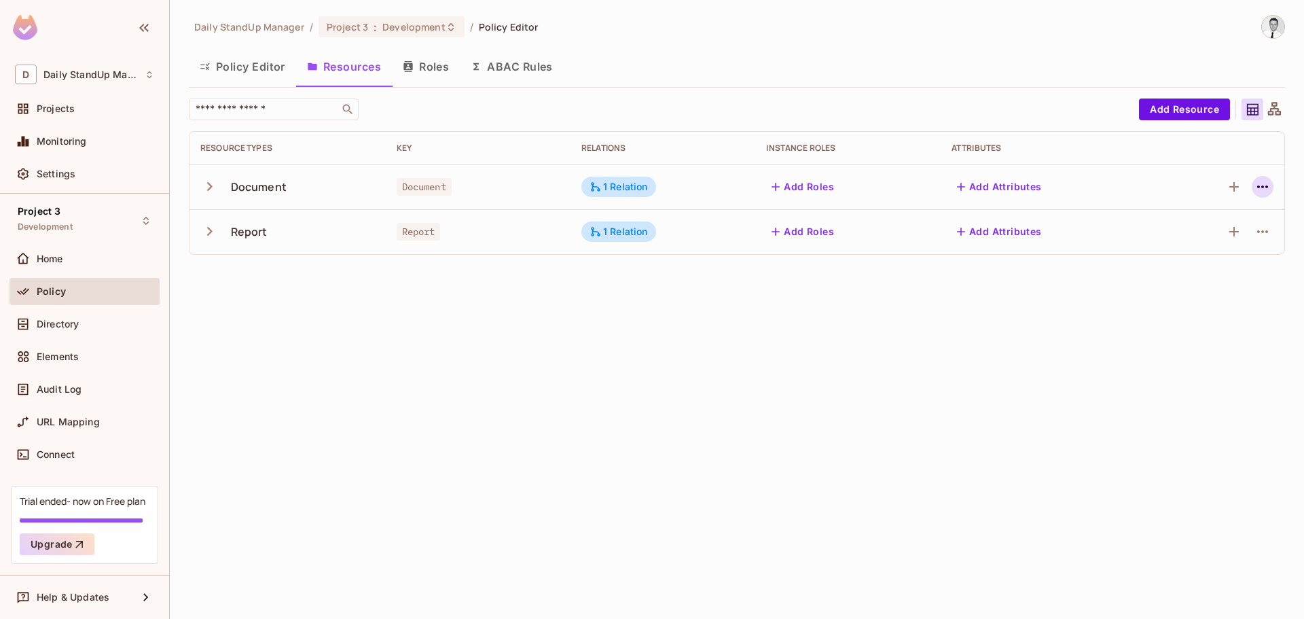
click at [1258, 186] on icon "button" at bounding box center [1262, 186] width 11 height 3
click at [1192, 240] on div "Edit Resource" at bounding box center [1203, 241] width 64 height 14
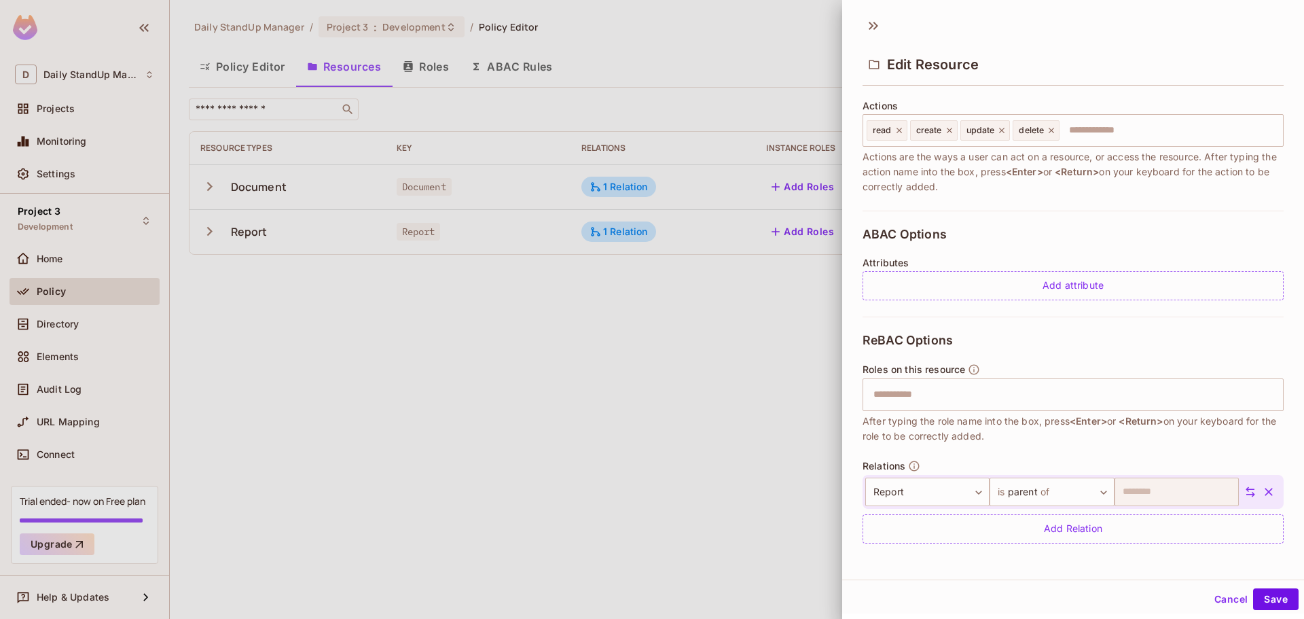
scroll to position [2, 0]
click at [1258, 593] on button "Save" at bounding box center [1275, 597] width 45 height 22
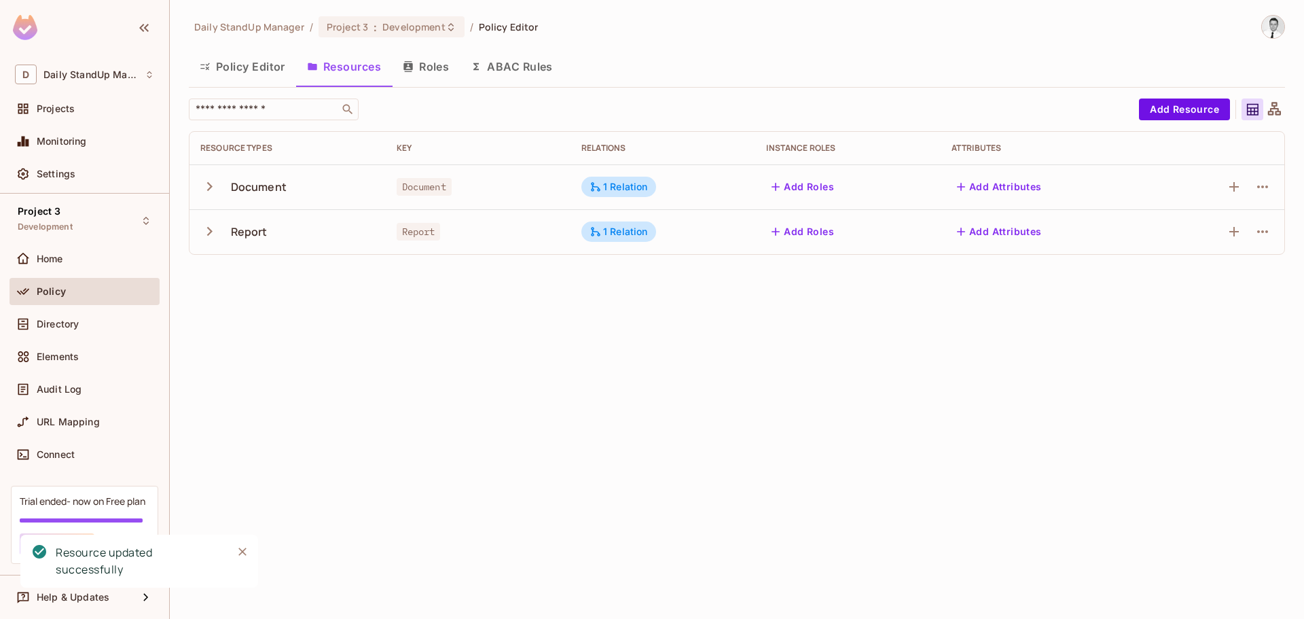
click at [246, 553] on icon "Close" at bounding box center [243, 552] width 14 height 14
drag, startPoint x: 656, startPoint y: 446, endPoint x: 481, endPoint y: 310, distance: 221.7
click at [655, 443] on div "Daily StandUp Manager / Project 3 : Development / Policy Editor Policy Editor R…" at bounding box center [737, 309] width 1134 height 619
click at [238, 55] on button "Policy Editor" at bounding box center [242, 67] width 107 height 34
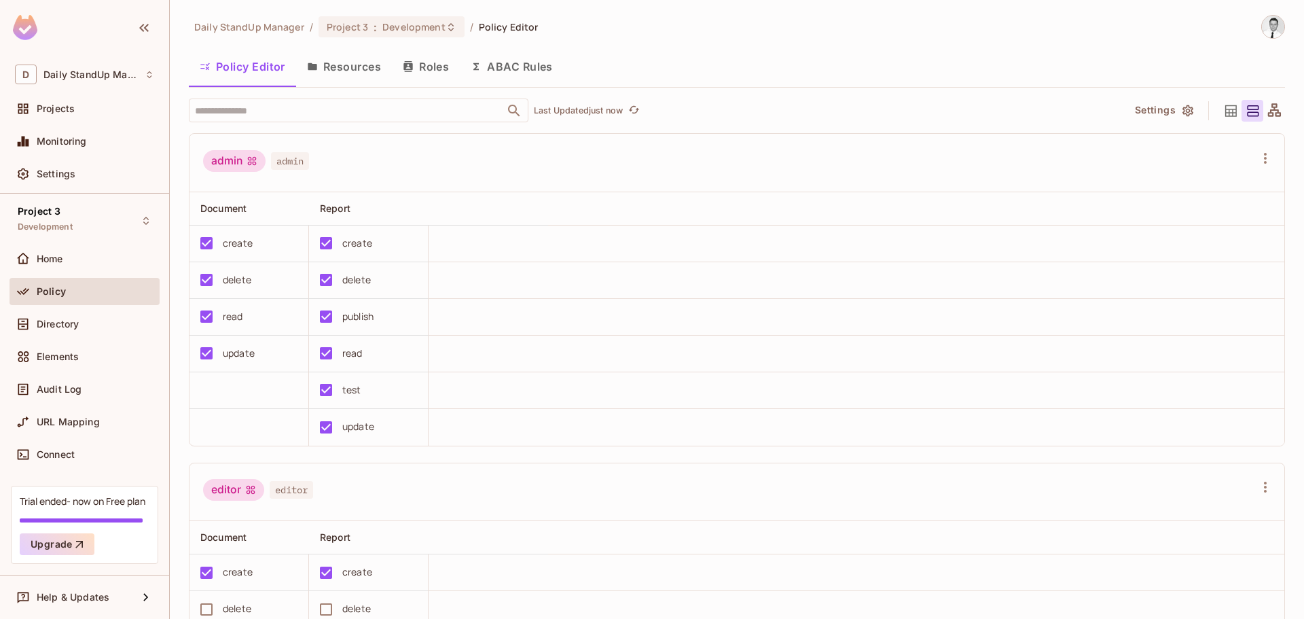
click at [342, 67] on button "Resources" at bounding box center [344, 67] width 96 height 34
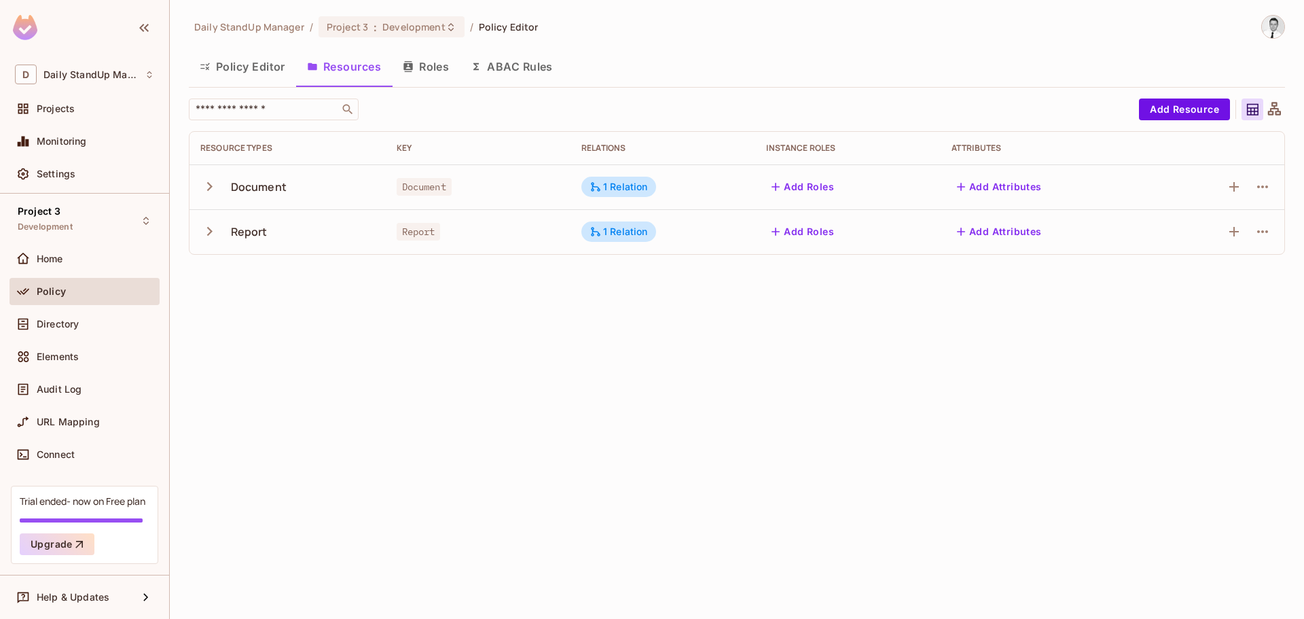
click at [784, 45] on div "Daily StandUp Manager / Project 3 : Development / Policy Editor Policy Editor R…" at bounding box center [737, 140] width 1096 height 251
click at [664, 56] on div "Policy Editor Resources Roles ABAC Rules" at bounding box center [737, 67] width 1096 height 34
click at [206, 185] on icon "button" at bounding box center [209, 186] width 18 height 18
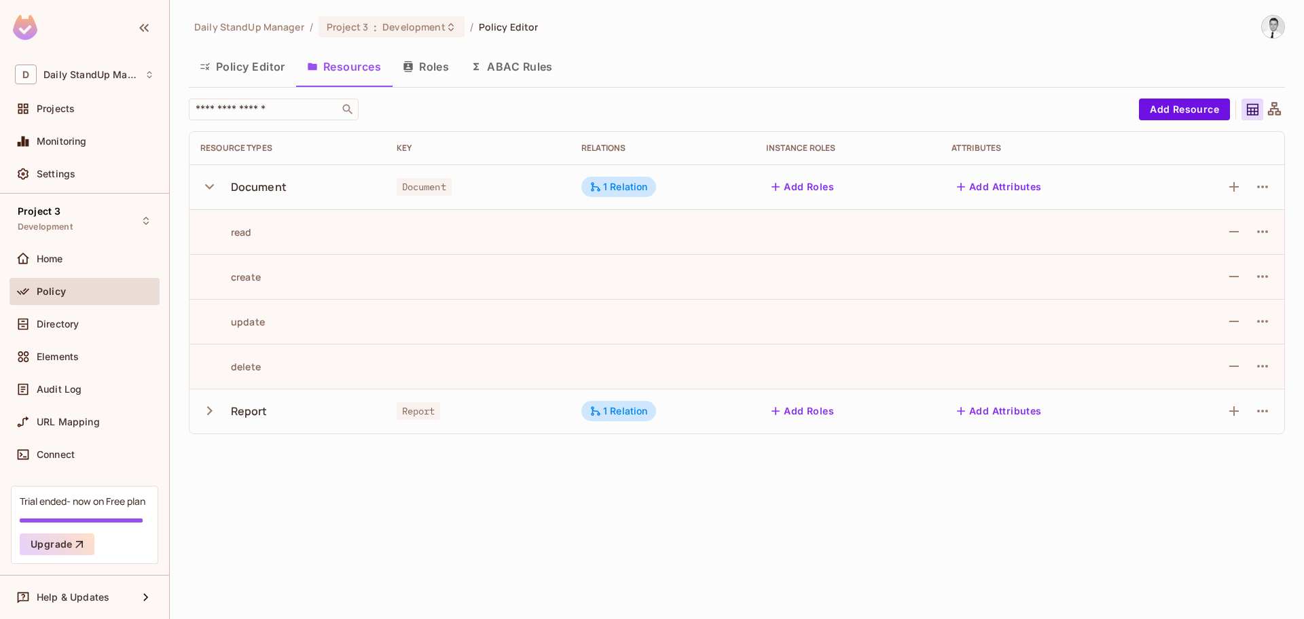
click at [208, 185] on icon "button" at bounding box center [209, 186] width 18 height 18
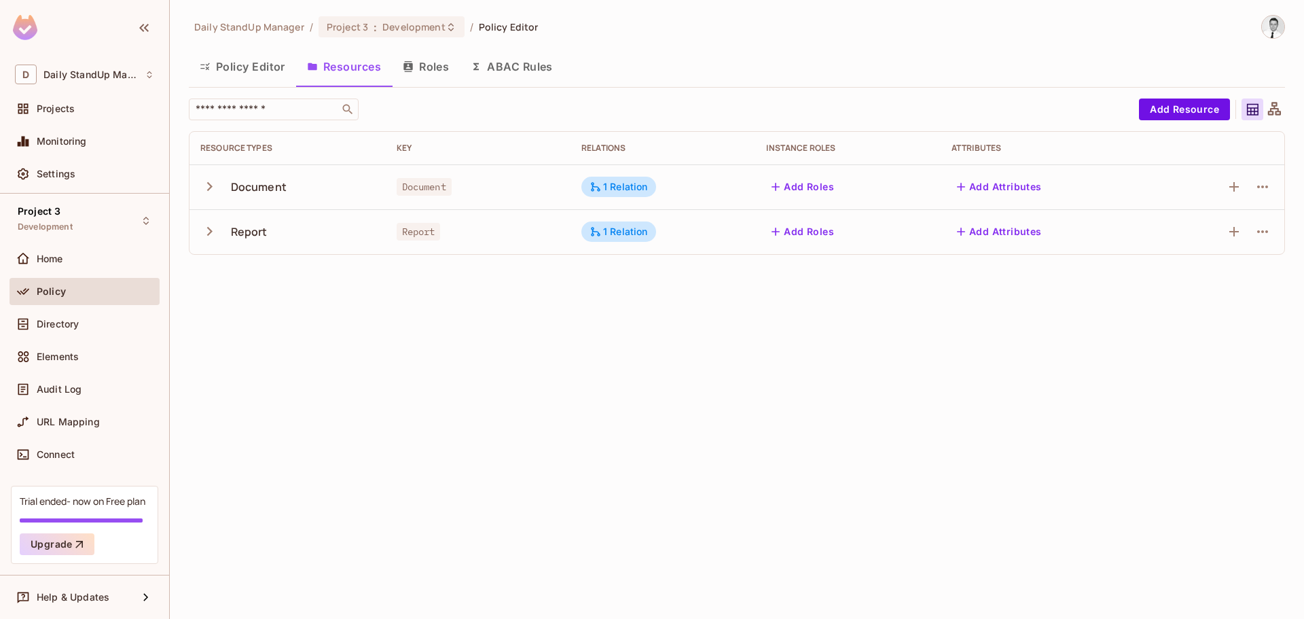
click at [212, 235] on icon "button" at bounding box center [209, 231] width 18 height 18
click at [1263, 276] on icon "button" at bounding box center [1262, 276] width 11 height 3
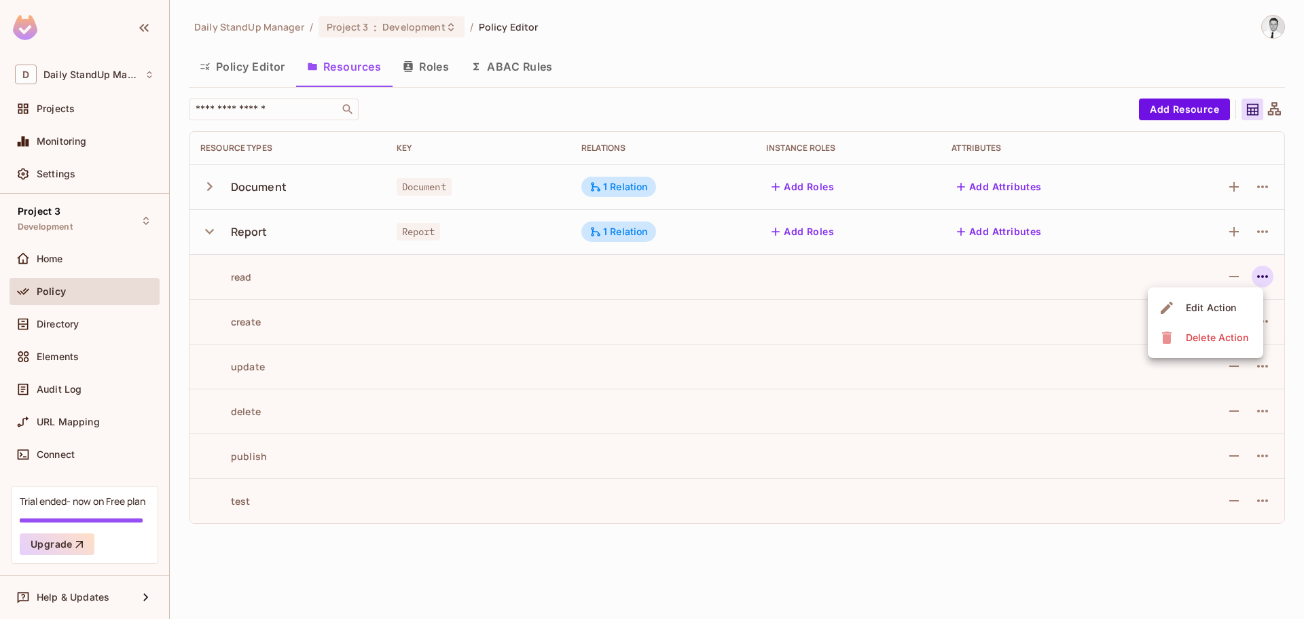
click at [1232, 310] on div "Edit Action" at bounding box center [1211, 308] width 50 height 14
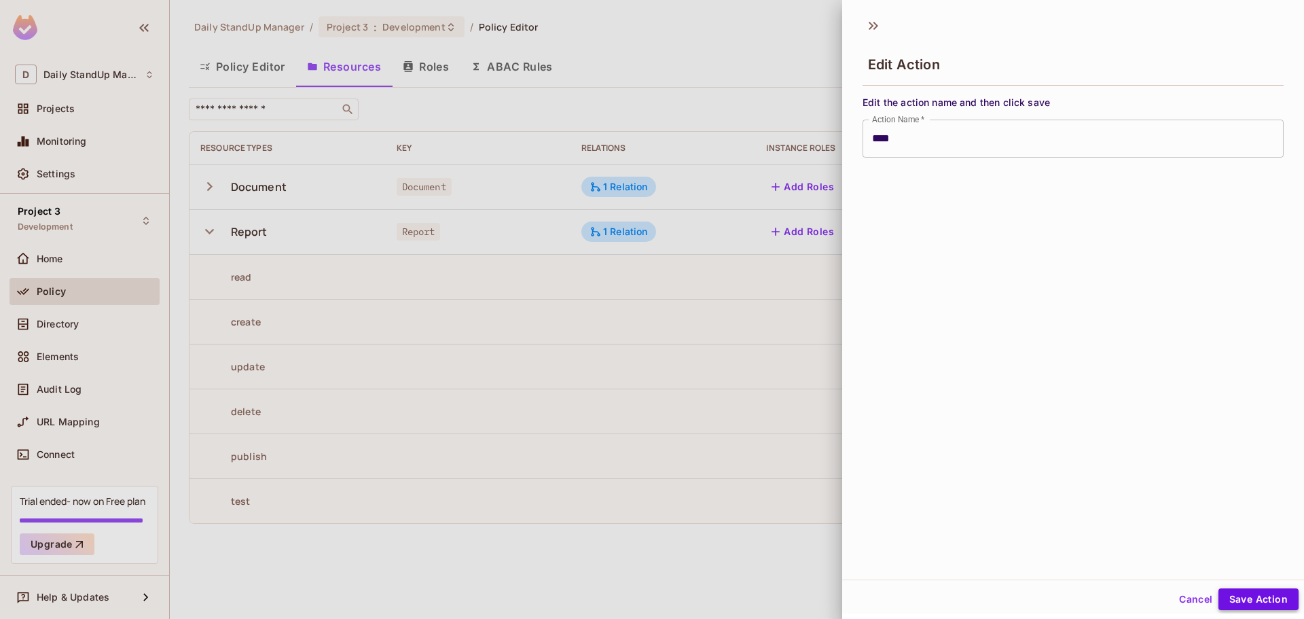
click at [1243, 600] on button "Save Action" at bounding box center [1258, 599] width 80 height 22
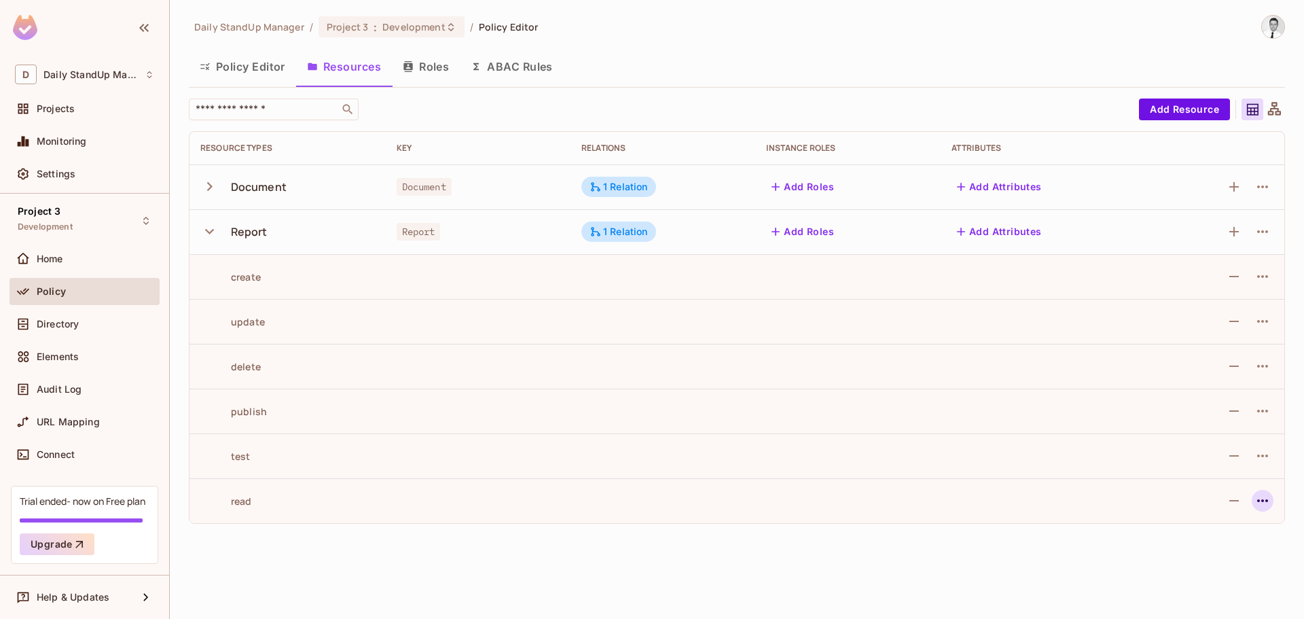
click at [1260, 510] on button "button" at bounding box center [1262, 501] width 22 height 22
click at [1232, 536] on div "Edit Action" at bounding box center [1211, 532] width 50 height 14
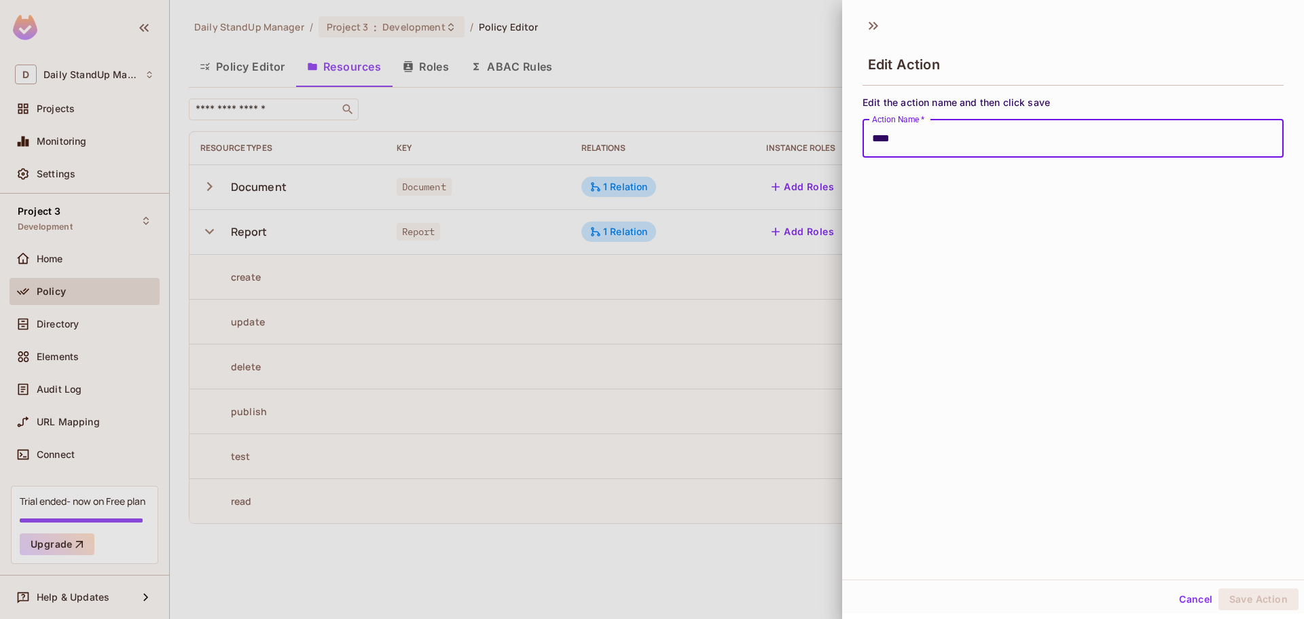
scroll to position [2, 0]
click at [914, 135] on input "****" at bounding box center [1072, 136] width 421 height 38
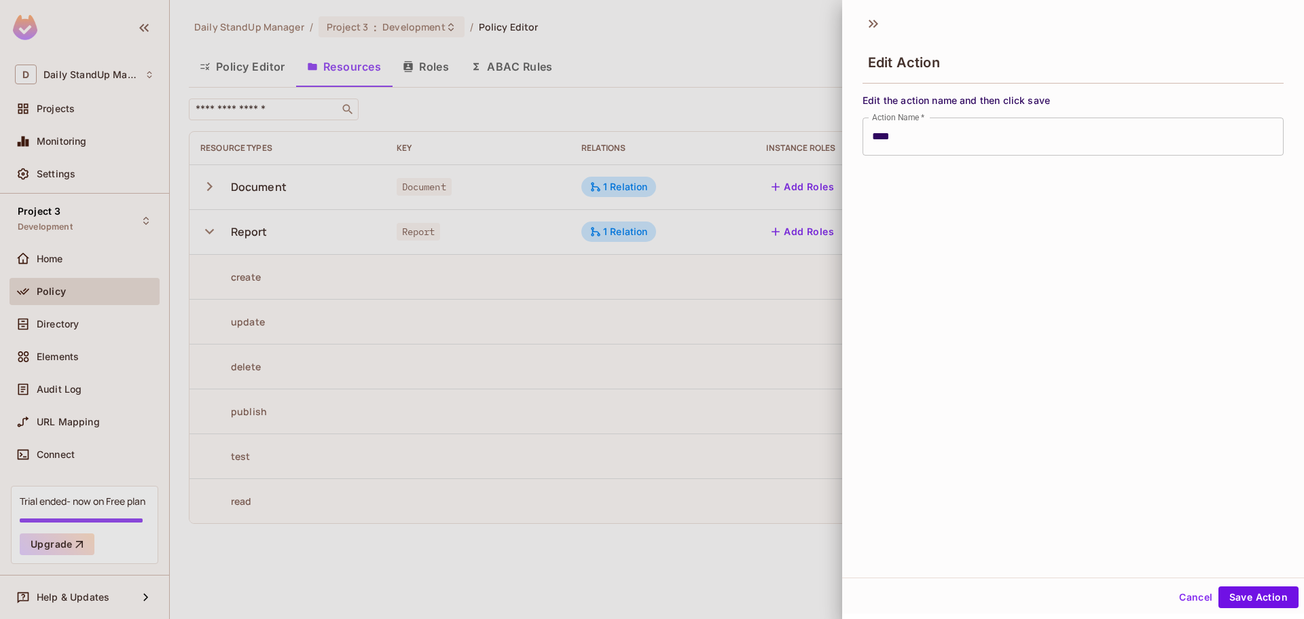
click at [861, 21] on div "Edit Action" at bounding box center [1073, 50] width 462 height 75
click at [876, 13] on icon at bounding box center [873, 24] width 22 height 22
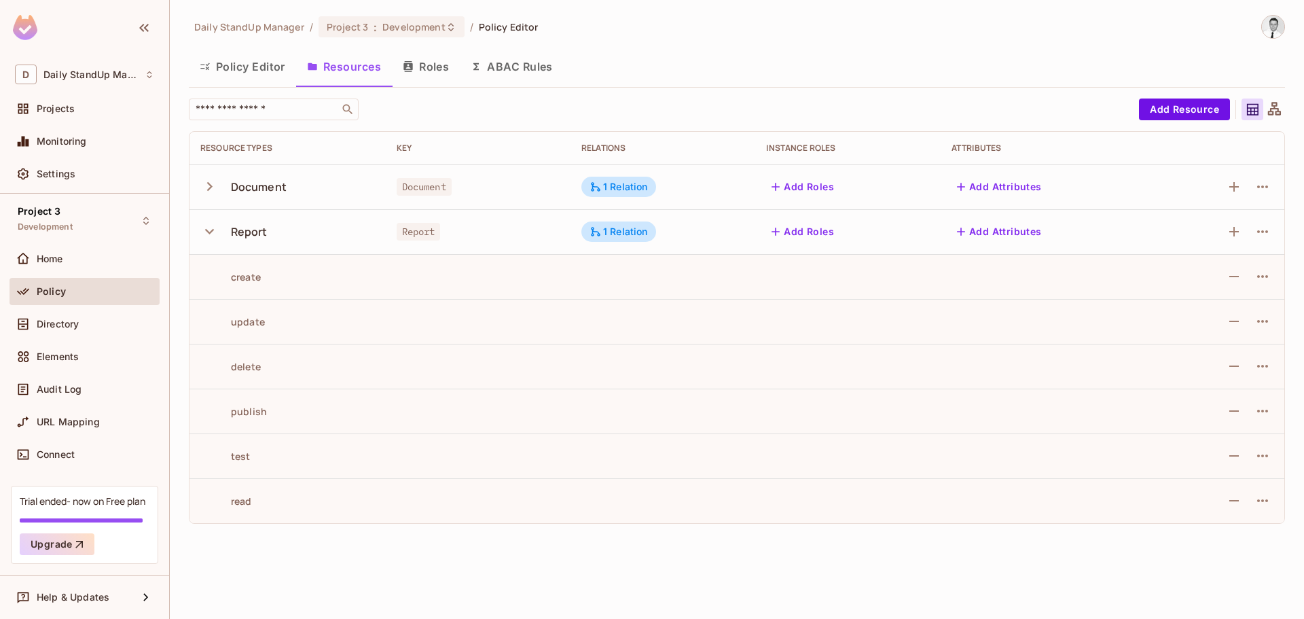
click at [203, 233] on icon "button" at bounding box center [209, 231] width 18 height 18
click at [208, 233] on icon "button" at bounding box center [209, 231] width 18 height 18
click at [208, 189] on icon "button" at bounding box center [209, 186] width 18 height 18
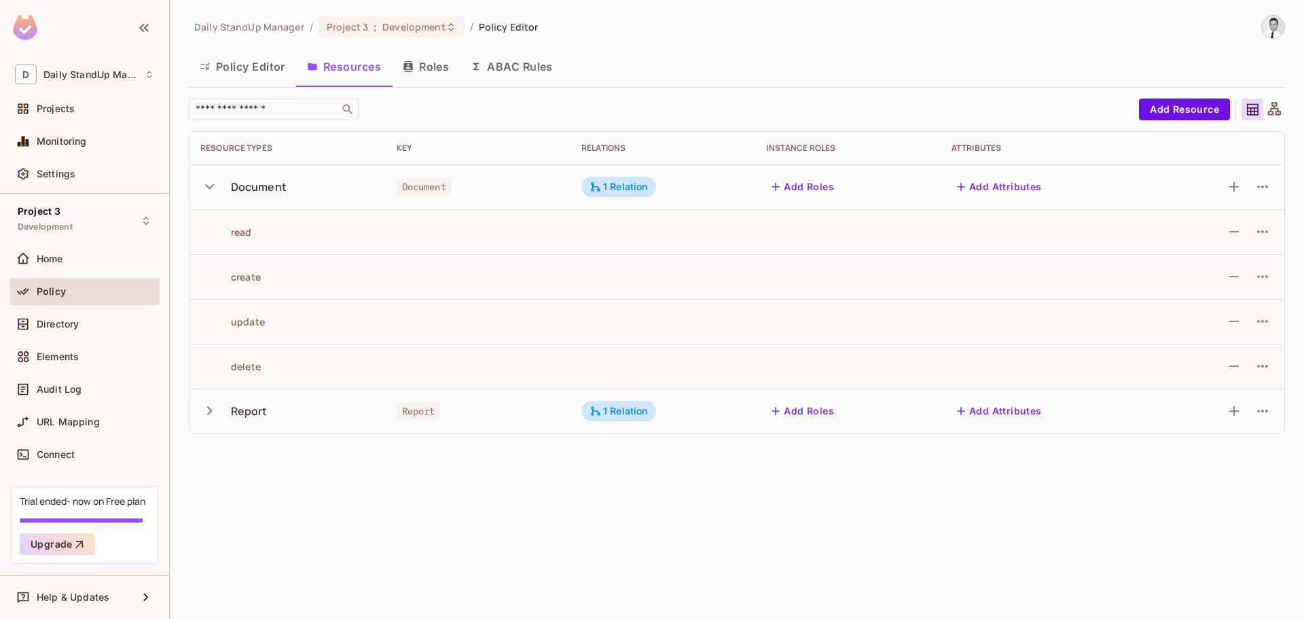
click at [208, 189] on icon "button" at bounding box center [209, 186] width 18 height 18
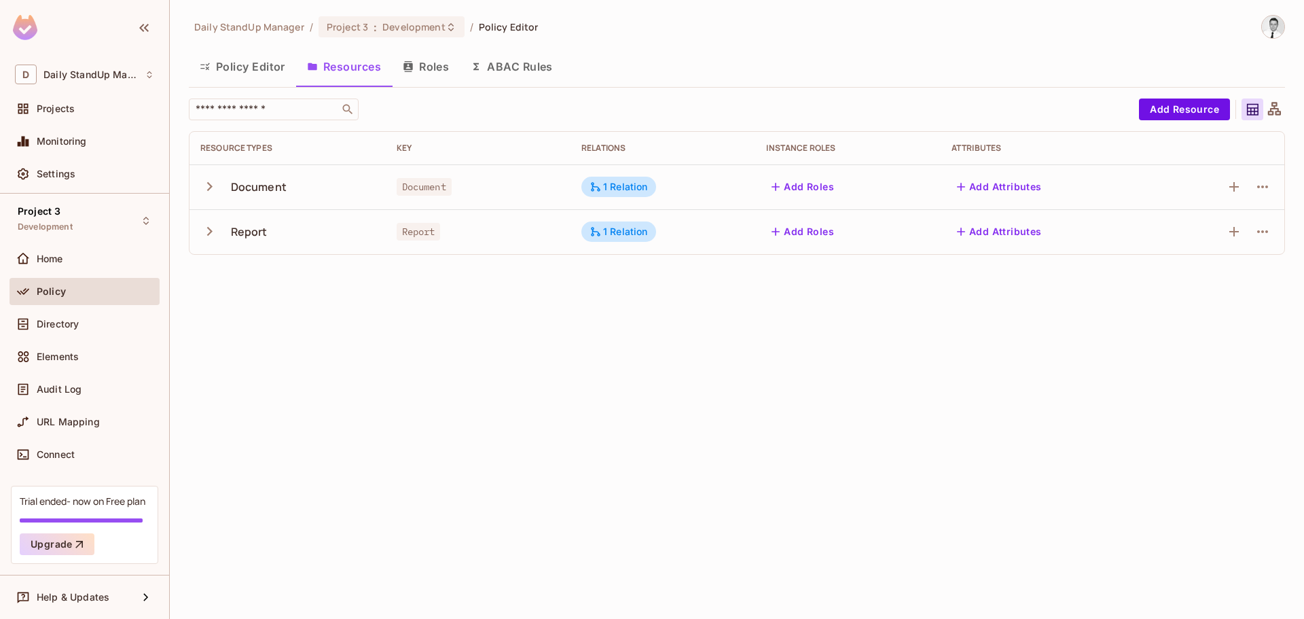
click at [208, 232] on icon "button" at bounding box center [209, 231] width 18 height 18
click at [206, 231] on icon "button" at bounding box center [209, 231] width 9 height 5
